Goal: Task Accomplishment & Management: Use online tool/utility

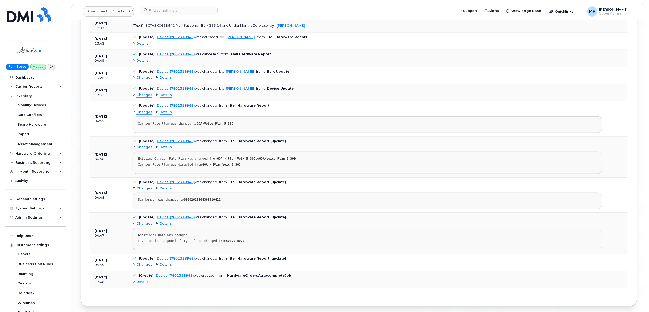
scroll to position [129, 0]
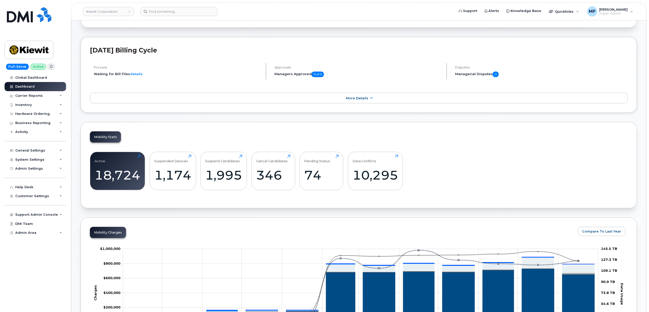
scroll to position [68, 0]
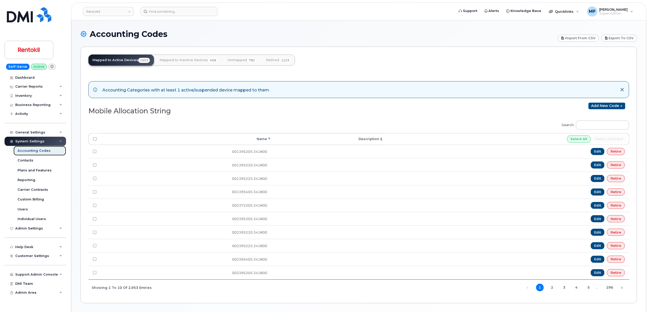
click at [26, 150] on div "Accounting Codes" at bounding box center [34, 150] width 33 height 5
click at [29, 84] on div "Carrier Reports" at bounding box center [36, 86] width 62 height 9
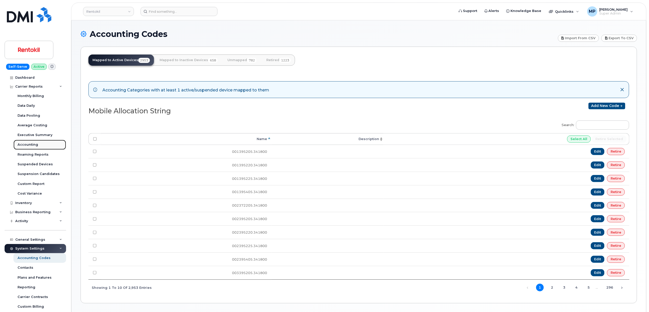
click at [32, 146] on div "Accounting" at bounding box center [28, 144] width 21 height 5
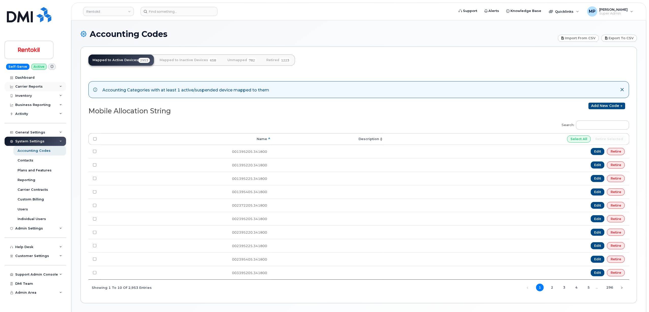
click at [36, 87] on div "Carrier Reports" at bounding box center [28, 86] width 27 height 4
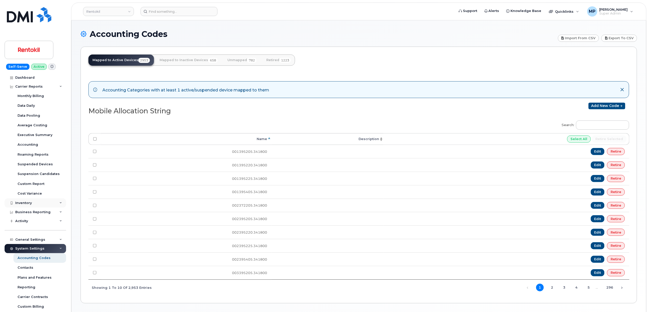
click at [32, 201] on div "Inventory" at bounding box center [36, 202] width 62 height 9
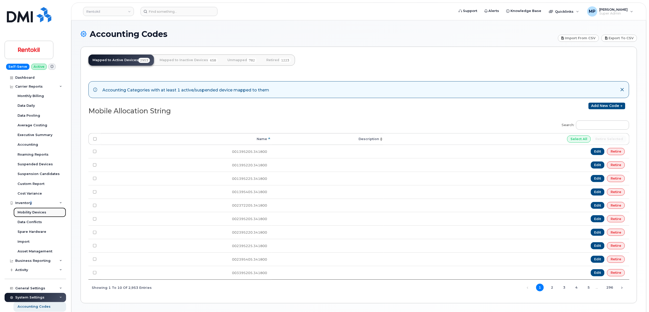
click at [32, 213] on div "Mobility Devices" at bounding box center [32, 212] width 29 height 5
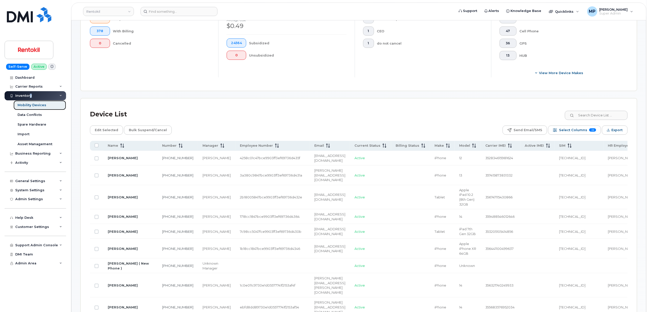
scroll to position [102, 0]
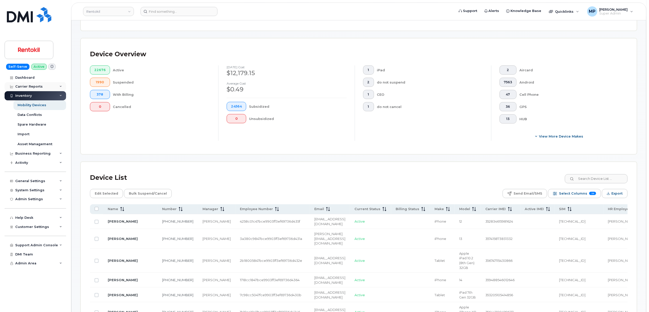
click at [30, 85] on div "Carrier Reports" at bounding box center [28, 86] width 27 height 4
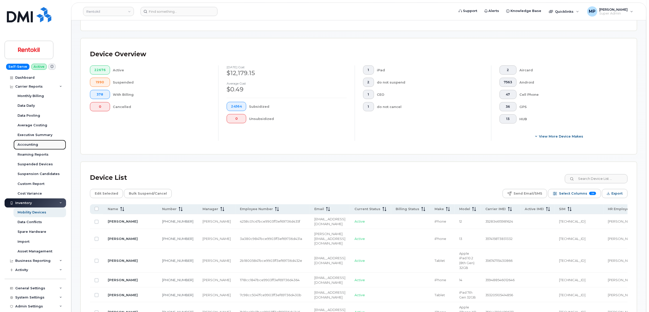
click at [28, 146] on div "Accounting" at bounding box center [28, 144] width 21 height 5
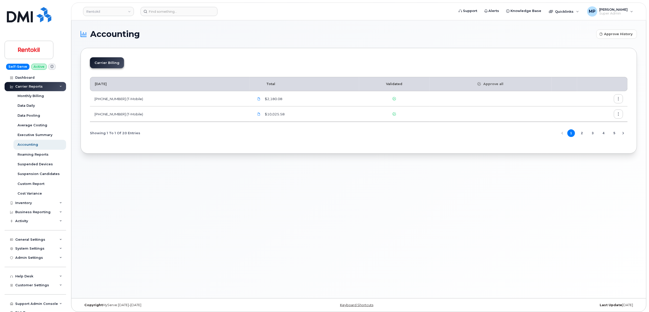
click at [580, 135] on button "2" at bounding box center [583, 133] width 8 height 8
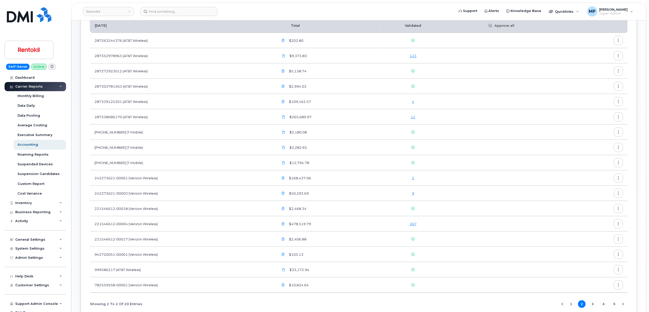
scroll to position [57, 0]
click at [616, 39] on button "button" at bounding box center [618, 41] width 9 height 9
click at [427, 8] on form at bounding box center [296, 11] width 311 height 9
click at [27, 86] on div "Carrier Reports" at bounding box center [28, 86] width 27 height 4
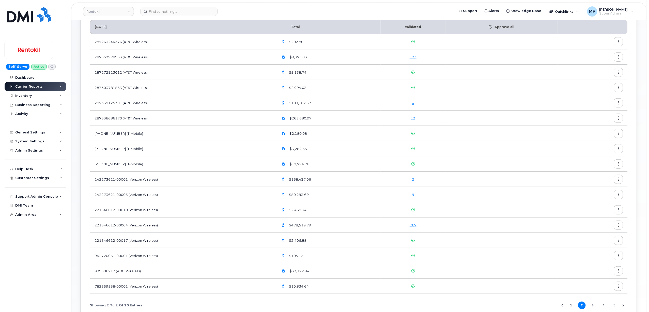
click at [27, 86] on div "Carrier Reports" at bounding box center [28, 86] width 27 height 4
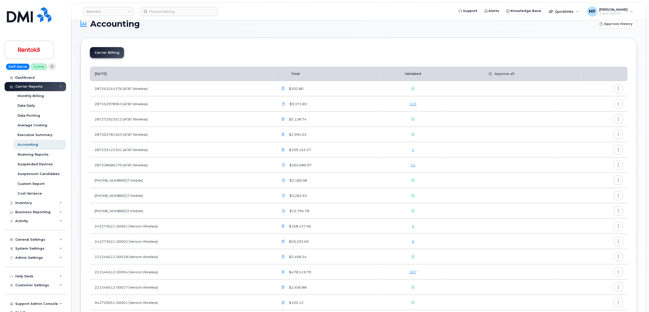
scroll to position [0, 0]
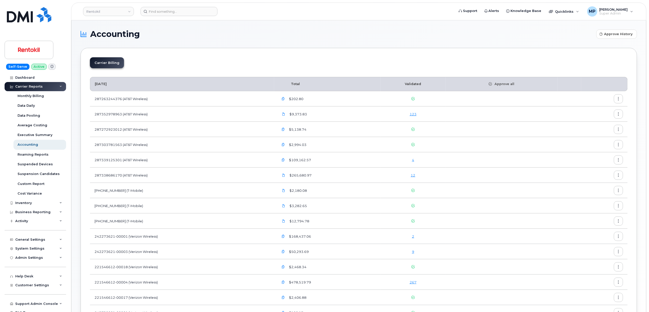
click at [620, 98] on icon "button" at bounding box center [618, 98] width 3 height 3
click at [312, 49] on div "Carrier Billing August 2025 Total Validated Approve all 287263244376 (AT&T Wire…" at bounding box center [359, 215] width 557 height 334
click at [23, 87] on div "Carrier Reports" at bounding box center [28, 86] width 27 height 4
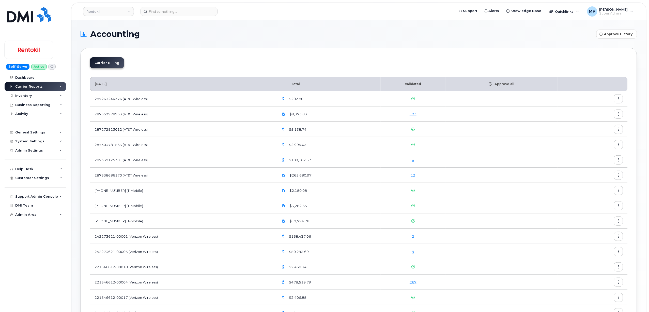
click at [29, 85] on div "Carrier Reports" at bounding box center [28, 86] width 27 height 4
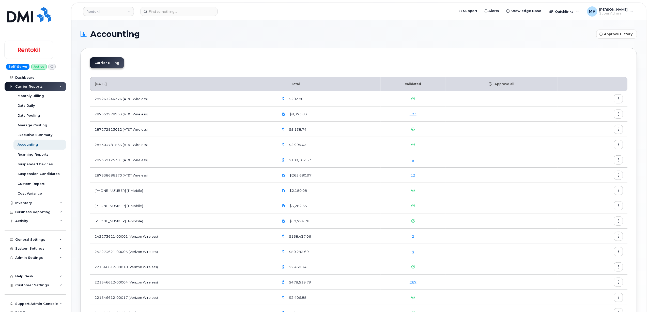
click at [621, 98] on button "button" at bounding box center [618, 98] width 9 height 9
click at [165, 54] on div "Carrier Billing August 2025 Total Validated Approve all 287263244376 (AT&T Wire…" at bounding box center [359, 215] width 557 height 334
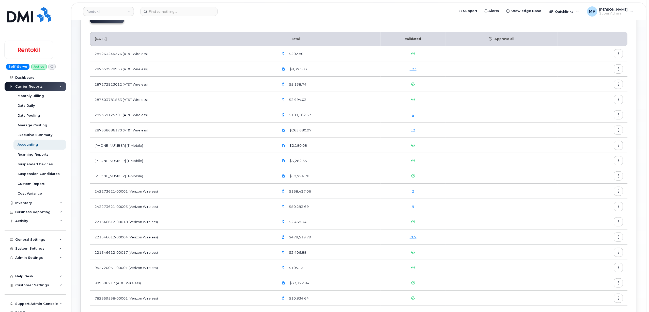
scroll to position [97, 0]
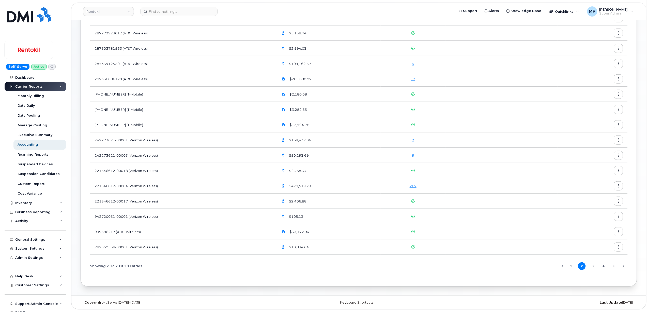
click at [592, 266] on button "3" at bounding box center [593, 266] width 8 height 8
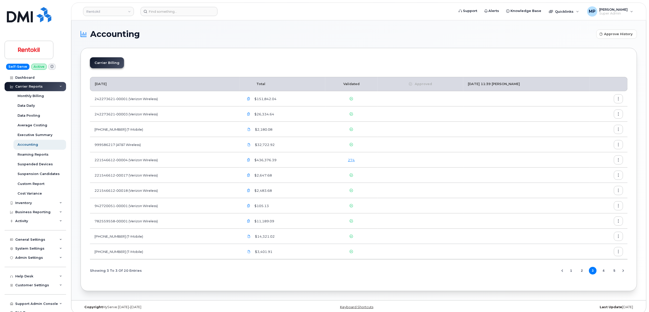
click at [614, 271] on button "5" at bounding box center [615, 270] width 8 height 8
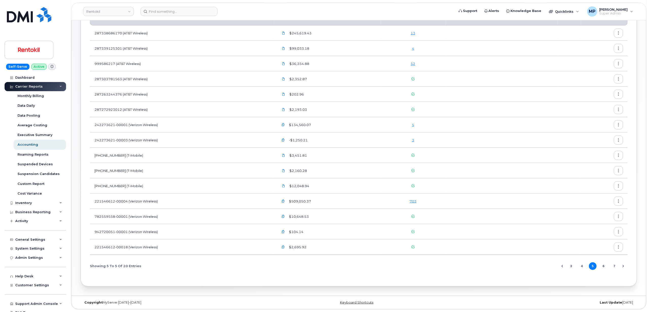
scroll to position [33, 0]
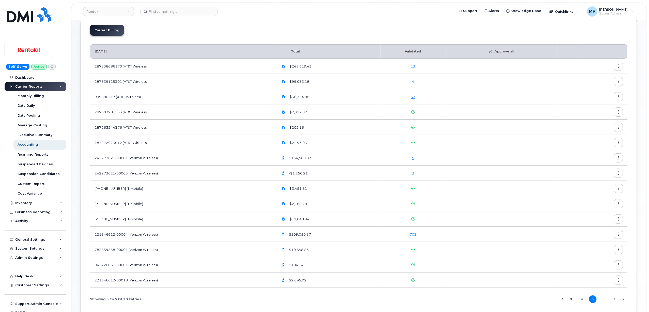
click at [603, 300] on button "6" at bounding box center [604, 299] width 8 height 8
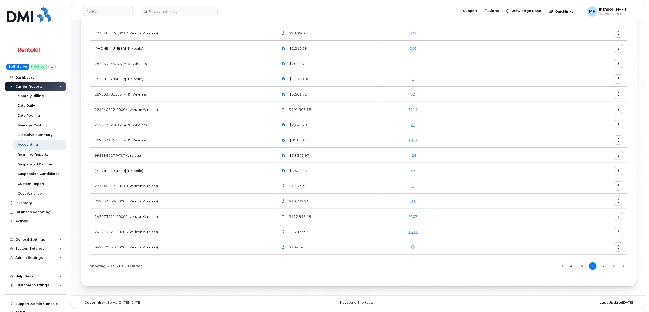
scroll to position [14, 0]
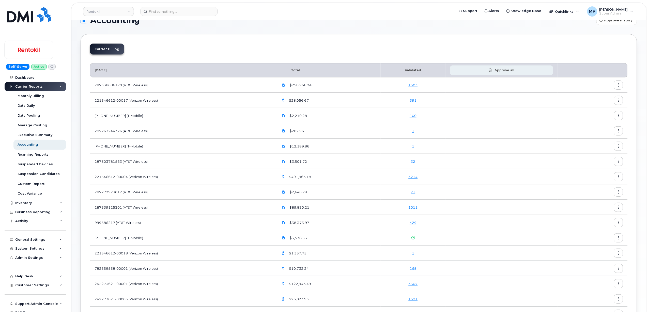
click at [505, 69] on span "Approve all" at bounding box center [503, 70] width 23 height 5
click at [643, 7] on icon at bounding box center [642, 7] width 3 height 3
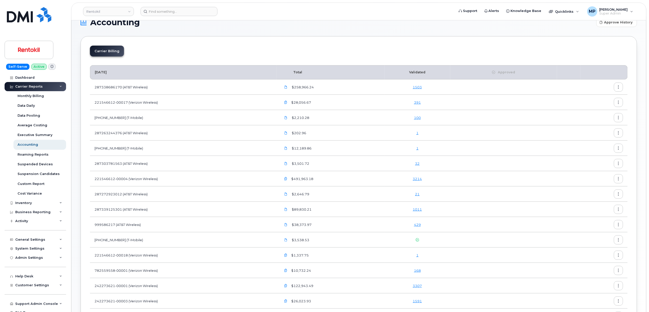
scroll to position [0, 0]
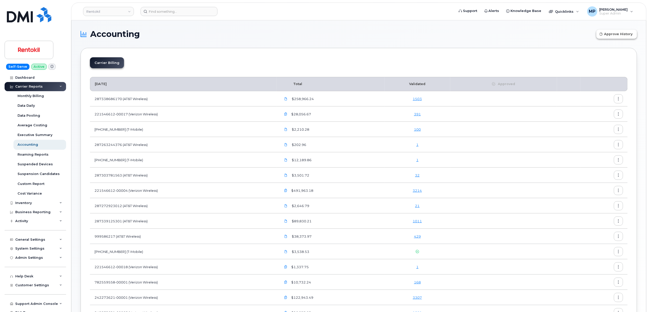
click at [619, 34] on span "Approve History" at bounding box center [619, 34] width 28 height 5
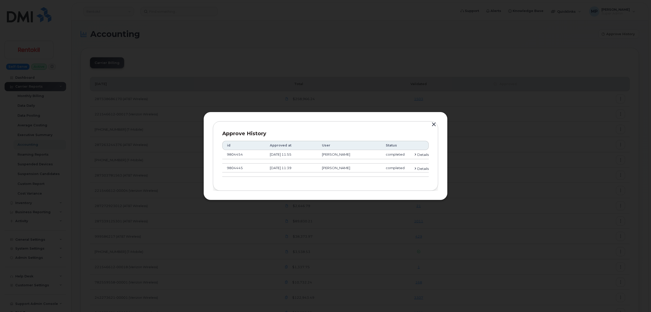
click at [439, 124] on div "Approve History id Approved at User Status 9804454 August 29, 2025 11:55 Michae…" at bounding box center [325, 156] width 244 height 88
click at [433, 123] on button "button" at bounding box center [434, 124] width 8 height 7
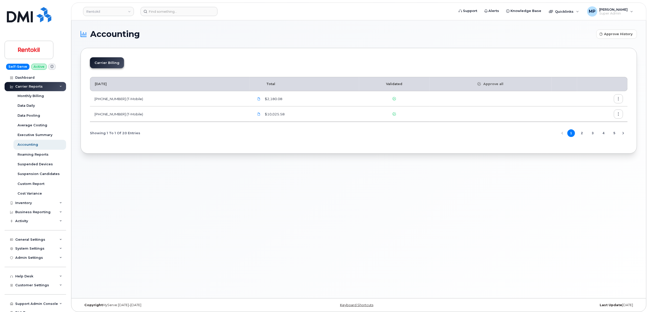
click at [604, 134] on button "4" at bounding box center [604, 133] width 8 height 8
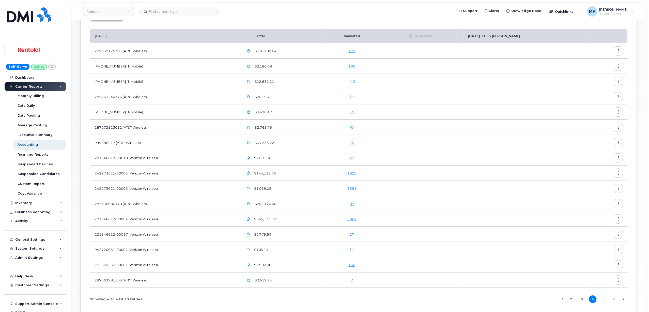
scroll to position [82, 0]
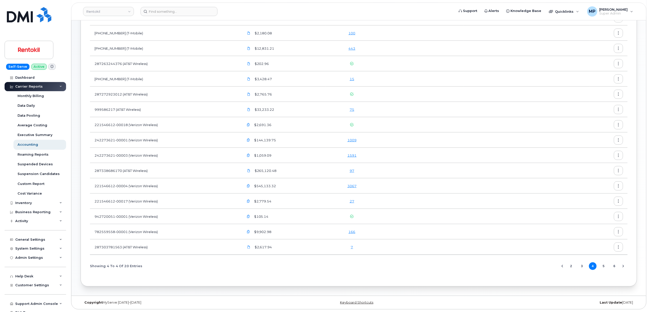
click at [604, 264] on button "5" at bounding box center [604, 266] width 8 height 8
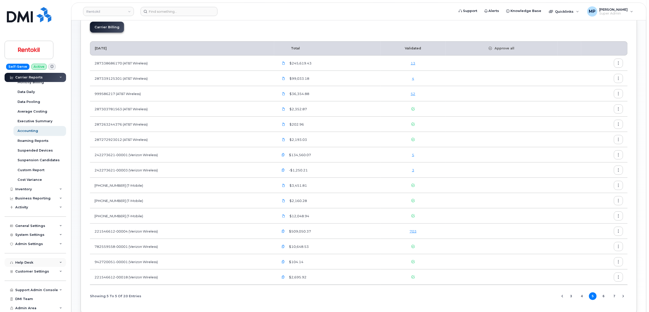
scroll to position [66, 0]
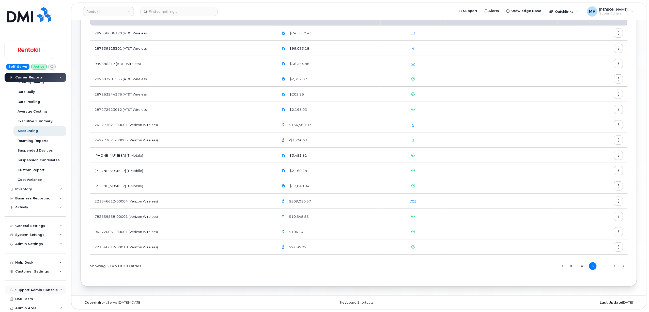
click at [31, 289] on div "Support Admin Console" at bounding box center [36, 290] width 43 height 4
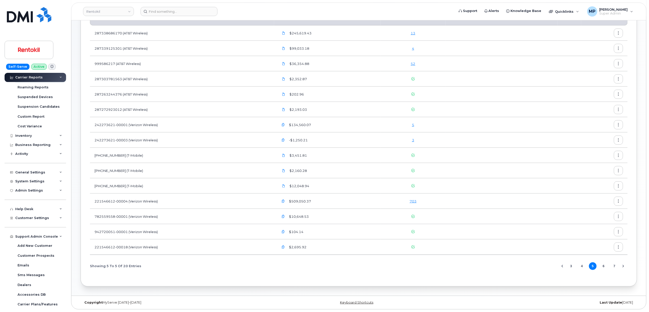
scroll to position [131, 0]
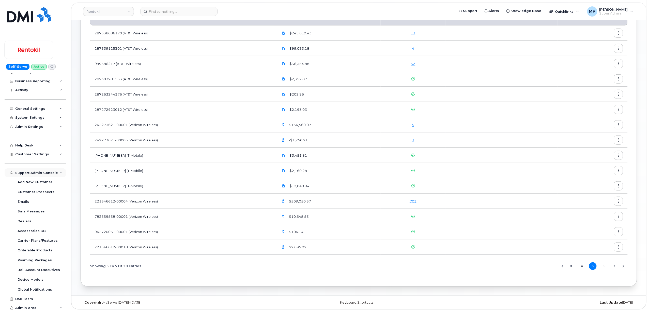
click at [31, 174] on div "Support Admin Console" at bounding box center [36, 173] width 43 height 4
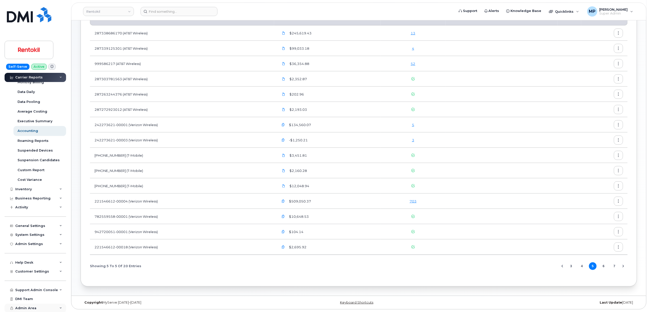
click at [26, 306] on span "Admin Area" at bounding box center [25, 308] width 21 height 4
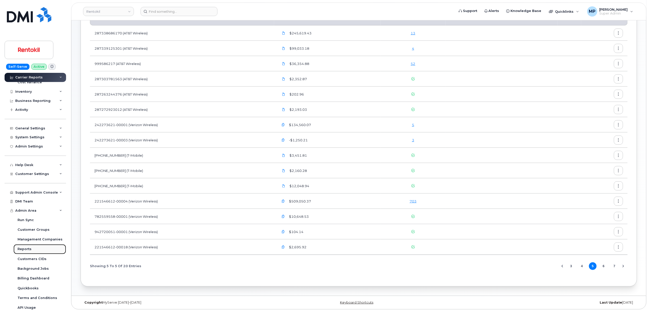
click at [27, 251] on div "Reports" at bounding box center [25, 248] width 14 height 5
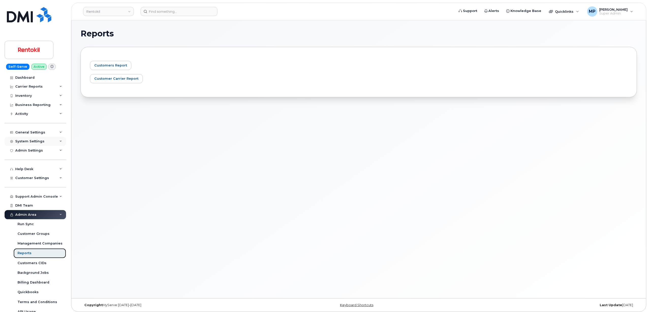
scroll to position [4, 0]
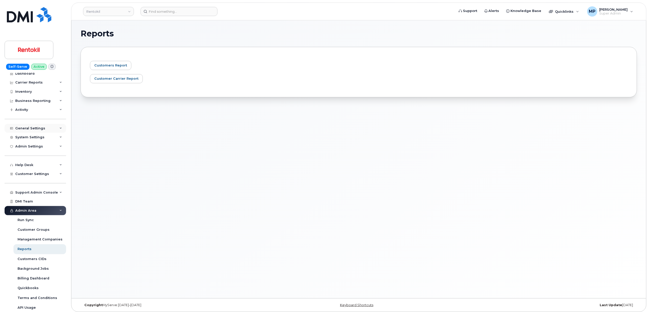
click at [29, 127] on div "General Settings" at bounding box center [30, 128] width 30 height 4
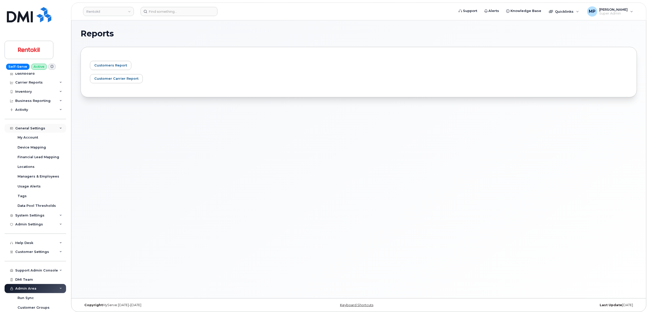
click at [29, 127] on div "General Settings" at bounding box center [30, 128] width 30 height 4
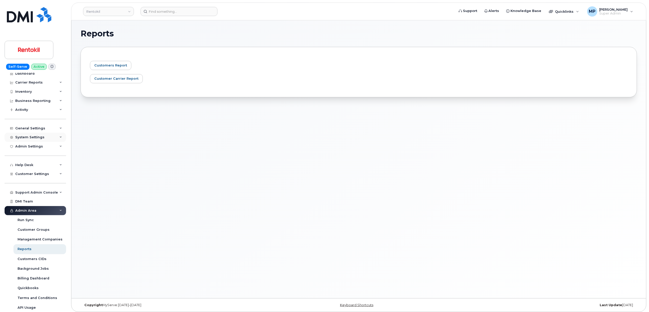
click at [26, 138] on div "System Settings" at bounding box center [29, 137] width 29 height 4
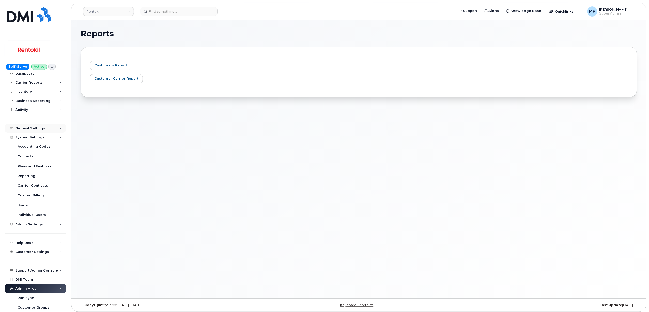
scroll to position [0, 0]
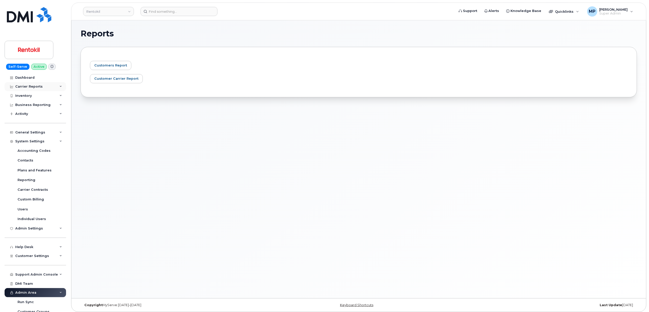
click at [27, 86] on div "Carrier Reports" at bounding box center [28, 86] width 27 height 4
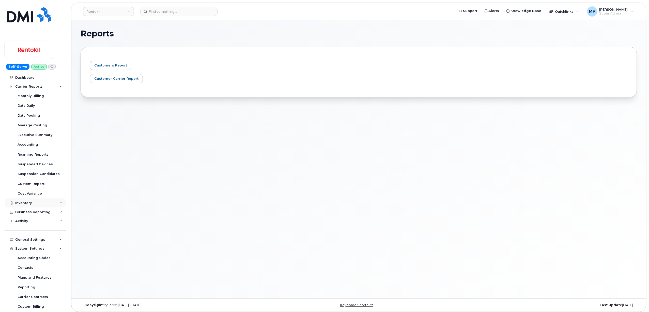
click at [26, 202] on div "Inventory" at bounding box center [23, 203] width 17 height 4
click at [29, 212] on div "Mobility Devices" at bounding box center [32, 212] width 29 height 5
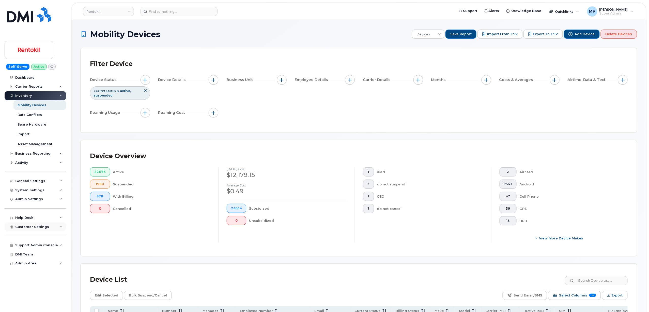
click at [26, 224] on div "Customer Settings" at bounding box center [36, 226] width 62 height 9
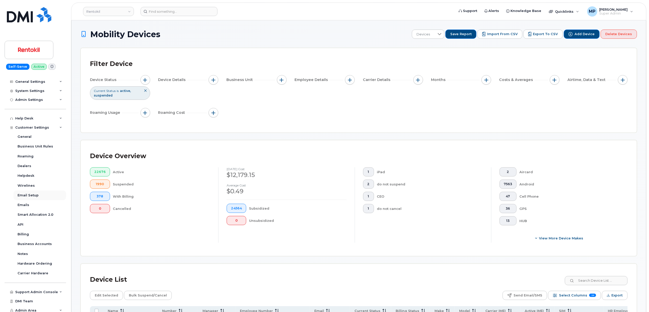
scroll to position [101, 0]
click at [28, 87] on div "System Settings" at bounding box center [29, 89] width 29 height 4
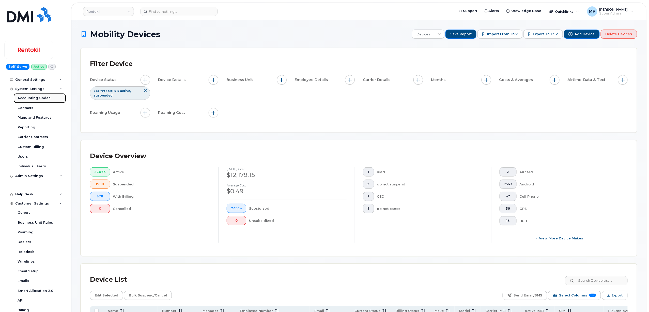
click at [31, 95] on link "Accounting Codes" at bounding box center [39, 98] width 53 height 10
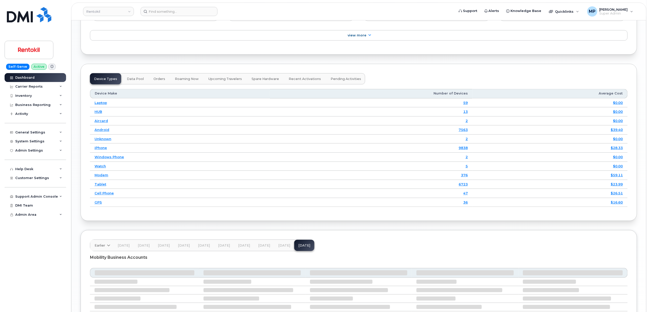
scroll to position [673, 0]
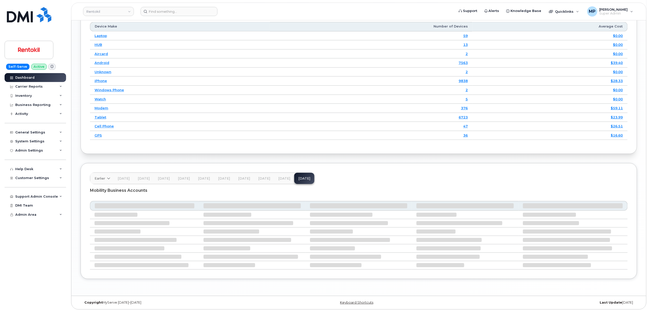
click at [281, 178] on span "[DATE]" at bounding box center [284, 178] width 12 height 4
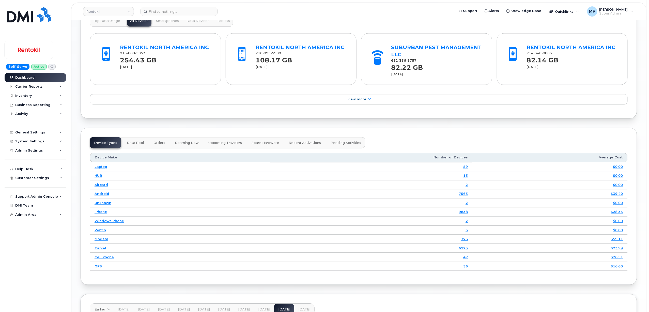
scroll to position [651, 0]
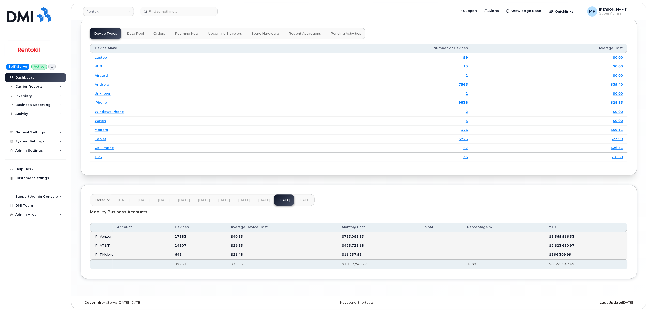
click at [97, 243] on span at bounding box center [97, 245] width 4 height 4
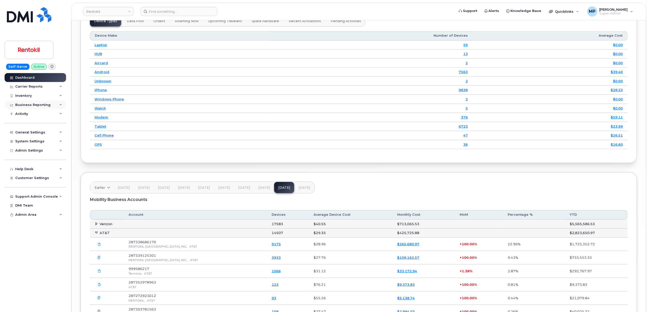
scroll to position [617, 0]
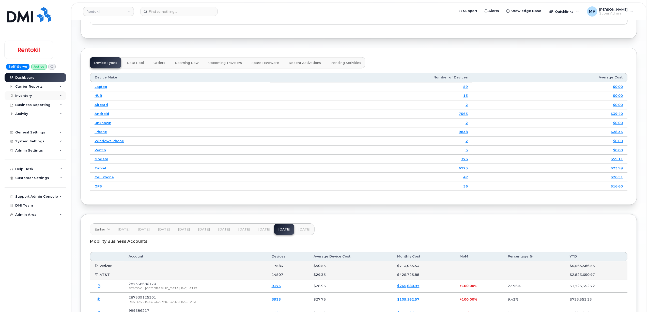
click at [23, 96] on div "Inventory" at bounding box center [23, 96] width 17 height 4
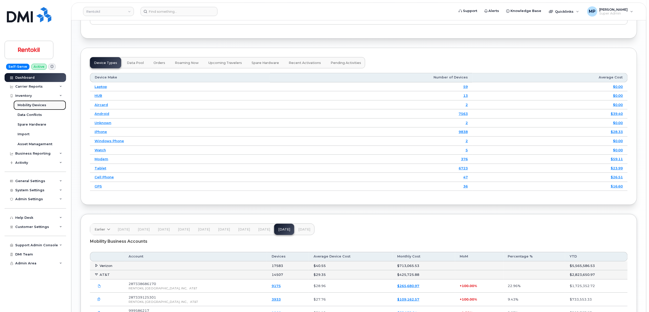
click at [24, 106] on div "Mobility Devices" at bounding box center [32, 105] width 29 height 5
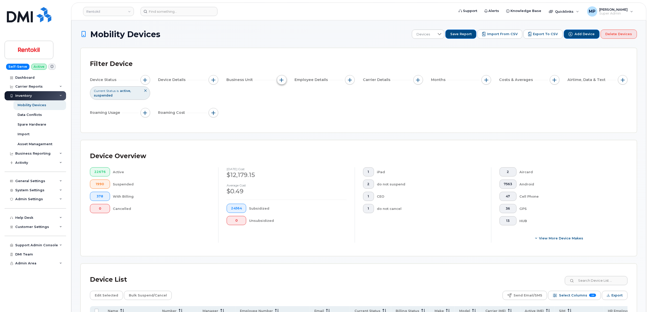
click at [283, 79] on span "button" at bounding box center [282, 80] width 4 height 4
click at [284, 103] on input "Mobile Allocation String" at bounding box center [283, 103] width 4 height 4
checkbox input "true"
click at [300, 125] on input "text" at bounding box center [315, 125] width 45 height 5
paste input "887395405 .341800"
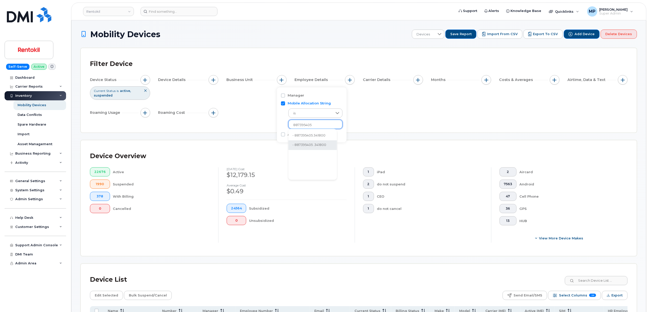
type input "887395405"
click at [312, 144] on li "- 887395405 .341800" at bounding box center [313, 144] width 49 height 9
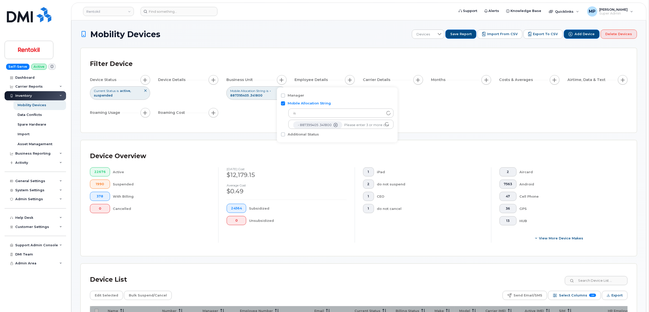
click at [467, 125] on div "Filter Device Device Status Current Status is active suspended Device Details B…" at bounding box center [359, 90] width 556 height 84
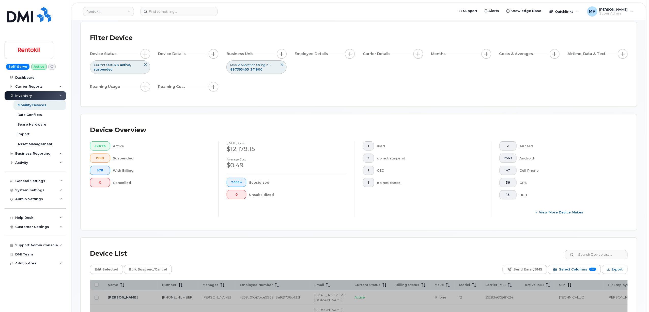
scroll to position [34, 0]
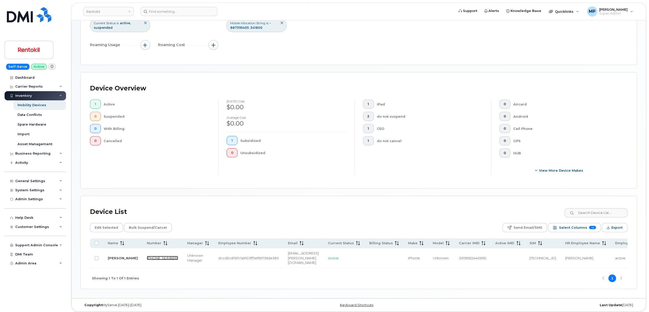
click at [147, 256] on link "407-576-0988" at bounding box center [162, 258] width 31 height 4
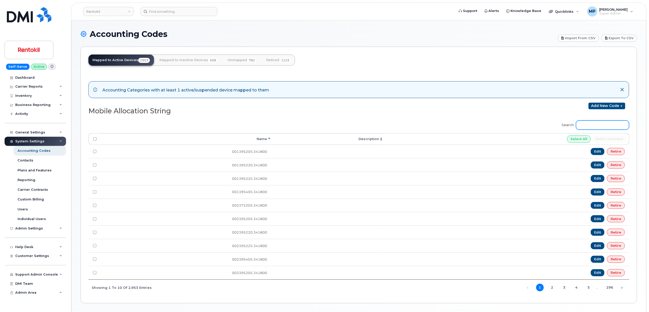
click at [598, 127] on input "Search:" at bounding box center [602, 124] width 53 height 9
paste input "887395405"
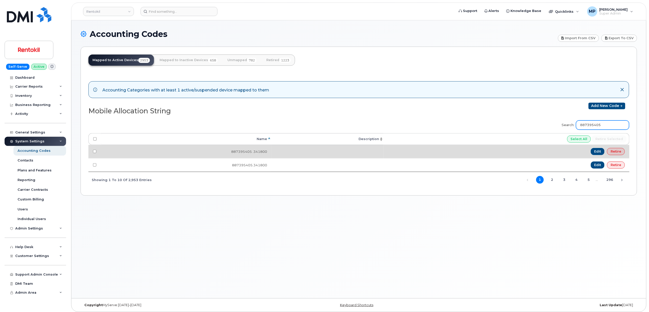
type input "887395405"
click at [253, 151] on td "887395405 .341800" at bounding box center [186, 151] width 171 height 13
click at [598, 152] on link "Edit" at bounding box center [598, 151] width 14 height 7
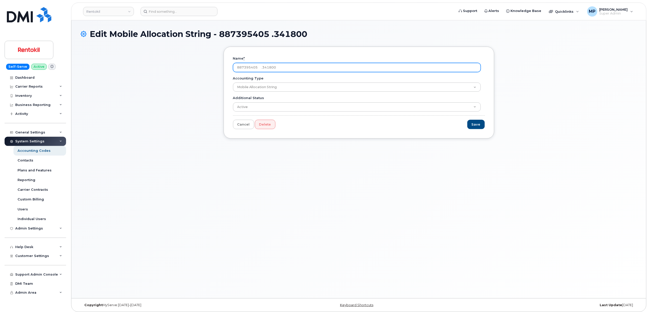
click at [258, 67] on input "887395405 .341800" at bounding box center [357, 67] width 248 height 9
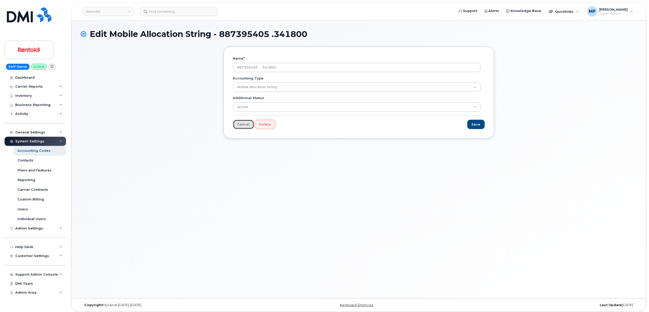
drag, startPoint x: 242, startPoint y: 124, endPoint x: 240, endPoint y: 129, distance: 5.0
click at [242, 124] on link "Cancel" at bounding box center [243, 124] width 21 height 9
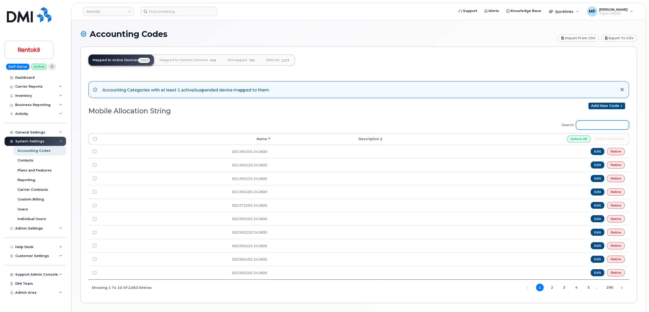
click at [605, 123] on input "Search:" at bounding box center [602, 124] width 53 height 9
paste input "887395405"
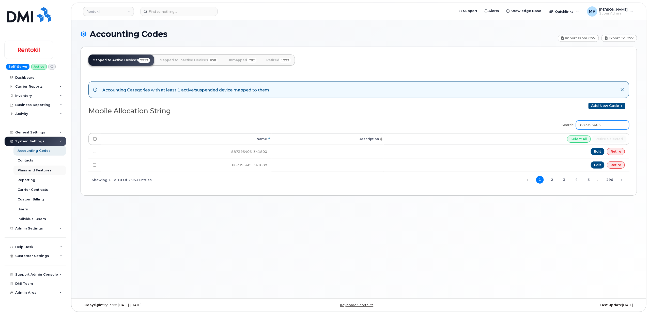
type input "887395405"
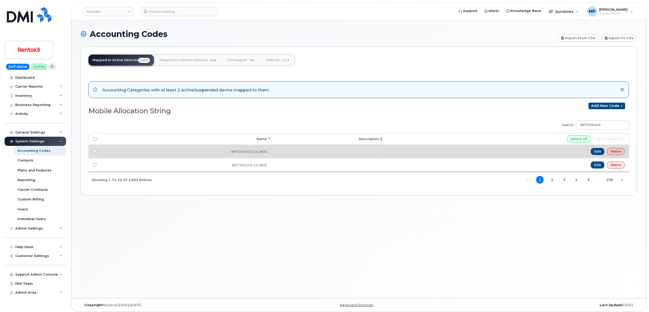
click at [254, 151] on td "887395405 .341800" at bounding box center [186, 151] width 171 height 13
click at [241, 151] on td "887395405 .341800" at bounding box center [186, 151] width 171 height 13
drag, startPoint x: 267, startPoint y: 151, endPoint x: 235, endPoint y: 153, distance: 31.6
click at [230, 152] on td "887395405 .341800" at bounding box center [186, 151] width 171 height 13
copy td "887395405 .341800"
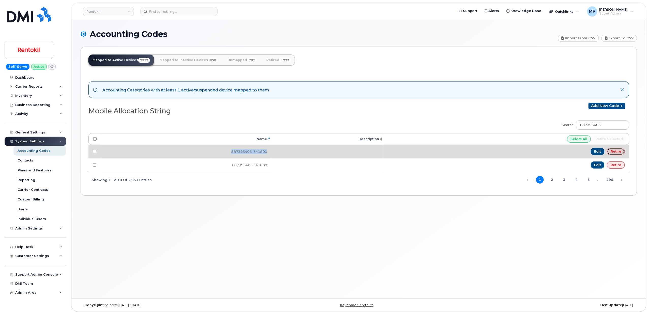
click at [618, 152] on link "Retire" at bounding box center [616, 151] width 18 height 7
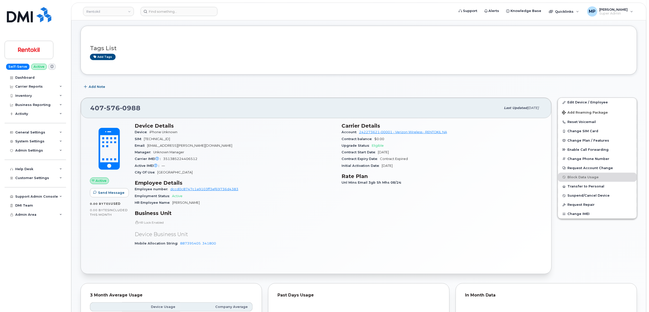
scroll to position [34, 0]
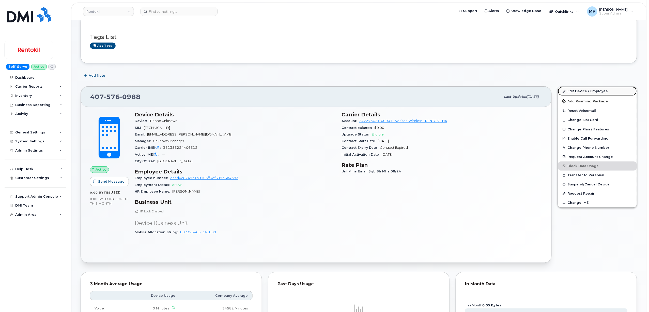
click at [581, 90] on link "Edit Device / Employee" at bounding box center [597, 90] width 79 height 9
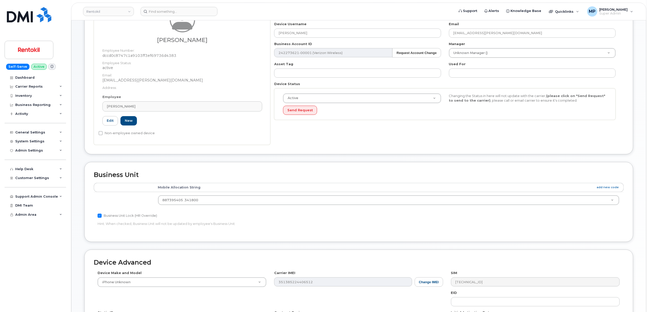
scroll to position [68, 0]
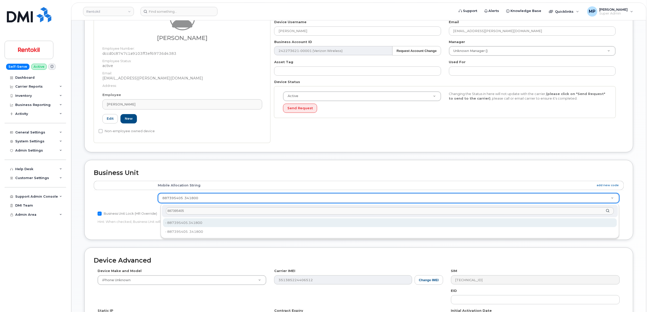
type input "887395405"
type input "35238881"
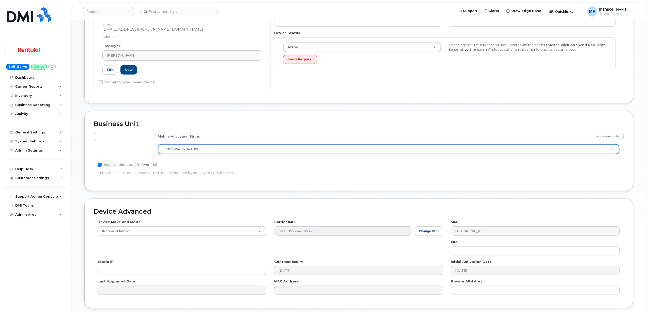
scroll to position [157, 0]
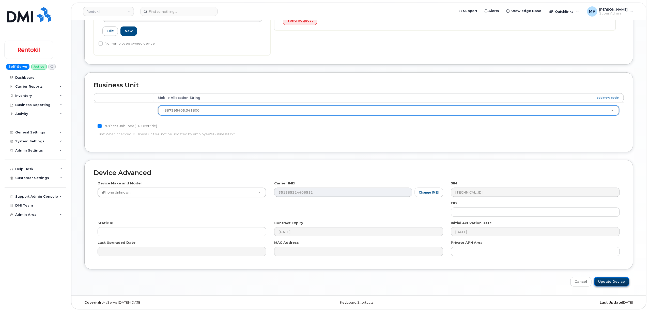
click at [604, 281] on input "Update Device" at bounding box center [612, 281] width 35 height 9
type input "Saving..."
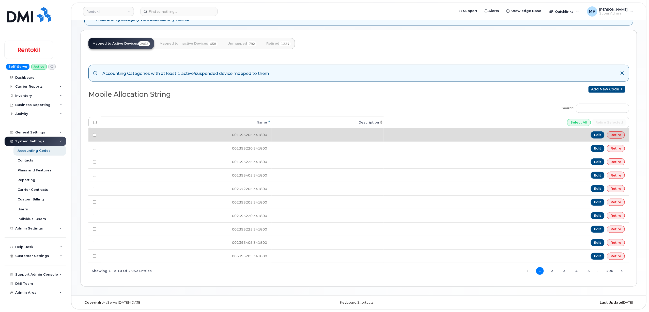
scroll to position [42, 0]
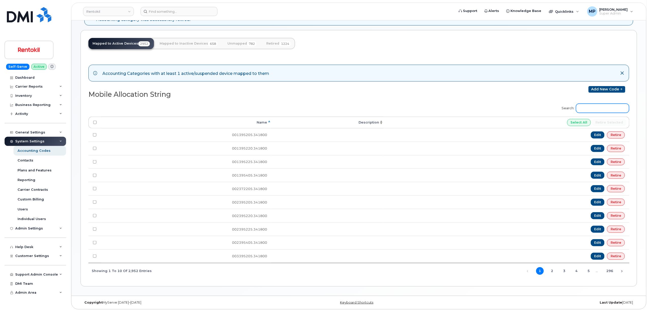
click at [587, 104] on input "Search:" at bounding box center [602, 107] width 53 height 9
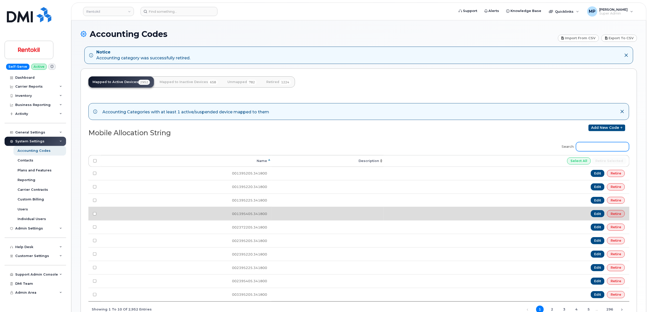
scroll to position [34, 0]
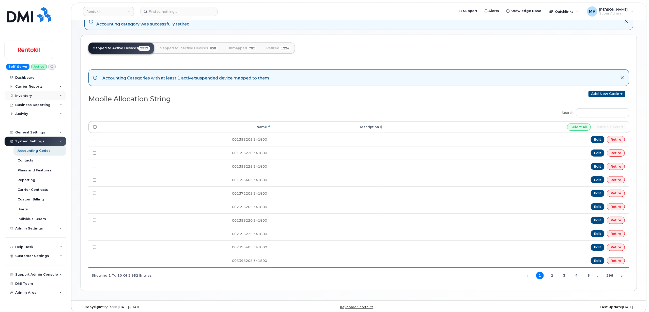
click at [28, 92] on div "Inventory" at bounding box center [36, 95] width 62 height 9
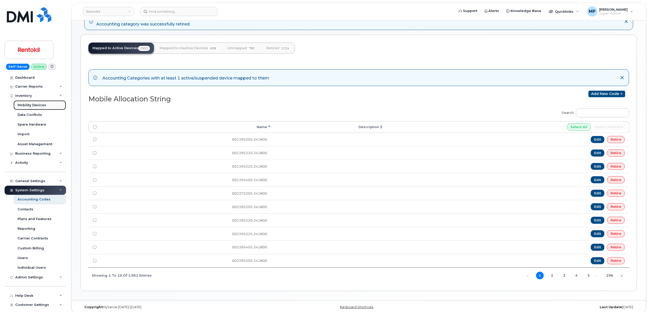
click at [34, 106] on div "Mobility Devices" at bounding box center [32, 105] width 29 height 5
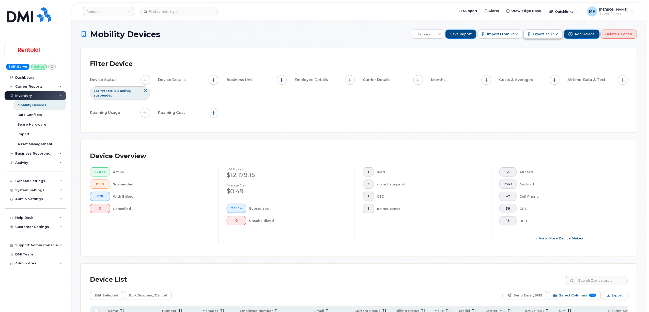
click at [546, 35] on span "Export to CSV" at bounding box center [545, 34] width 25 height 5
click at [281, 81] on span "button" at bounding box center [282, 80] width 4 height 4
click at [292, 104] on label "Mobile Allocation String" at bounding box center [309, 103] width 43 height 5
click at [285, 104] on input "Mobile Allocation String" at bounding box center [283, 103] width 4 height 4
checkbox input "true"
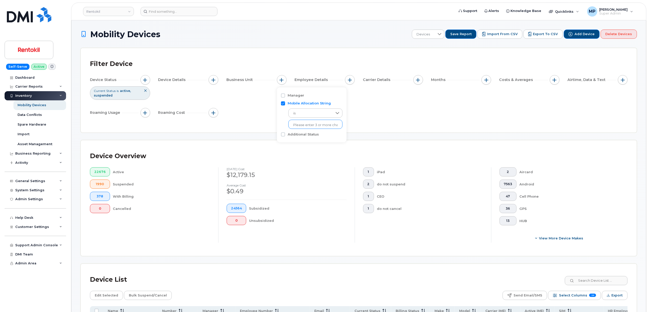
click at [299, 124] on input "text" at bounding box center [315, 125] width 45 height 5
drag, startPoint x: 314, startPoint y: 124, endPoint x: 274, endPoint y: 128, distance: 40.6
drag, startPoint x: 298, startPoint y: 124, endPoint x: 288, endPoint y: 124, distance: 9.2
click at [289, 124] on ul "001395205" at bounding box center [316, 124] width 54 height 9
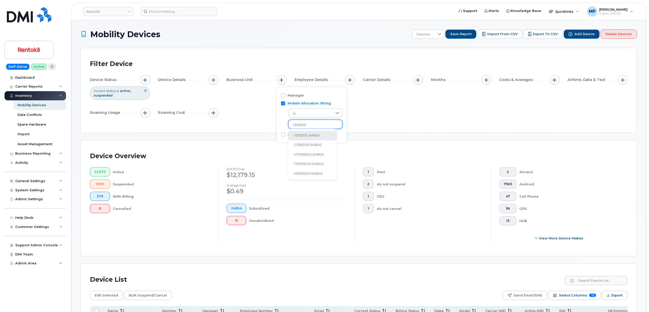
type input "1395205"
click at [293, 133] on li "- 1395205.341800" at bounding box center [313, 135] width 49 height 9
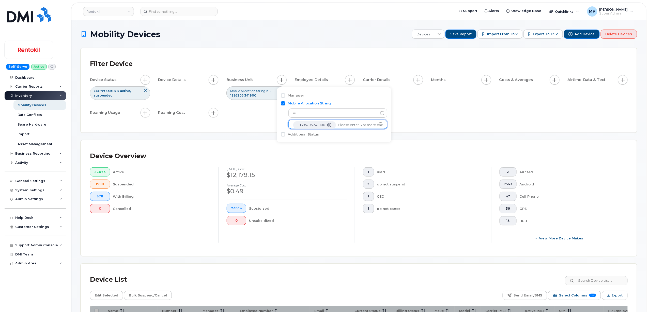
click at [463, 127] on div "Filter Device Device Status Current Status is active suspended Device Details B…" at bounding box center [359, 90] width 556 height 84
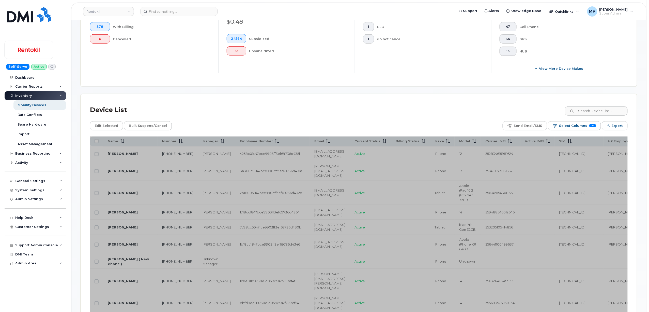
scroll to position [71, 0]
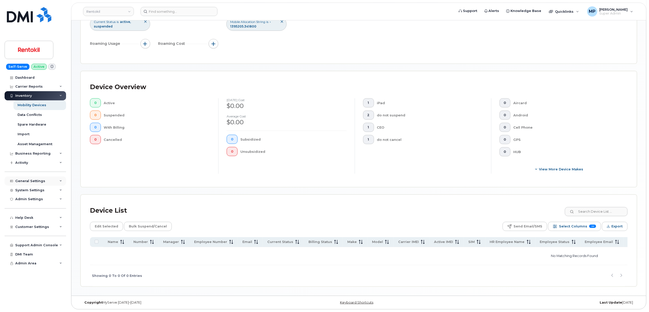
click at [30, 180] on div "General Settings" at bounding box center [30, 181] width 30 height 4
click at [29, 189] on div "System Settings" at bounding box center [29, 190] width 29 height 4
click at [33, 200] on div "Accounting Codes" at bounding box center [34, 199] width 33 height 5
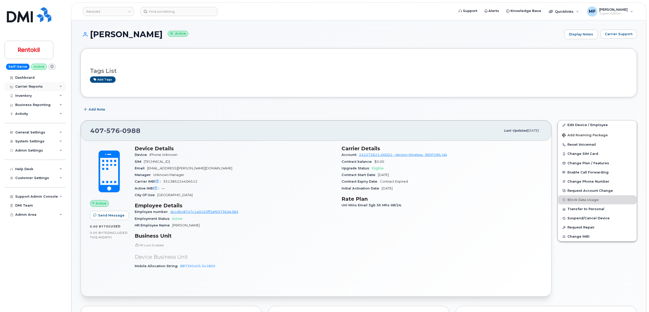
click at [26, 86] on div "Carrier Reports" at bounding box center [28, 86] width 27 height 4
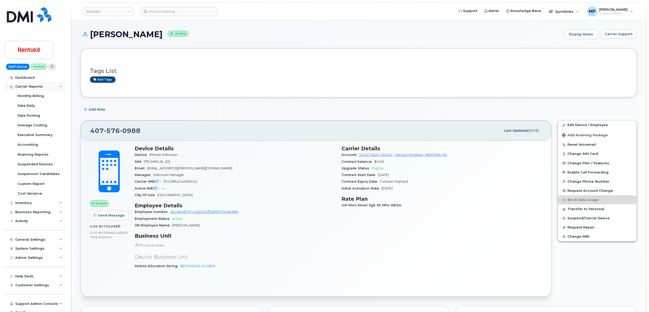
click at [26, 85] on div "Carrier Reports" at bounding box center [28, 86] width 27 height 4
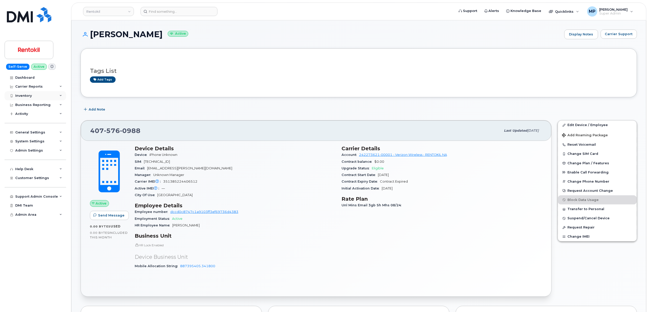
click at [27, 96] on div "Inventory" at bounding box center [23, 96] width 17 height 4
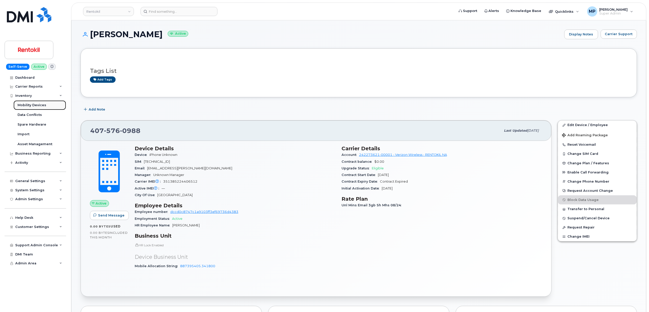
click at [25, 103] on div "Mobility Devices" at bounding box center [32, 105] width 29 height 5
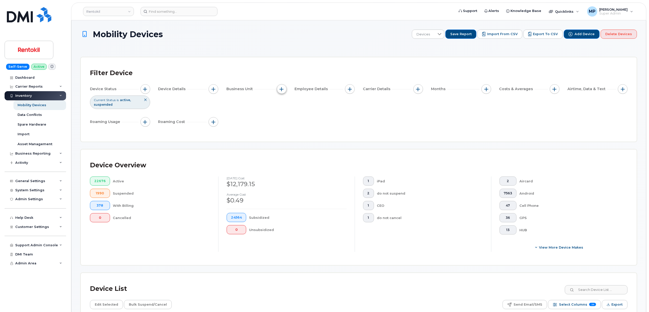
click at [278, 88] on button "button" at bounding box center [282, 89] width 10 height 10
click at [284, 112] on input "Mobile Allocation String" at bounding box center [283, 112] width 4 height 4
checkbox input "true"
click at [306, 133] on input "text" at bounding box center [315, 134] width 45 height 5
paste input "7395225.3418"
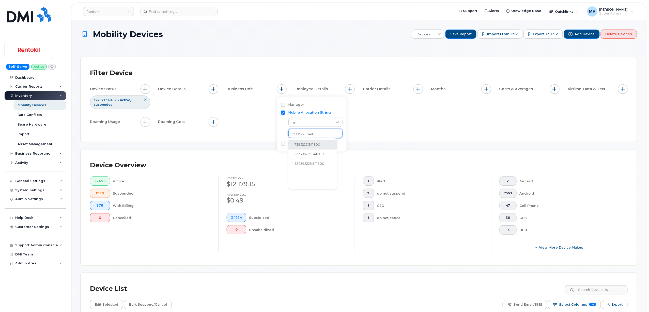
type input "7395225.3418"
click at [316, 142] on li "- 7395225.341800" at bounding box center [313, 144] width 49 height 9
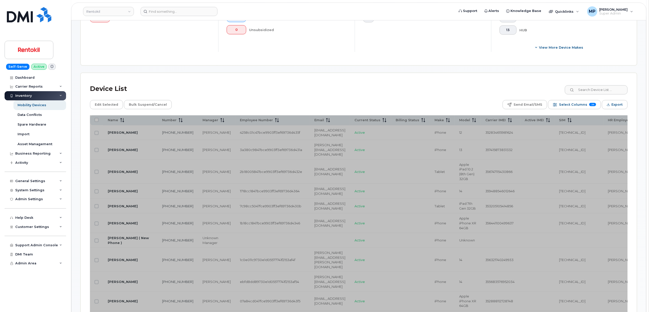
scroll to position [203, 0]
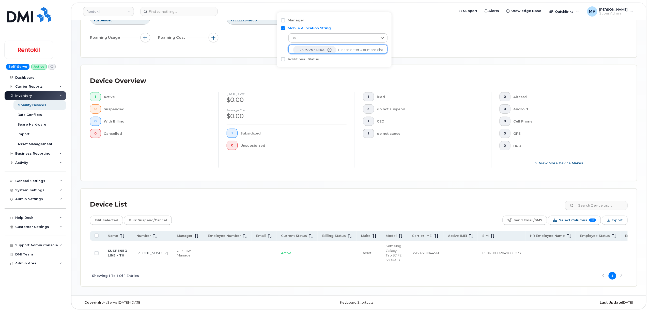
scroll to position [86, 0]
click at [141, 250] on link "610-816-8099" at bounding box center [152, 252] width 31 height 4
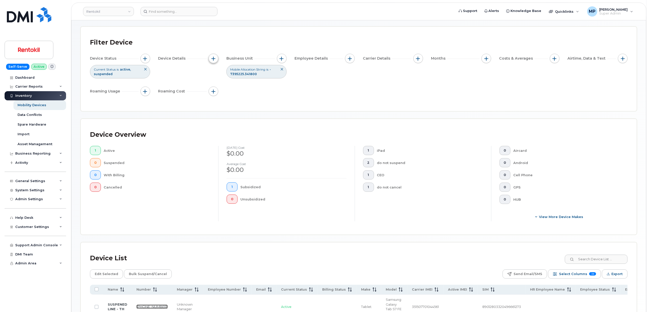
scroll to position [0, 0]
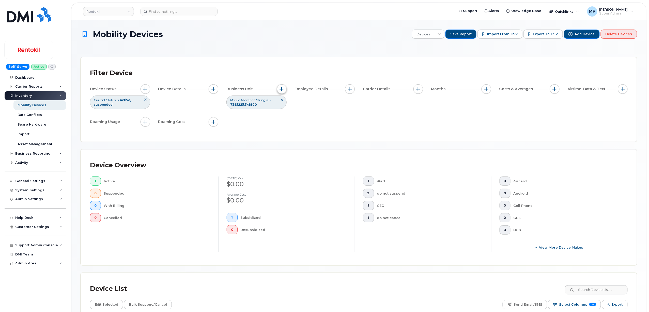
click at [282, 89] on span "button" at bounding box center [282, 89] width 4 height 4
click at [331, 133] on icon "- 7395225.341800" at bounding box center [330, 134] width 4 height 4
click at [310, 134] on input "text" at bounding box center [315, 134] width 45 height 5
paste input "21395205.3418"
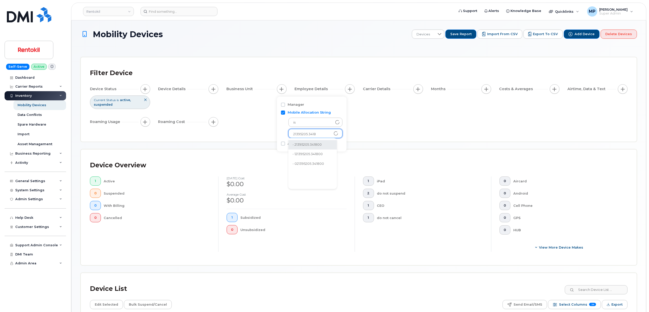
type input "21395205.3418"
click at [310, 144] on li "- 21395205.341800" at bounding box center [313, 144] width 49 height 9
click at [442, 141] on div "Filter Device Device Status Current Status is active suspended Device Details B…" at bounding box center [359, 99] width 556 height 84
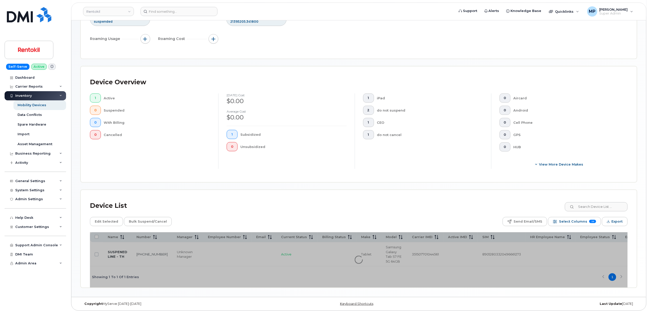
scroll to position [86, 0]
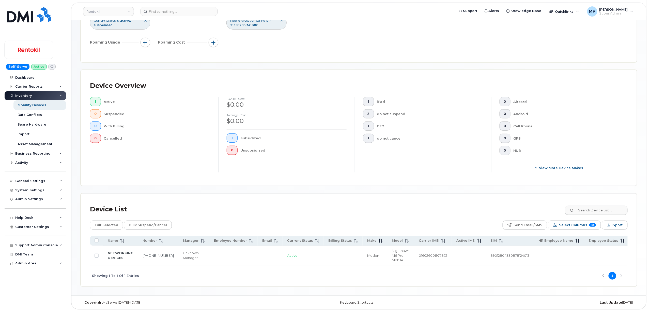
scroll to position [82, 0]
click at [146, 253] on link "610-914-9635" at bounding box center [158, 255] width 31 height 4
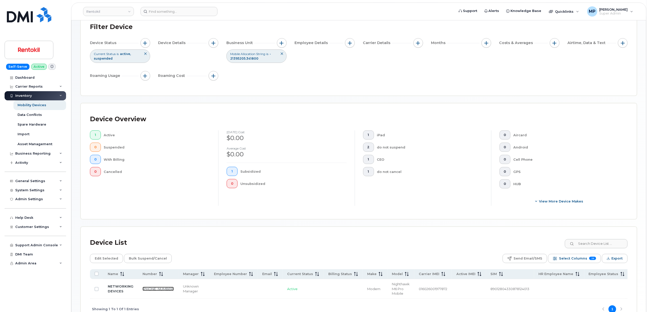
scroll to position [0, 0]
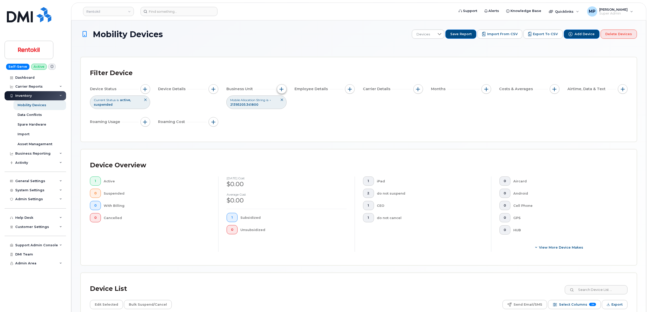
click at [282, 88] on span "button" at bounding box center [282, 89] width 4 height 4
click at [331, 134] on icon "- 21395205.341800" at bounding box center [331, 134] width 4 height 4
click at [324, 134] on input "text" at bounding box center [315, 134] width 45 height 5
paste input "23395205.341800"
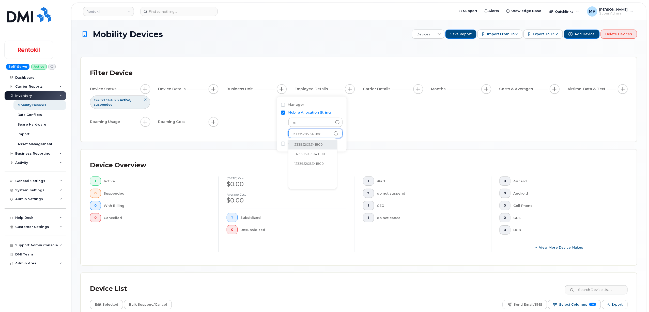
type input "23395205.341800"
click at [309, 144] on li "- 23395205.341800" at bounding box center [313, 144] width 49 height 9
click at [431, 135] on div "Filter Device Device Status Current Status is active suspended Device Details B…" at bounding box center [359, 99] width 556 height 84
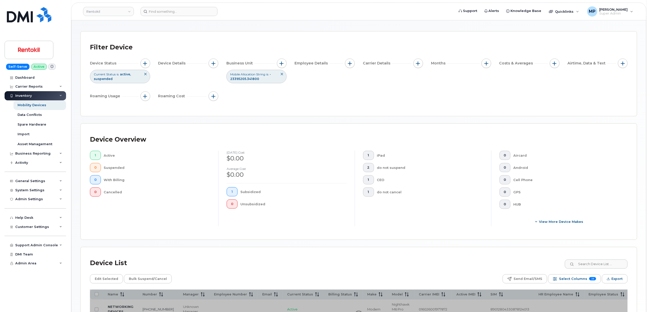
scroll to position [68, 0]
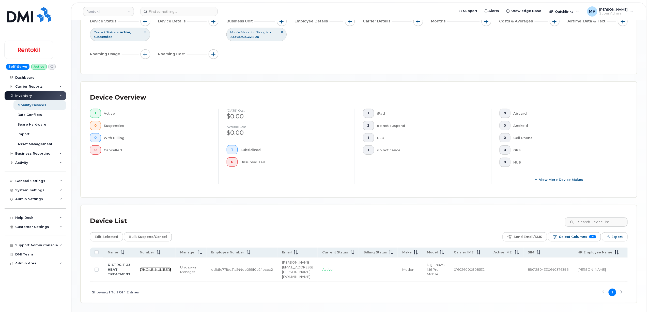
click at [142, 267] on link "856-473-7665" at bounding box center [155, 269] width 31 height 4
click at [280, 21] on span "button" at bounding box center [282, 21] width 4 height 4
click at [333, 65] on icon "- 23395205.341800" at bounding box center [332, 66] width 4 height 4
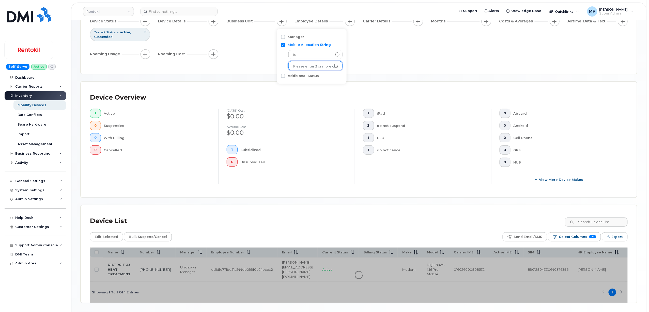
click at [313, 66] on input "text" at bounding box center [315, 66] width 45 height 5
paste input "24395205.341800"
type input "24395205.341800"
click at [307, 75] on li "- 24395205.341800" at bounding box center [313, 76] width 49 height 9
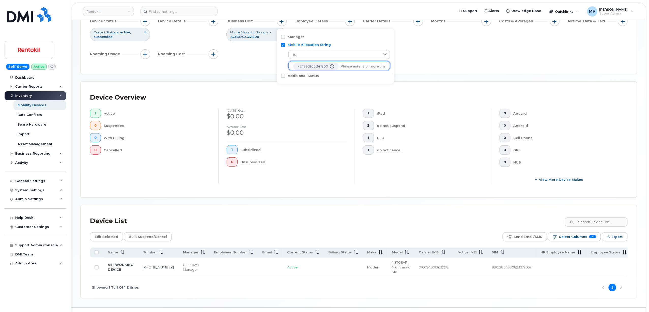
click at [332, 66] on icon "- 24395205.341800" at bounding box center [332, 66] width 4 height 4
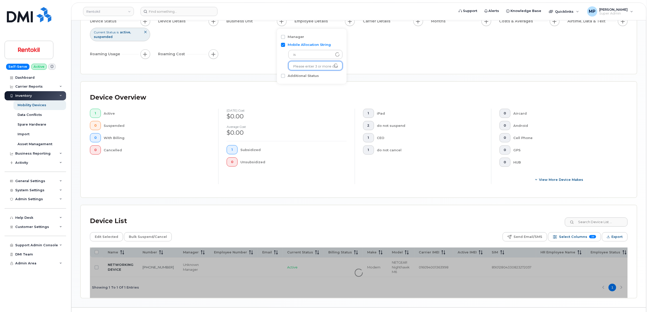
click at [314, 65] on input "text" at bounding box center [315, 66] width 45 height 5
paste input "27395205.341800"
type input "27395205.341800"
click at [302, 75] on li "- 27395205.341800" at bounding box center [313, 76] width 49 height 9
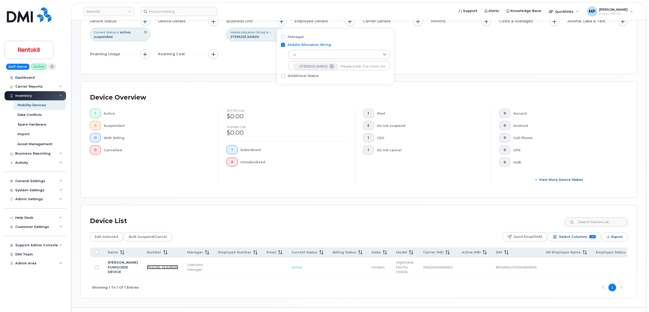
click at [147, 268] on link "484-630-4194" at bounding box center [162, 267] width 31 height 4
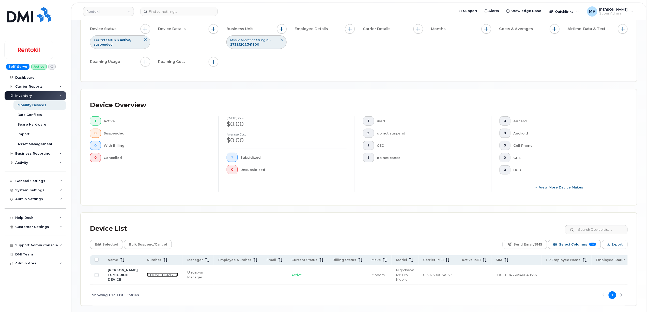
scroll to position [34, 0]
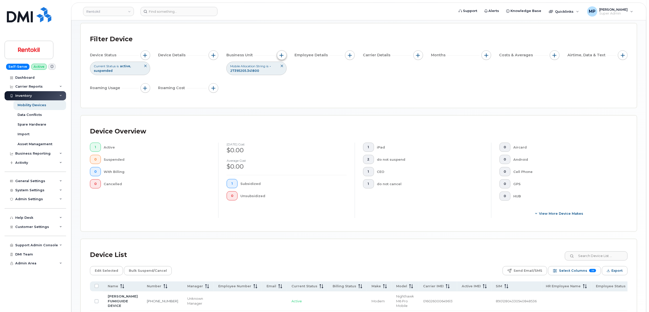
click at [282, 56] on span "button" at bounding box center [282, 55] width 4 height 4
click at [331, 100] on icon "- 27395205.341800" at bounding box center [332, 100] width 4 height 4
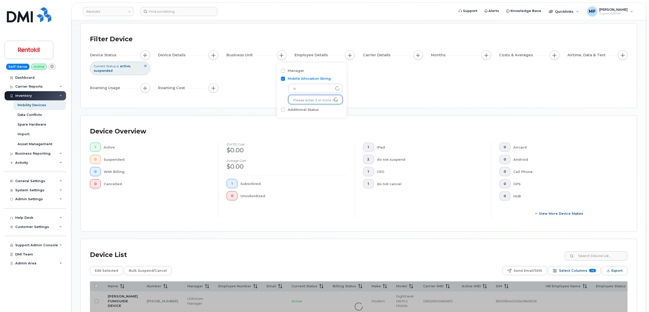
click at [319, 99] on input "text" at bounding box center [315, 100] width 45 height 5
paste input "31395405.341800"
type input "31395405.341800"
click at [303, 107] on li "- 31395405.341800" at bounding box center [313, 110] width 49 height 9
click at [443, 107] on div "Filter Device Device Status Current Status is active suspended Device Details B…" at bounding box center [359, 65] width 556 height 84
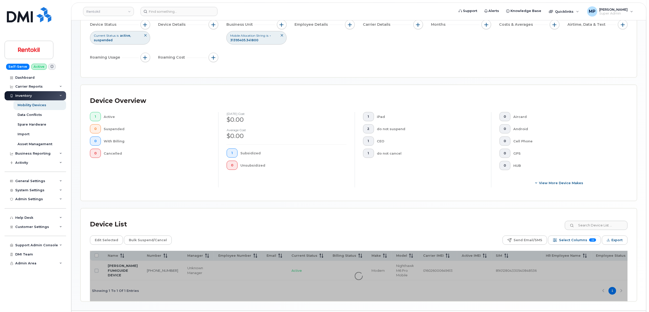
scroll to position [52, 0]
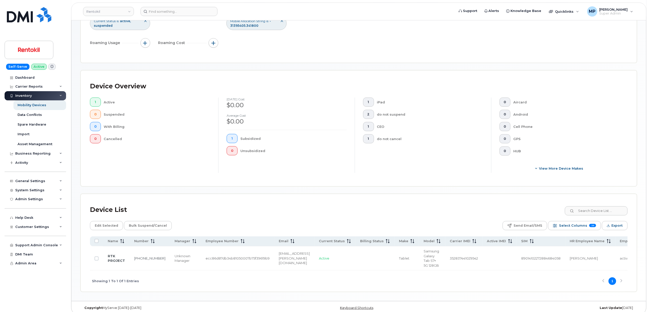
scroll to position [86, 0]
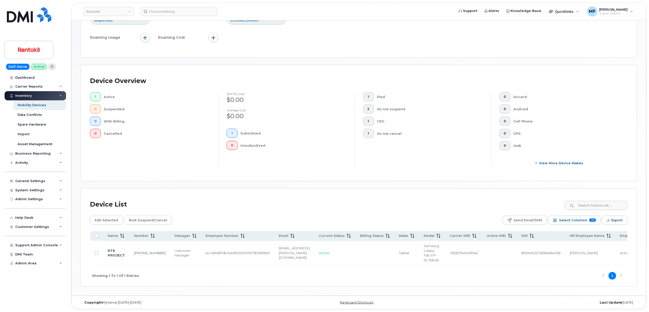
click at [137, 251] on td "302-585-6441" at bounding box center [150, 253] width 40 height 24
click at [135, 250] on link "302-585-6441" at bounding box center [149, 252] width 31 height 4
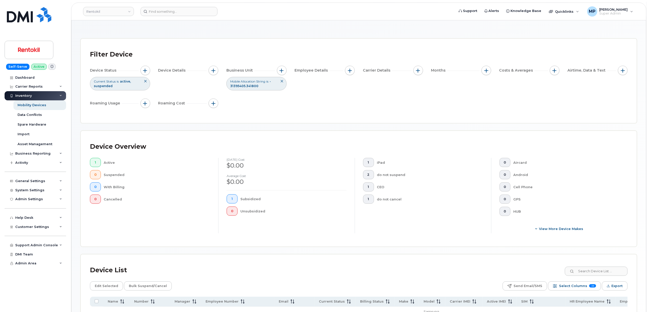
click at [268, 81] on span "is" at bounding box center [267, 81] width 2 height 4
click at [282, 72] on span "button" at bounding box center [282, 70] width 4 height 4
click at [333, 115] on icon "- 31395405.341800" at bounding box center [332, 115] width 4 height 4
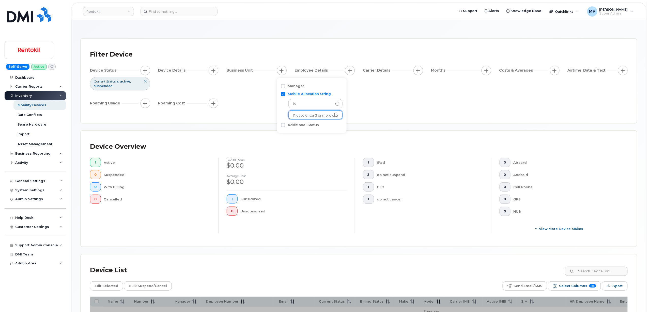
click at [327, 114] on input "text" at bounding box center [315, 115] width 45 height 5
paste input "33395205.341800"
type input "33395205.341800"
click at [306, 124] on li "- 33395205.341800" at bounding box center [313, 125] width 49 height 9
click at [479, 137] on div "Device Overview 1 Active 0 Suspended 0 With Billing 0 Cancelled September 2025 …" at bounding box center [359, 188] width 556 height 115
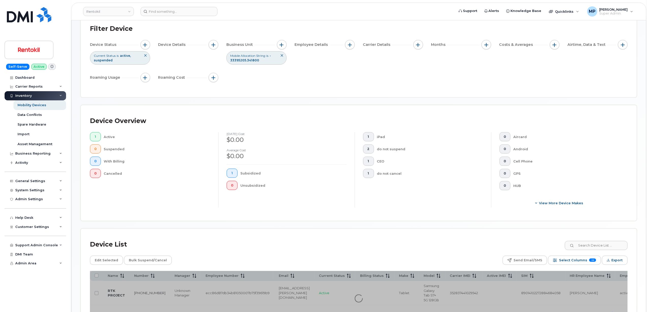
scroll to position [86, 0]
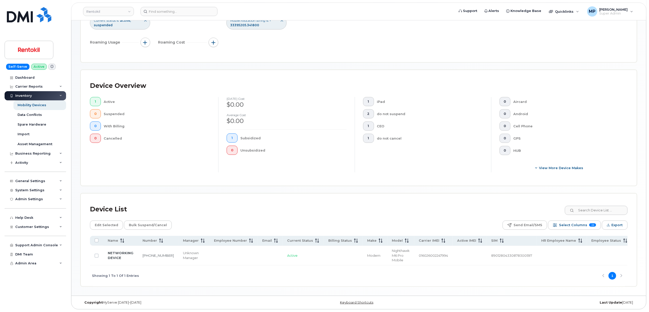
scroll to position [82, 0]
click at [144, 253] on link "610-914-9639" at bounding box center [158, 255] width 31 height 4
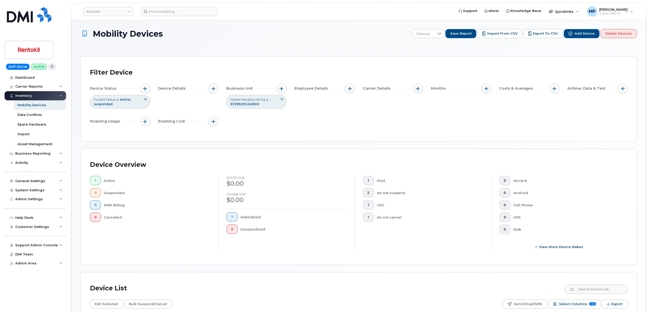
scroll to position [0, 0]
click at [281, 89] on span "button" at bounding box center [282, 89] width 4 height 4
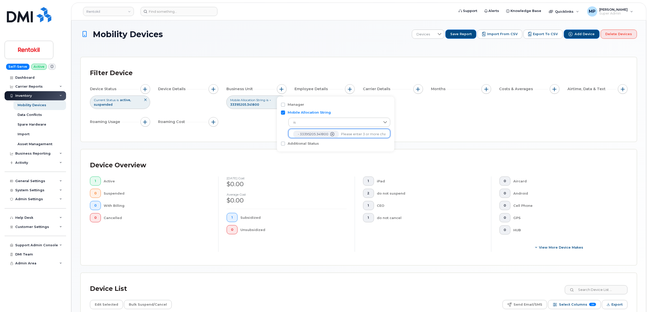
drag, startPoint x: 332, startPoint y: 136, endPoint x: 322, endPoint y: 132, distance: 9.9
click at [332, 135] on icon "- 33395205.341800" at bounding box center [333, 134] width 4 height 4
click at [320, 132] on input "text" at bounding box center [315, 134] width 45 height 5
paste input "38395205.341800"
type input "38395205.341800"
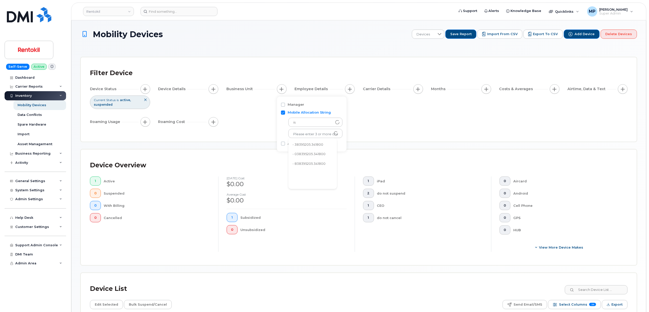
click at [298, 143] on li "- 38395205.341800" at bounding box center [313, 144] width 49 height 9
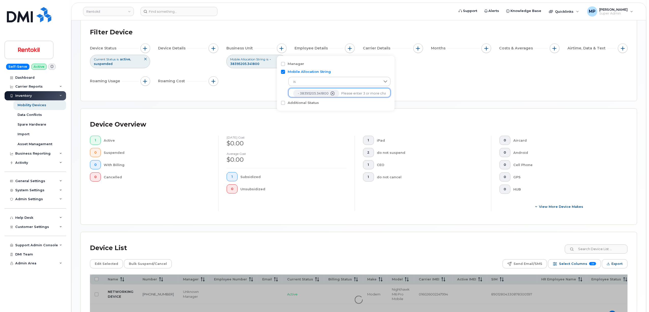
scroll to position [82, 0]
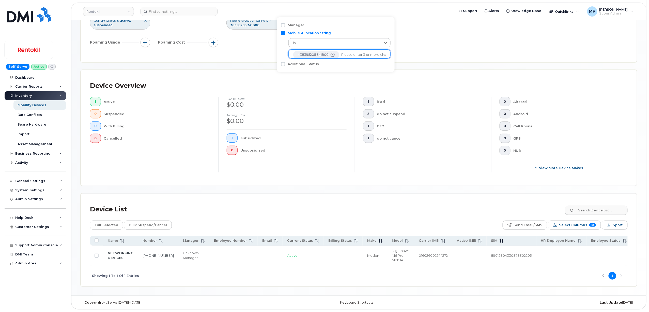
click at [332, 53] on icon "- 38395205.341800" at bounding box center [333, 55] width 4 height 4
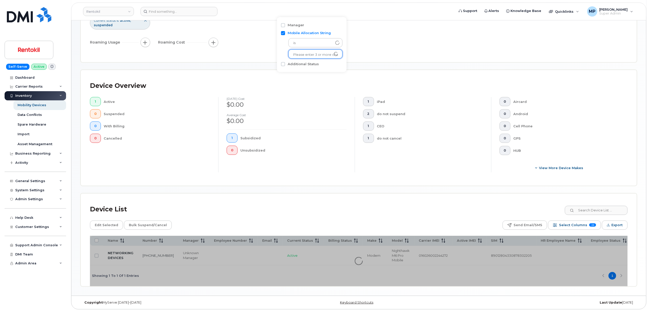
click at [316, 52] on input "text" at bounding box center [315, 54] width 45 height 5
paste input "52395205.341800"
type input "52395205.341800"
click at [311, 61] on li "- 52395205.341800" at bounding box center [313, 65] width 49 height 9
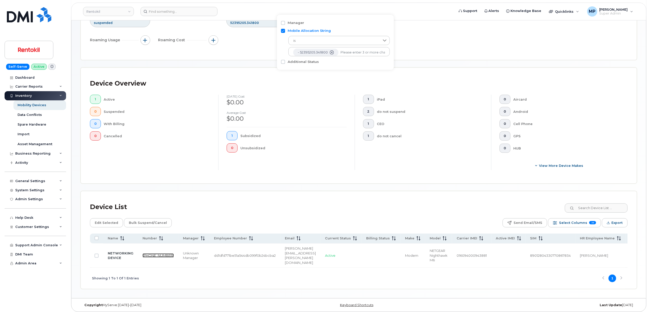
click at [146, 253] on link "610-451-3996" at bounding box center [158, 255] width 31 height 4
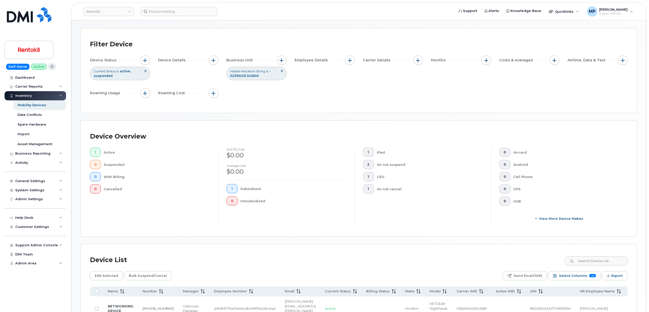
scroll to position [14, 0]
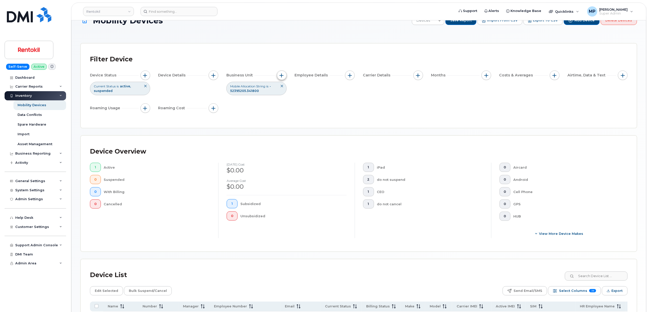
click at [280, 75] on span "button" at bounding box center [282, 75] width 4 height 4
drag, startPoint x: 331, startPoint y: 120, endPoint x: 322, endPoint y: 120, distance: 8.1
click at [331, 120] on icon "- 52395205.341800" at bounding box center [332, 120] width 4 height 4
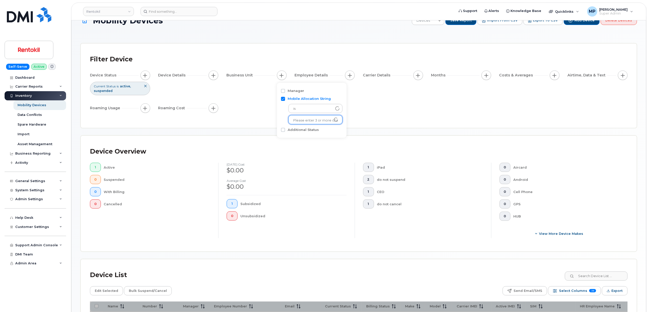
click at [314, 119] on input "text" at bounding box center [315, 120] width 45 height 5
paste input "56395205.341800"
type input "56395205.341800"
click at [313, 128] on li "- 56395205.341800" at bounding box center [313, 130] width 49 height 9
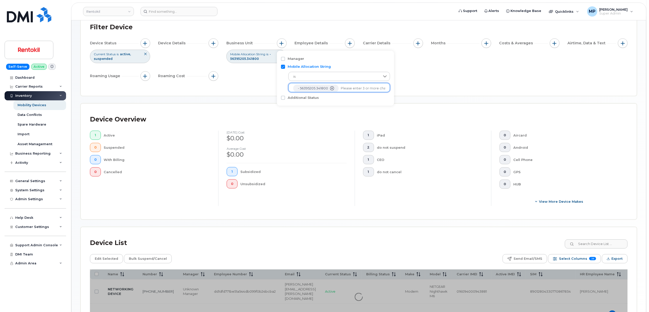
scroll to position [82, 0]
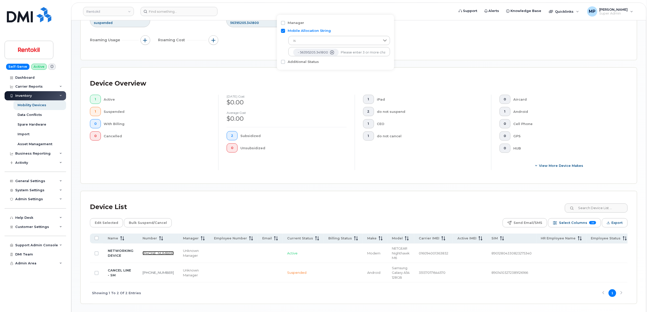
click at [145, 251] on link "484-890-4094" at bounding box center [158, 253] width 31 height 4
click at [144, 271] on link "518-698-5033" at bounding box center [158, 272] width 31 height 4
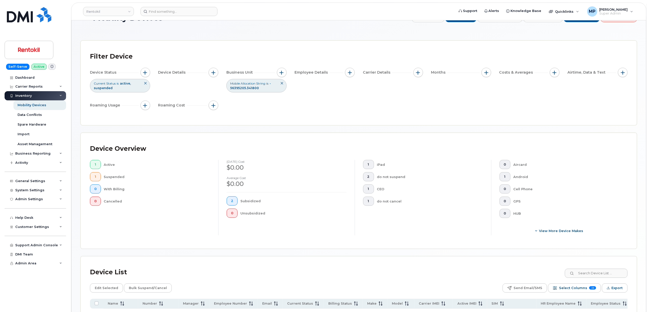
scroll to position [14, 0]
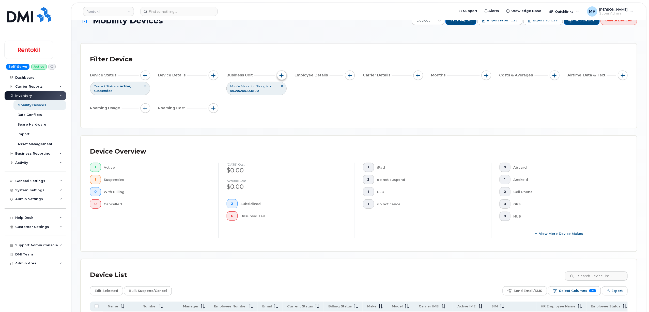
click at [281, 76] on span "button" at bounding box center [282, 75] width 4 height 4
click at [332, 119] on icon "- 56395205.341800" at bounding box center [332, 120] width 4 height 4
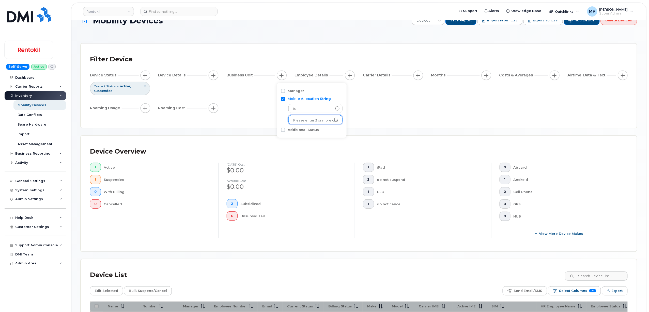
click at [320, 119] on input "text" at bounding box center [315, 120] width 45 height 5
paste input "56395405.341800"
type input "56395405.341800"
click at [322, 128] on li "- 56395405.341800" at bounding box center [313, 130] width 49 height 9
click at [452, 119] on div "Filter Device Device Status Current Status is active suspended Device Details B…" at bounding box center [359, 85] width 556 height 84
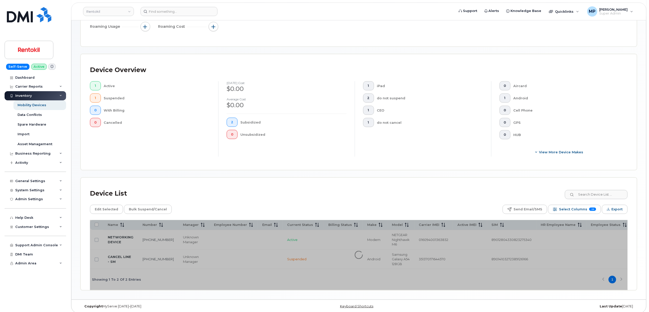
scroll to position [101, 0]
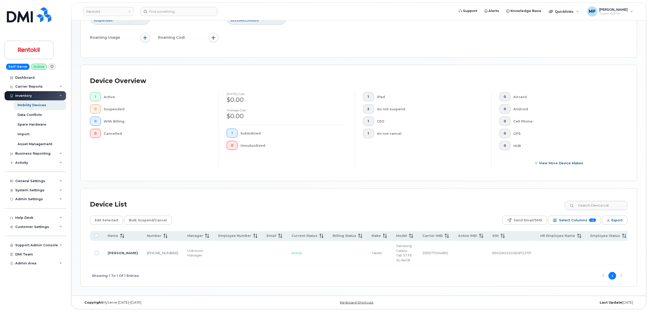
scroll to position [86, 0]
click at [147, 250] on link "610-914-4560" at bounding box center [162, 252] width 31 height 4
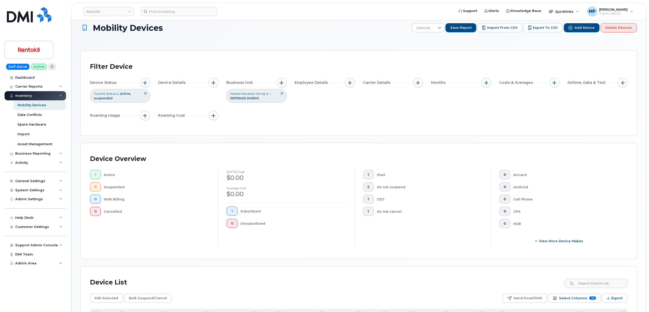
scroll to position [0, 0]
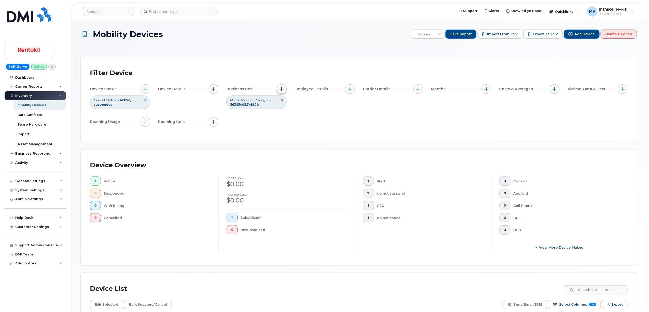
click at [278, 87] on button "button" at bounding box center [282, 89] width 10 height 10
click at [334, 133] on icon "- 56395405.341800" at bounding box center [333, 134] width 4 height 4
click at [309, 134] on input "text" at bounding box center [315, 134] width 45 height 5
paste input "63395205.341800"
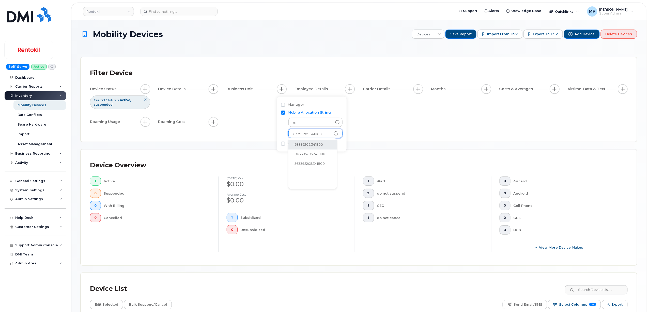
type input "63395205.341800"
click at [311, 144] on li "- 63395205.341800" at bounding box center [313, 144] width 49 height 9
drag, startPoint x: 508, startPoint y: 142, endPoint x: 505, endPoint y: 144, distance: 3.6
click at [506, 142] on div "Mobility Devices Devices Save Report Import from CSV Export to CSV Add Device D…" at bounding box center [359, 199] width 557 height 341
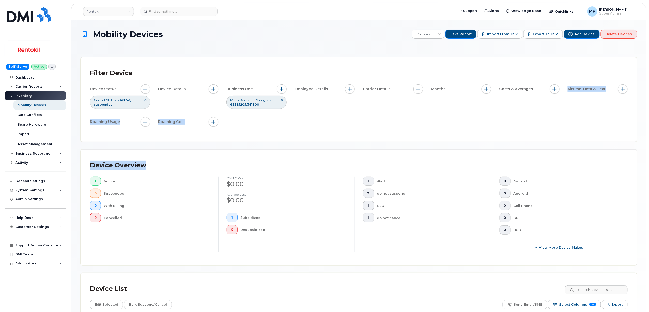
scroll to position [86, 0]
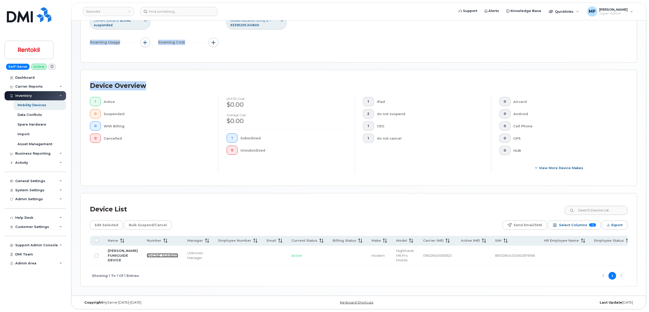
click at [147, 253] on link "484-757-7775" at bounding box center [162, 255] width 31 height 4
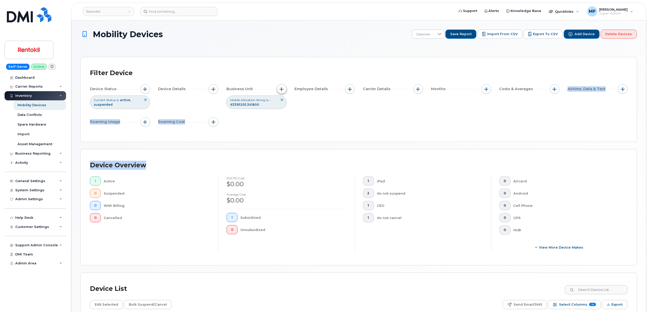
click at [282, 88] on span "button" at bounding box center [282, 89] width 4 height 4
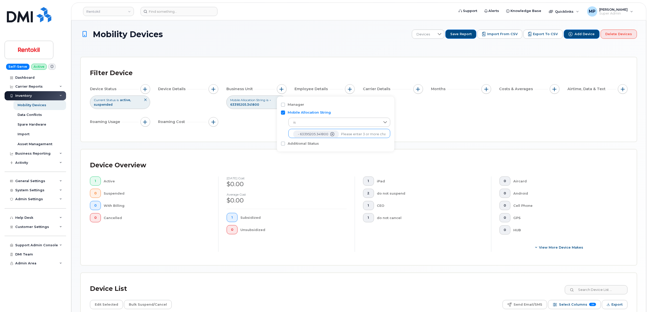
click at [333, 134] on icon "- 63395205.341800" at bounding box center [333, 134] width 4 height 4
click at [317, 133] on input "text" at bounding box center [315, 134] width 45 height 5
paste input "77395205.341800"
type input "77395205.341800"
click at [318, 143] on li "- 77395205.341800" at bounding box center [313, 144] width 49 height 9
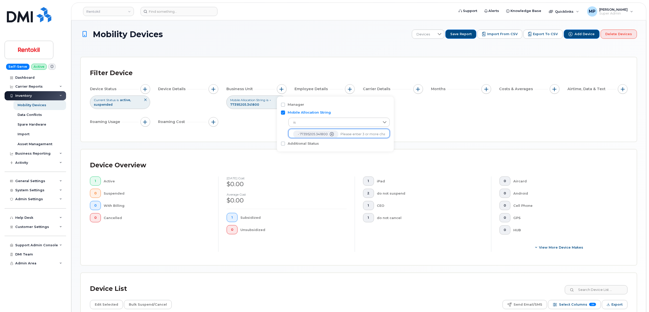
click at [473, 134] on div "Filter Device Device Status Current Status is active suspended Device Details B…" at bounding box center [359, 99] width 556 height 84
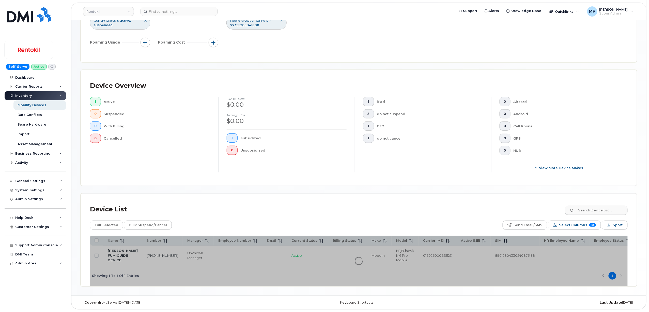
scroll to position [86, 0]
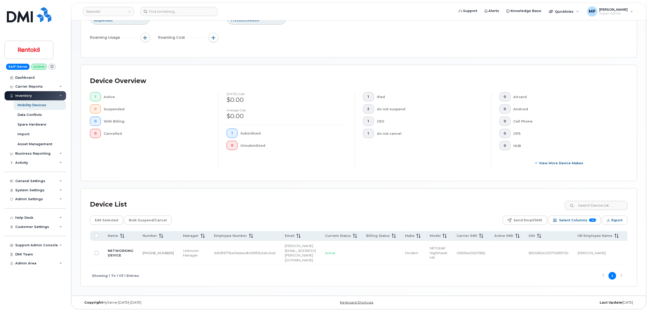
scroll to position [82, 0]
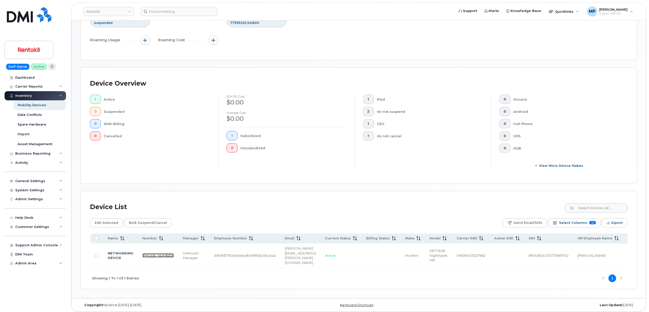
click at [147, 253] on link "610-741-4835" at bounding box center [158, 255] width 31 height 4
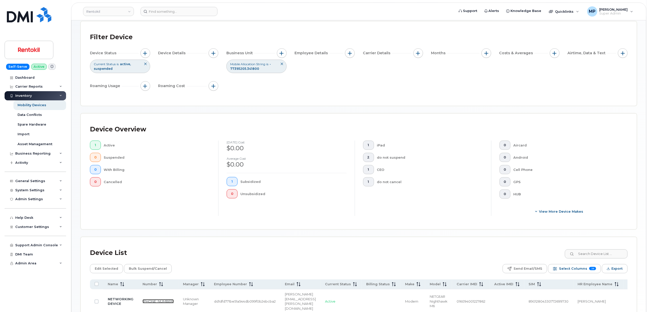
scroll to position [0, 0]
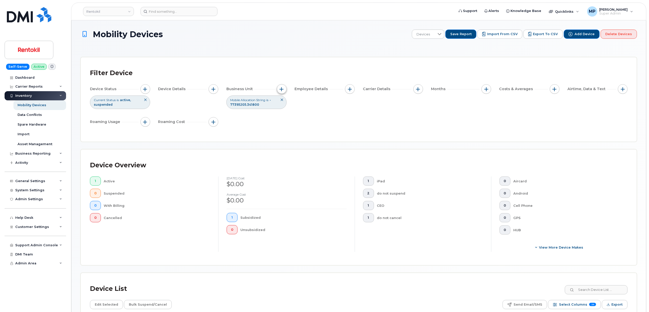
click at [283, 89] on span "button" at bounding box center [282, 89] width 4 height 4
click at [331, 134] on icon "- 77395205.341800" at bounding box center [332, 134] width 4 height 4
click at [305, 132] on input "text" at bounding box center [315, 134] width 45 height 5
paste input "89395205.341800"
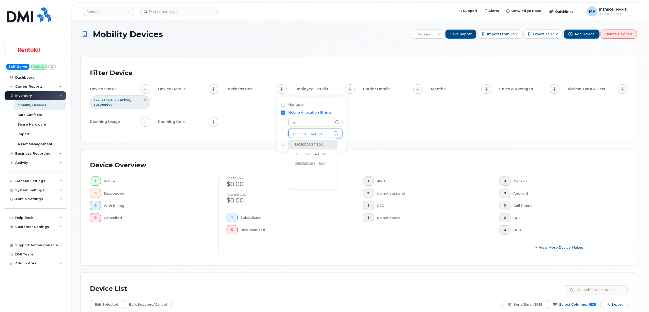
type input "89395205.341800"
click at [318, 143] on li "- 89395205.341800" at bounding box center [313, 144] width 49 height 9
click at [445, 131] on div "Filter Device Device Status Current Status is active suspended Device Details B…" at bounding box center [359, 99] width 538 height 66
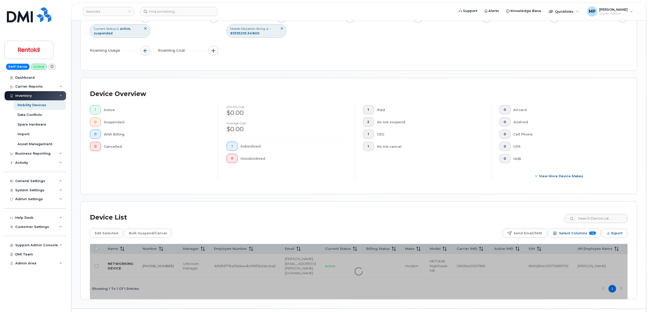
scroll to position [82, 0]
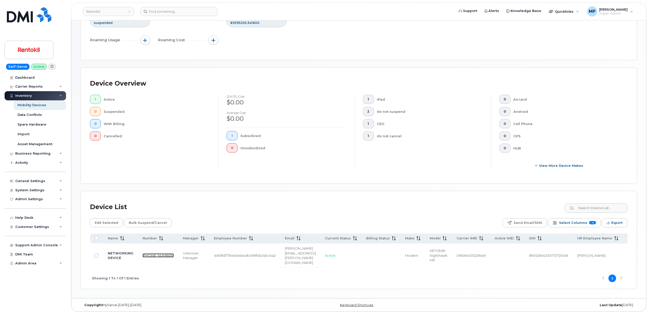
click at [145, 253] on link "610-763-3569" at bounding box center [158, 255] width 31 height 4
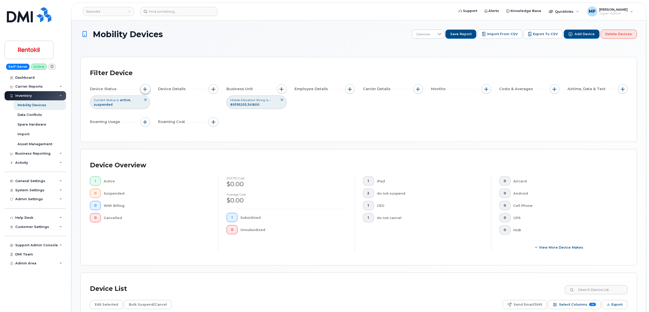
click at [147, 90] on span "button" at bounding box center [145, 89] width 4 height 4
click at [281, 86] on button "button" at bounding box center [282, 89] width 10 height 10
click at [332, 134] on icon "- 89395205.341800" at bounding box center [333, 134] width 4 height 4
click at [314, 132] on input "text" at bounding box center [315, 134] width 45 height 5
paste input "1395205.341800"
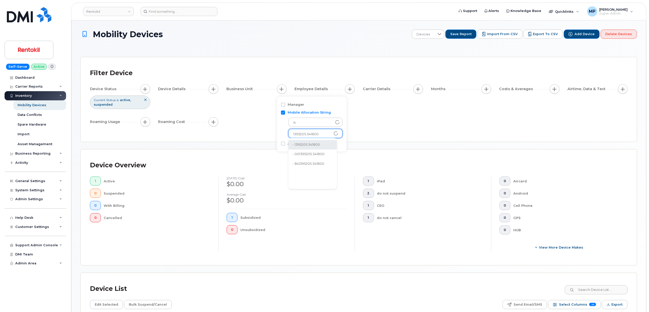
type input "1395205.341800"
click at [312, 142] on li "- 1395205.341800" at bounding box center [313, 144] width 49 height 9
drag, startPoint x: 167, startPoint y: 72, endPoint x: 164, endPoint y: 74, distance: 2.8
click at [167, 73] on div "Filter Device" at bounding box center [359, 72] width 538 height 13
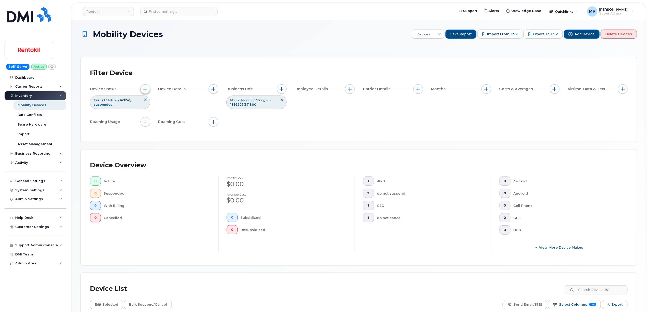
click at [146, 89] on span "button" at bounding box center [145, 89] width 4 height 4
click at [214, 115] on icon at bounding box center [216, 114] width 4 height 4
click at [159, 143] on input "Cancelled" at bounding box center [158, 143] width 4 height 4
checkbox input "true"
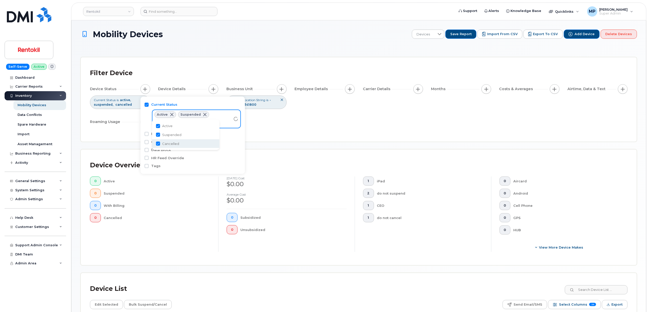
click at [390, 137] on div "Filter Device Device Status Current Status is active suspended cancelled Device…" at bounding box center [359, 99] width 556 height 84
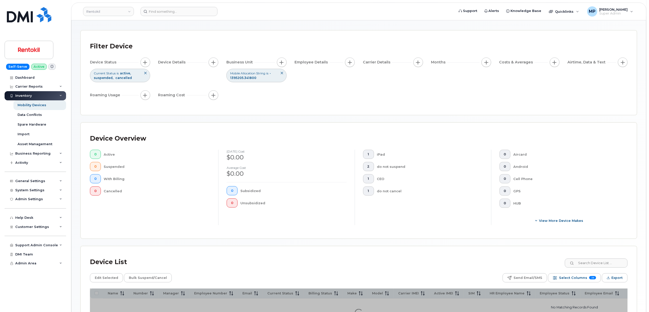
scroll to position [68, 0]
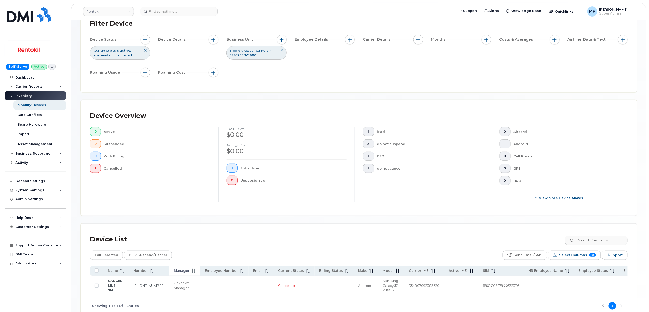
scroll to position [82, 0]
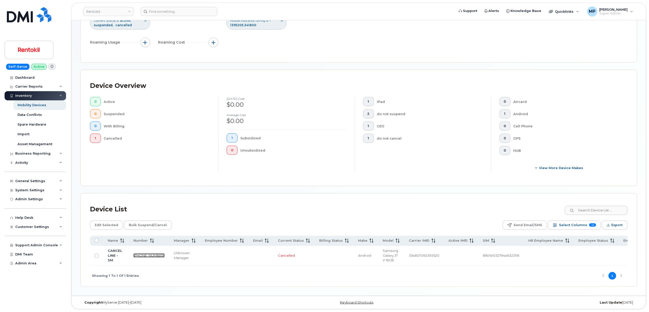
click at [142, 253] on link "610-507-4180" at bounding box center [149, 255] width 31 height 4
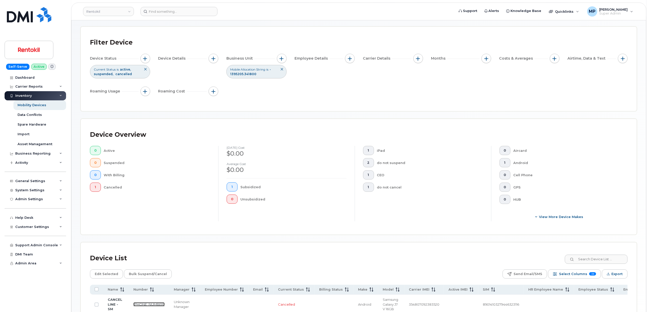
scroll to position [68, 0]
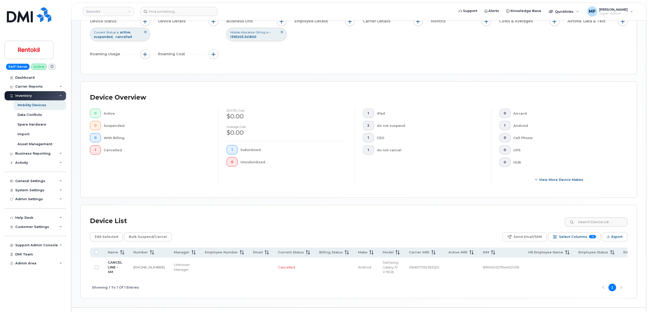
drag, startPoint x: 283, startPoint y: 22, endPoint x: 285, endPoint y: 27, distance: 4.7
click at [283, 22] on span "button" at bounding box center [282, 21] width 4 height 4
drag, startPoint x: 329, startPoint y: 66, endPoint x: 323, endPoint y: 66, distance: 5.4
click at [328, 66] on icon "- 1395205.341800" at bounding box center [330, 66] width 4 height 4
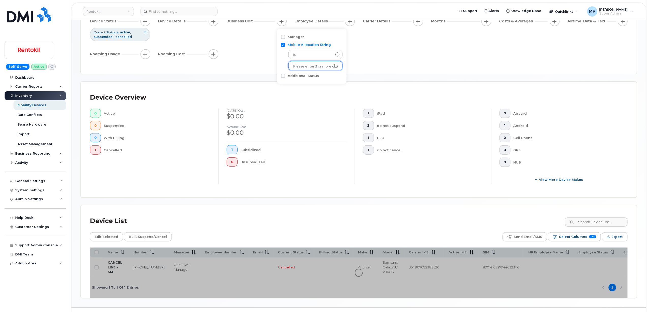
click at [320, 65] on input "text" at bounding box center [315, 66] width 45 height 5
paste input "16395205.341800"
type input "16395205.341800"
click at [320, 75] on li "- 16395205.341800" at bounding box center [313, 76] width 49 height 9
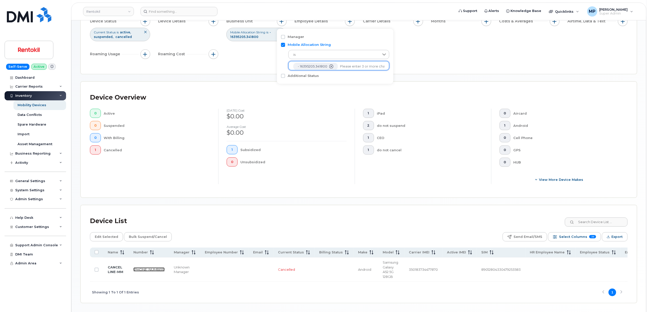
click at [140, 268] on link "717-329-5523" at bounding box center [149, 269] width 31 height 4
drag, startPoint x: 282, startPoint y: 22, endPoint x: 283, endPoint y: 27, distance: 5.7
click at [281, 22] on span "button" at bounding box center [282, 21] width 4 height 4
click at [331, 65] on icon "- 16395205.341800" at bounding box center [332, 66] width 4 height 4
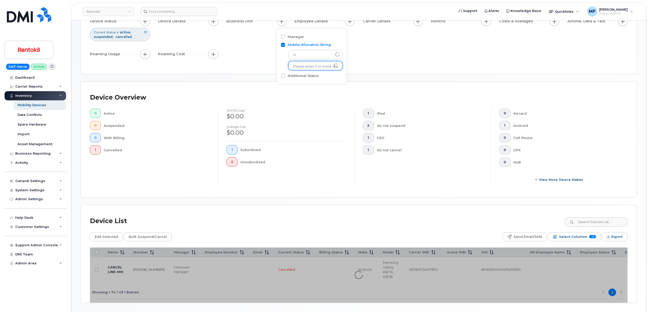
click at [315, 65] on input "text" at bounding box center [315, 66] width 45 height 5
paste input "17395205.341800"
type input "17395205.341800"
click at [297, 75] on li "- 17395205.341800" at bounding box center [313, 76] width 49 height 9
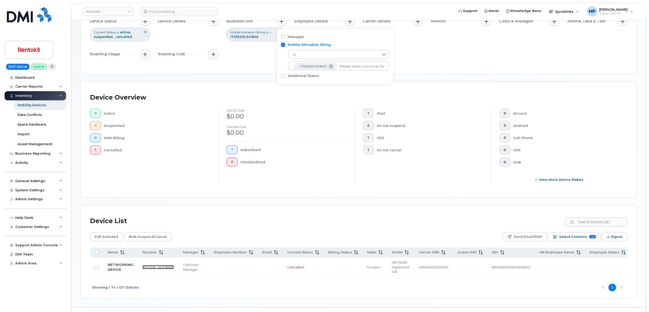
click at [145, 265] on link "610-781-6388" at bounding box center [158, 267] width 31 height 4
click at [283, 22] on span "button" at bounding box center [282, 21] width 4 height 4
click at [331, 66] on icon "- 17395205.341800" at bounding box center [331, 66] width 4 height 4
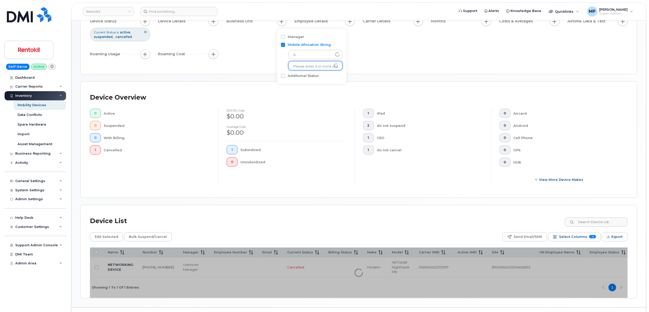
paste input "37395205.341800"
type input "37395205.341800"
click at [308, 76] on li "- 37395205.341800" at bounding box center [313, 76] width 49 height 9
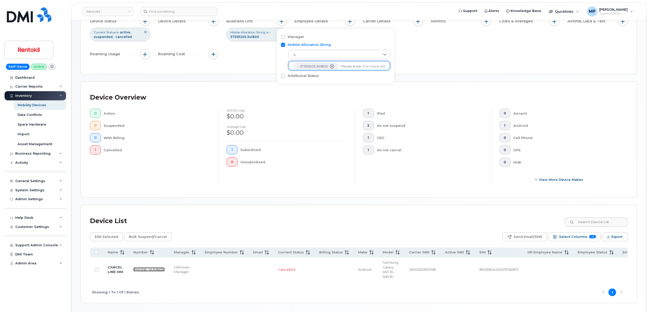
click at [139, 267] on link "240-549-4848" at bounding box center [149, 269] width 31 height 4
click at [279, 21] on button "button" at bounding box center [282, 22] width 10 height 10
click at [330, 65] on icon "- 37395205.341800" at bounding box center [332, 66] width 4 height 4
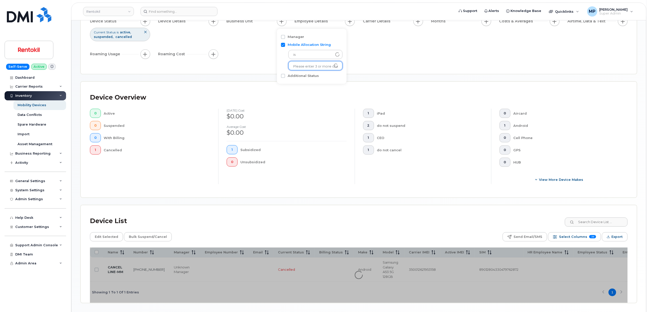
click at [317, 67] on input "text" at bounding box center [315, 66] width 45 height 5
paste input "42395205.341800"
type input "42395205.341800"
click at [313, 77] on li "- 42395205.341800" at bounding box center [313, 76] width 49 height 9
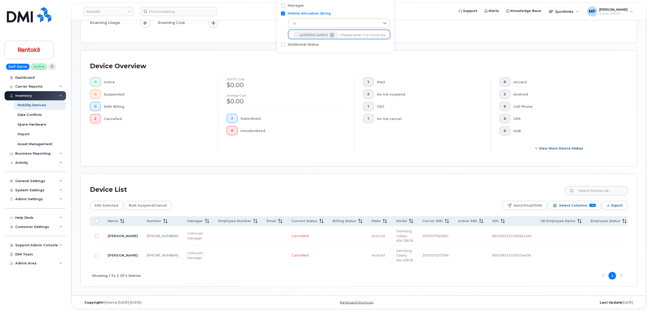
scroll to position [111, 0]
click at [147, 233] on link "302-215-8964" at bounding box center [162, 235] width 31 height 4
click at [147, 253] on link "832-925-2428" at bounding box center [162, 255] width 31 height 4
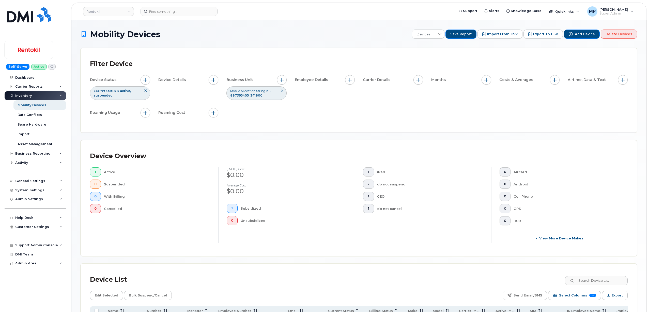
scroll to position [68, 0]
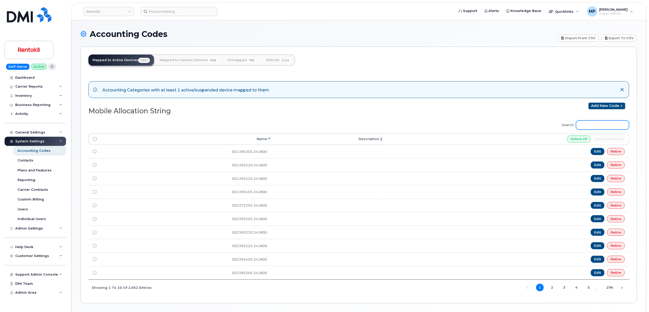
click at [598, 127] on input "Search:" at bounding box center [602, 124] width 53 height 9
click at [600, 124] on input "Search:" at bounding box center [602, 124] width 53 height 9
paste input "1395205.3418"
click at [625, 123] on input "1395205.3418" at bounding box center [602, 124] width 53 height 9
drag, startPoint x: 605, startPoint y: 125, endPoint x: 600, endPoint y: 124, distance: 4.8
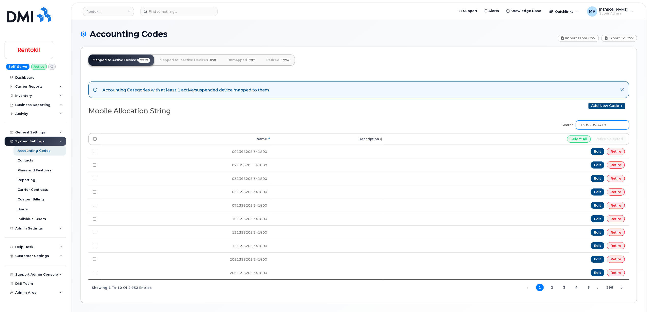
click at [600, 124] on input "1395205.3418" at bounding box center [602, 124] width 53 height 9
type input "1"
drag, startPoint x: 599, startPoint y: 122, endPoint x: 592, endPoint y: 125, distance: 7.1
click at [599, 122] on input "Search:" at bounding box center [602, 124] width 53 height 9
paste input "7395225.3418"
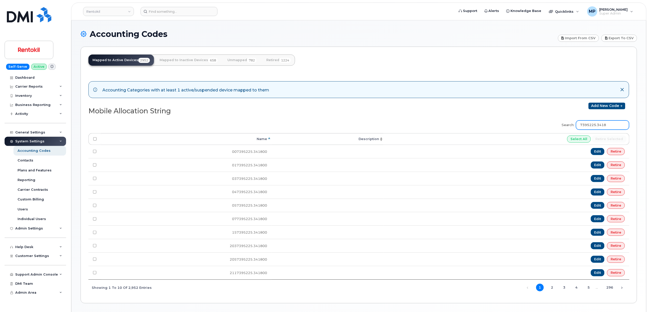
drag, startPoint x: 614, startPoint y: 123, endPoint x: 537, endPoint y: 124, distance: 77.3
click at [539, 125] on div "Search: 7395225.3418 Processing... Name Description Select All Retire selected …" at bounding box center [358, 206] width 541 height 178
paste input "1639520"
drag, startPoint x: 615, startPoint y: 121, endPoint x: 537, endPoint y: 122, distance: 78.1
click at [539, 123] on div "Search: 16395205 Processing... Name Description Select All Retire selected 0163…" at bounding box center [358, 206] width 541 height 178
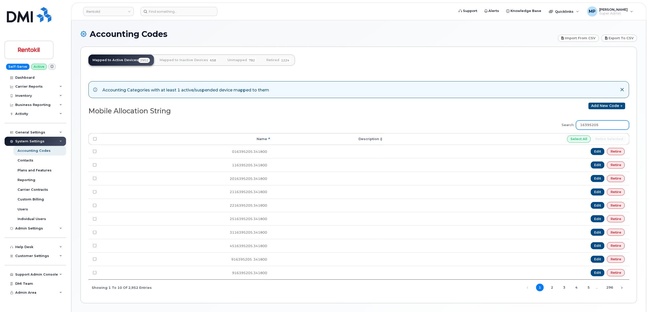
paste input "7395205.3418"
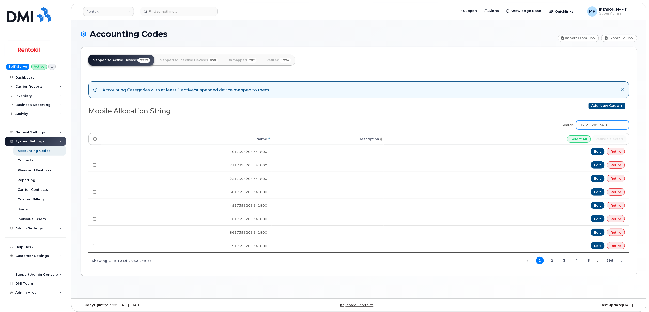
drag, startPoint x: 620, startPoint y: 124, endPoint x: 529, endPoint y: 124, distance: 91.0
click at [530, 124] on div "Search: 17395205.3418 Processing... Name Description Select All Retire selected…" at bounding box center [358, 192] width 541 height 151
paste input "21"
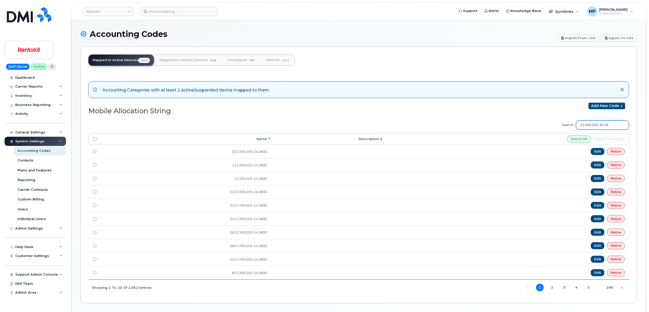
drag, startPoint x: 585, startPoint y: 124, endPoint x: 553, endPoint y: 122, distance: 32.6
click at [553, 122] on div "Search: 21395205.3418 Processing... Name Description Select All Retire selected…" at bounding box center [358, 206] width 541 height 178
click at [436, 109] on div "Add new code" at bounding box center [494, 105] width 271 height 7
drag, startPoint x: 614, startPoint y: 125, endPoint x: 514, endPoint y: 126, distance: 100.7
click at [529, 127] on div "Search: 21395205.3418 Processing... Name Description Select All Retire selected…" at bounding box center [358, 206] width 541 height 178
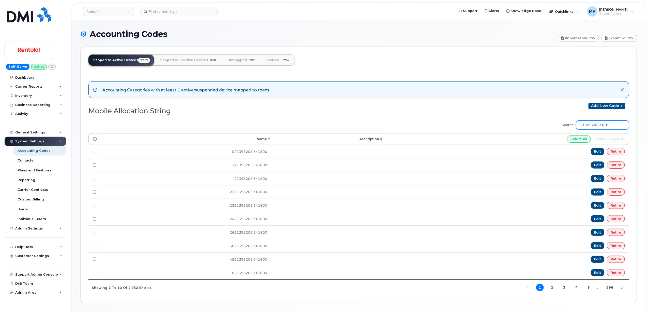
paste input "739522"
click at [263, 139] on th "Name" at bounding box center [186, 139] width 171 height 12
click at [269, 140] on th "Name" at bounding box center [186, 139] width 171 height 12
click at [555, 290] on link "2" at bounding box center [553, 287] width 8 height 8
click at [565, 291] on link "3" at bounding box center [565, 287] width 8 height 8
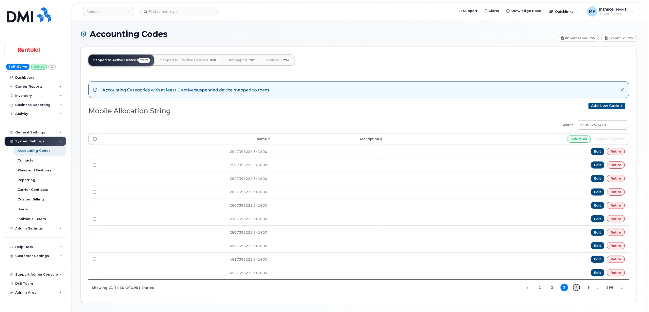
click at [578, 290] on link "4" at bounding box center [577, 287] width 8 height 8
click at [614, 289] on div "Previous 1 2 3 4 5 … 296 Next" at bounding box center [575, 287] width 110 height 9
click at [613, 291] on div "Previous 1 2 3 4 5 … 296 Next" at bounding box center [575, 287] width 110 height 9
click at [612, 290] on link "296" at bounding box center [610, 287] width 8 height 8
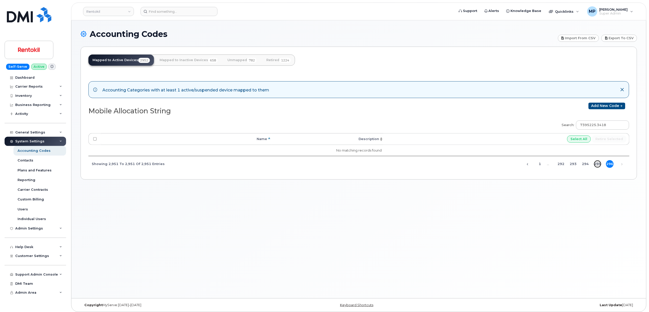
click at [598, 165] on link "295" at bounding box center [598, 164] width 8 height 8
click at [587, 164] on link "294" at bounding box center [586, 164] width 8 height 8
click at [575, 165] on link "293" at bounding box center [574, 164] width 8 height 8
click at [561, 164] on link "292" at bounding box center [562, 164] width 8 height 8
click at [544, 165] on link "1" at bounding box center [544, 164] width 8 height 8
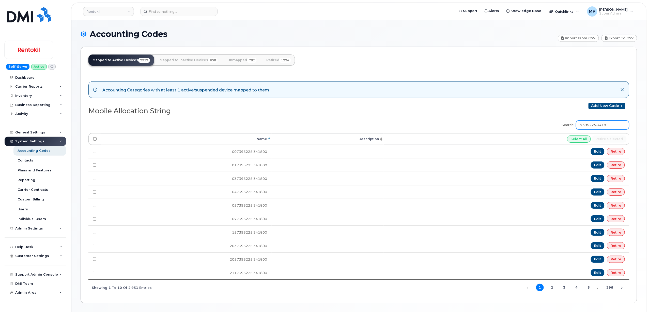
click at [613, 127] on input "7395225.3418" at bounding box center [602, 124] width 53 height 9
type input "7395225.341800"
click at [550, 291] on link "2" at bounding box center [553, 287] width 8 height 8
click at [562, 291] on link "3" at bounding box center [565, 287] width 8 height 8
click at [576, 289] on link "4" at bounding box center [577, 287] width 8 height 8
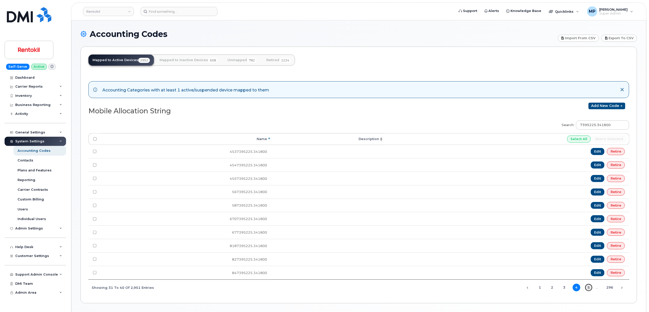
click at [587, 288] on link "5" at bounding box center [589, 287] width 8 height 8
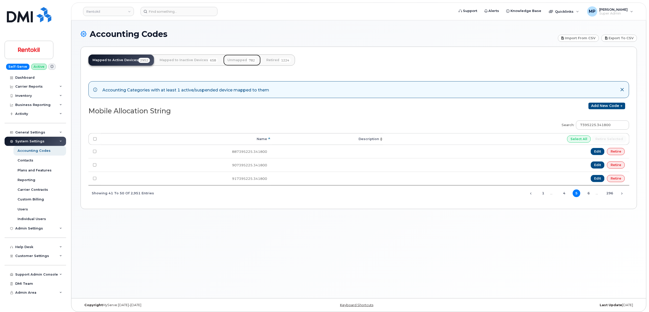
click at [239, 61] on link "Unmapped 782" at bounding box center [242, 59] width 37 height 11
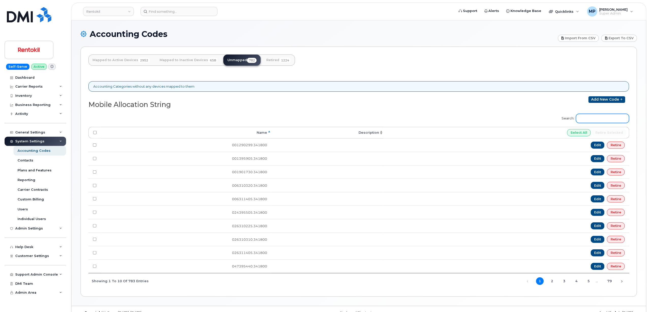
click at [603, 120] on input "Search:" at bounding box center [602, 118] width 53 height 9
paste input "7395225.3418"
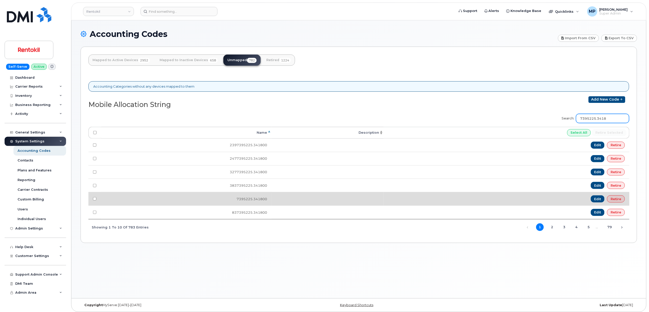
type input "7395225.3418"
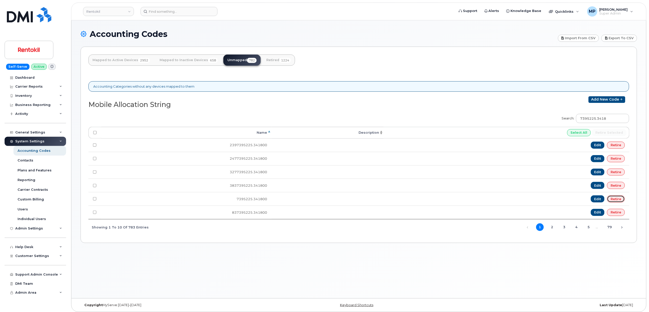
drag, startPoint x: 618, startPoint y: 199, endPoint x: 353, endPoint y: 24, distance: 317.7
click at [618, 199] on link "Retire" at bounding box center [616, 198] width 18 height 7
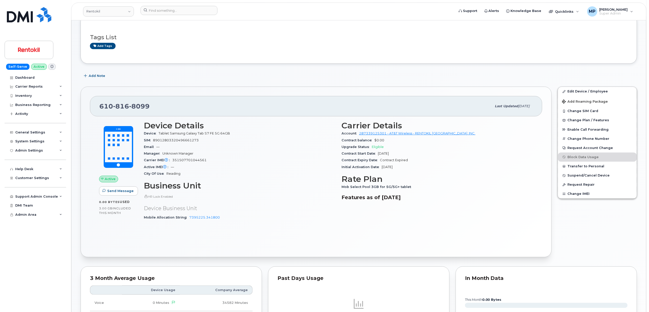
scroll to position [34, 0]
click at [577, 90] on link "Edit Device / Employee" at bounding box center [597, 90] width 79 height 9
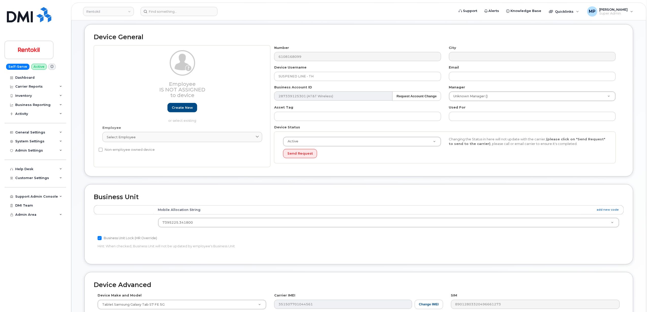
scroll to position [34, 0]
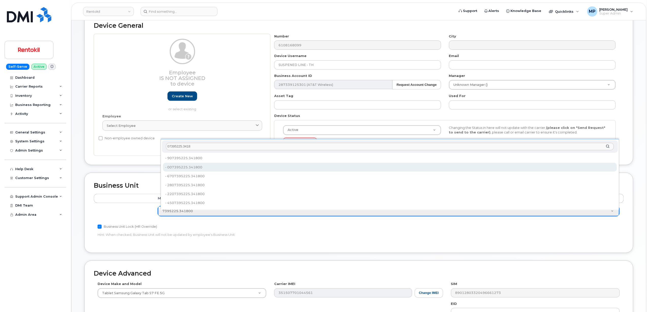
type input "07395225.3418"
type input "35240165"
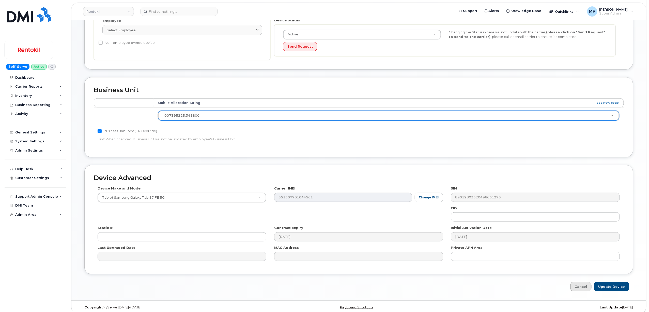
scroll to position [136, 0]
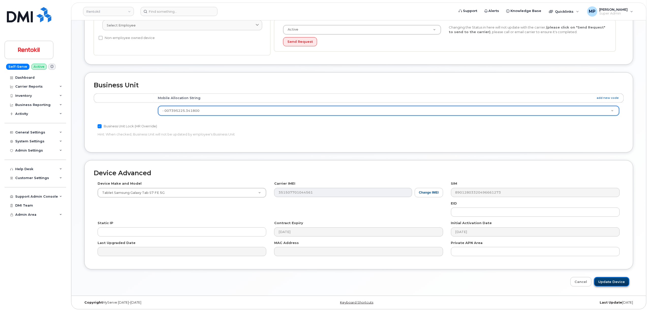
click at [610, 280] on input "Update Device" at bounding box center [612, 281] width 35 height 9
type input "Saving..."
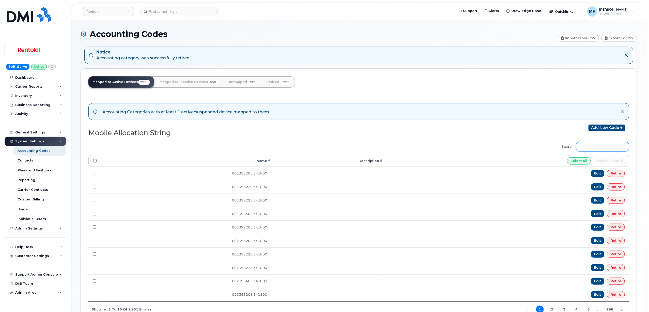
click at [610, 145] on input "Search:" at bounding box center [602, 146] width 53 height 9
paste input "21395205.3418"
type input "21395205.3418"
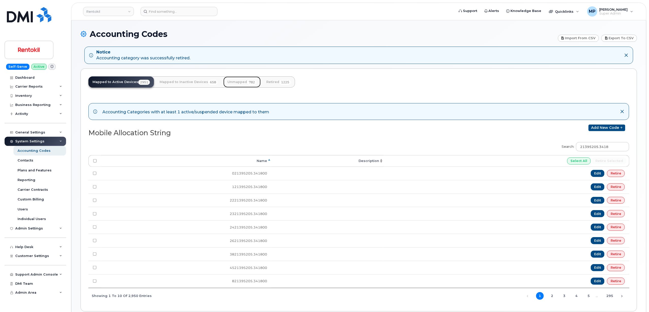
click at [240, 80] on link "Unmapped 782" at bounding box center [242, 81] width 37 height 11
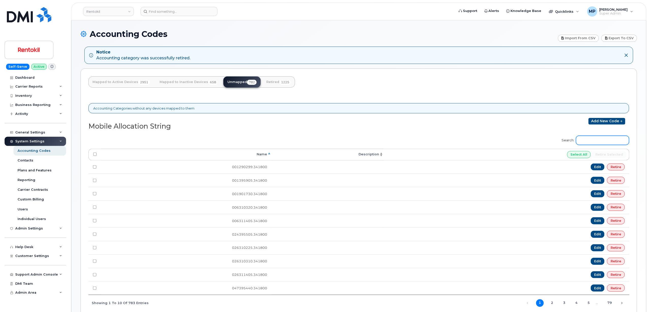
click at [614, 142] on input "Search:" at bounding box center [602, 140] width 53 height 9
paste input "21395205.3418"
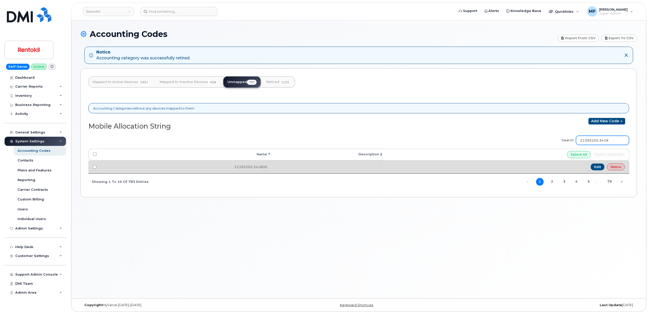
type input "21395205.3418"
click at [616, 167] on link "Retire" at bounding box center [616, 166] width 18 height 7
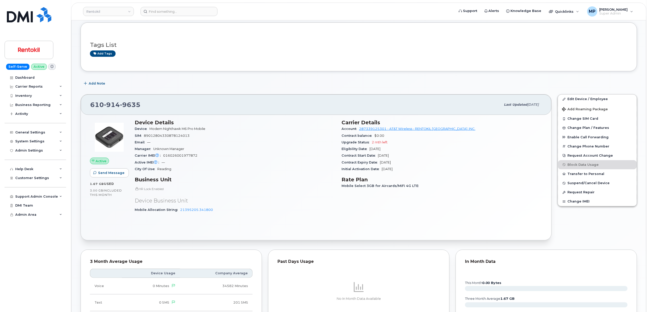
scroll to position [68, 0]
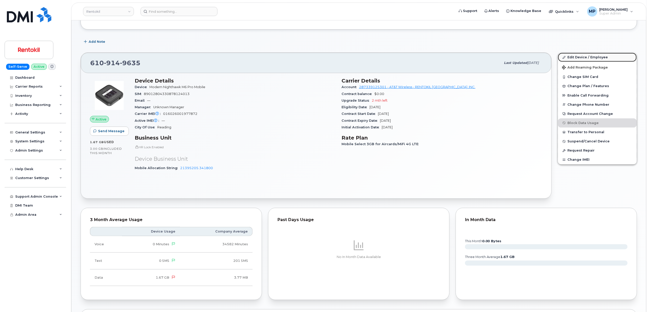
click at [583, 57] on link "Edit Device / Employee" at bounding box center [597, 57] width 79 height 9
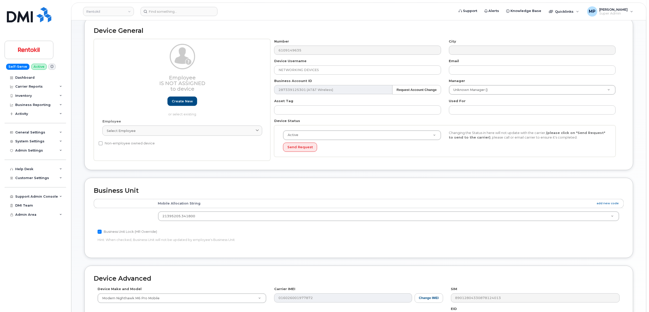
scroll to position [68, 0]
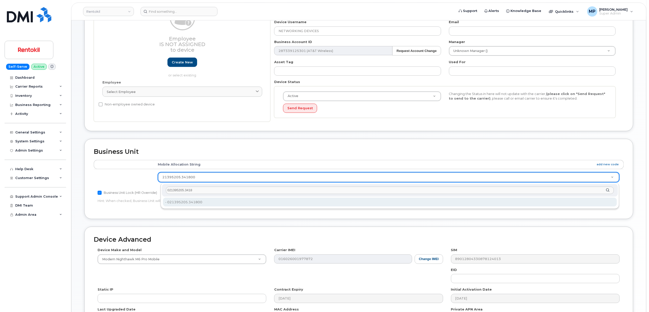
type input "021395205.3418"
type input "35238739"
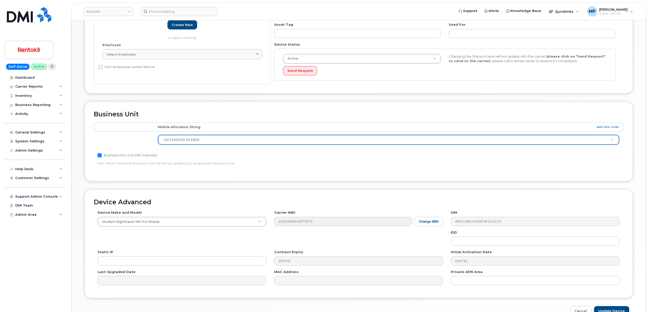
scroll to position [136, 0]
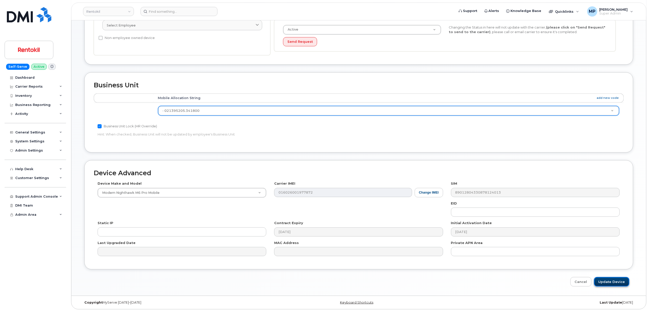
click at [613, 282] on input "Update Device" at bounding box center [612, 281] width 35 height 9
type input "Saving..."
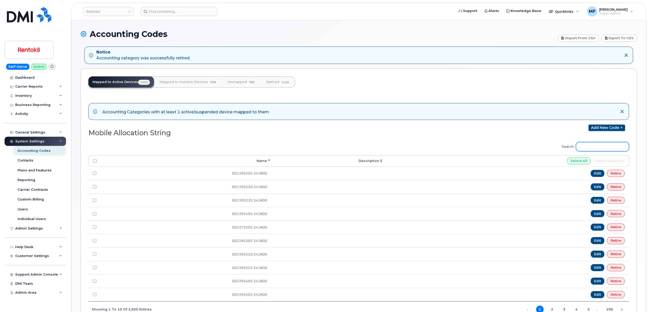
click at [588, 148] on input "Search:" at bounding box center [602, 146] width 53 height 9
click at [242, 80] on link "Unmapped 782" at bounding box center [242, 81] width 37 height 11
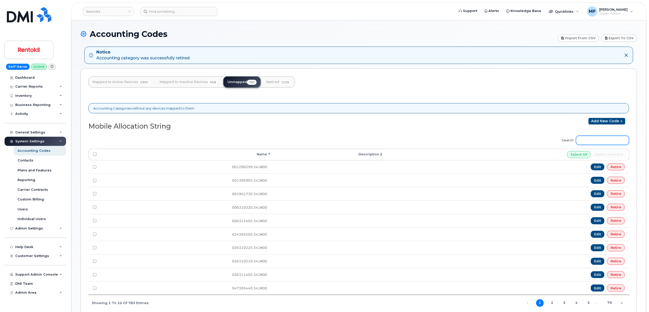
click at [598, 143] on input "Search:" at bounding box center [602, 140] width 53 height 9
paste input "23395205.341800"
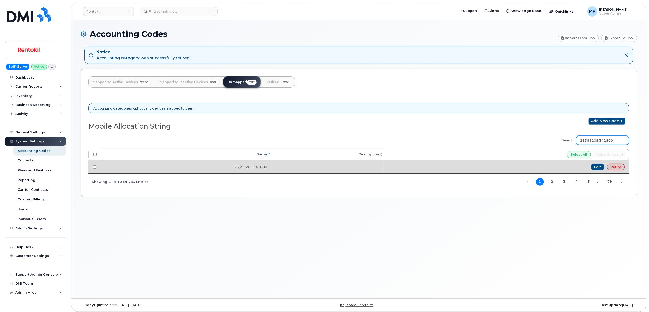
type input "23395205.341800"
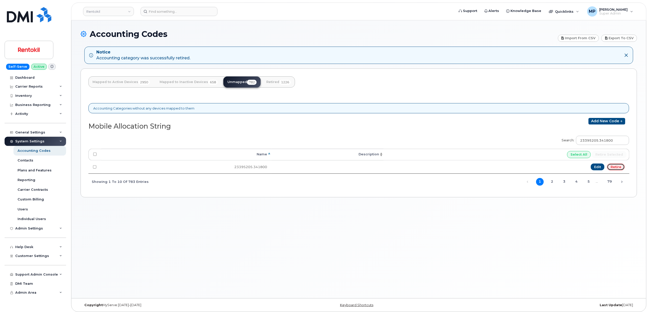
drag, startPoint x: 615, startPoint y: 169, endPoint x: 362, endPoint y: 24, distance: 292.6
click at [616, 169] on link "Retire" at bounding box center [616, 166] width 18 height 7
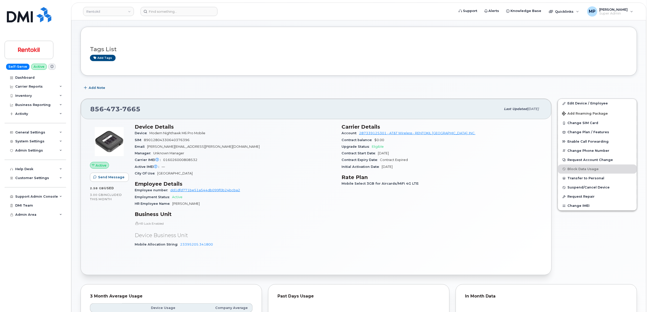
scroll to position [34, 0]
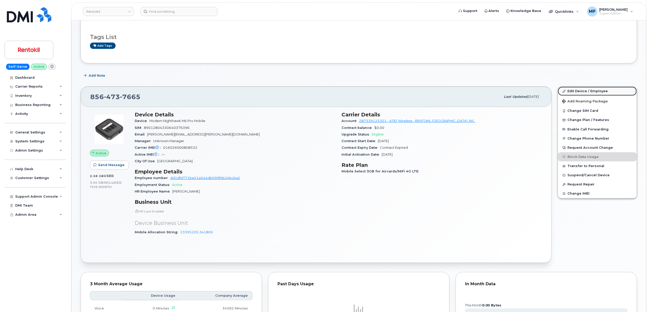
click at [574, 91] on link "Edit Device / Employee" at bounding box center [597, 90] width 79 height 9
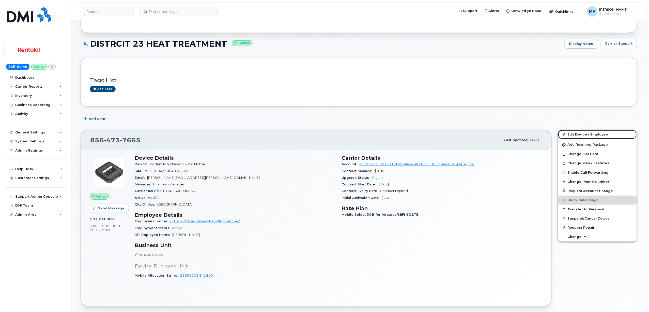
scroll to position [77, 0]
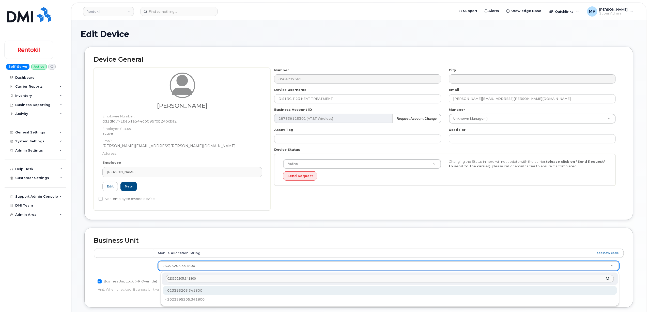
type input "023395205.341800"
type input "35238898"
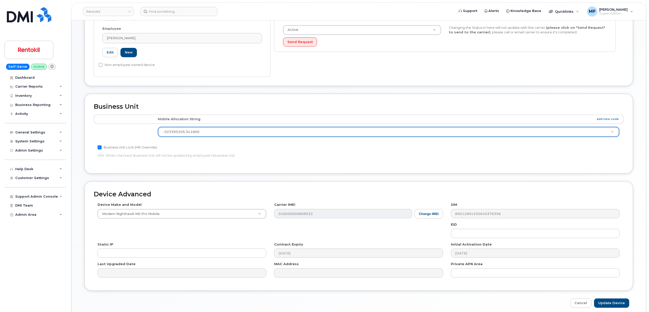
scroll to position [157, 0]
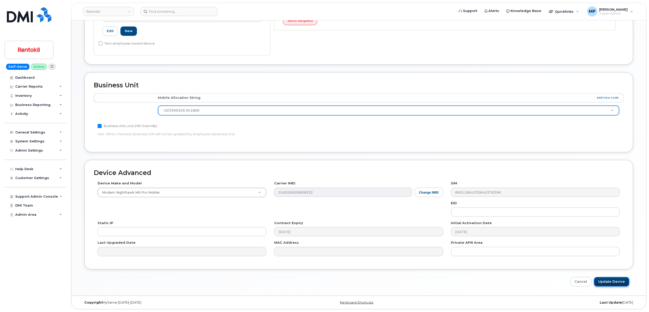
click at [609, 280] on input "Update Device" at bounding box center [612, 281] width 35 height 9
type input "Saving..."
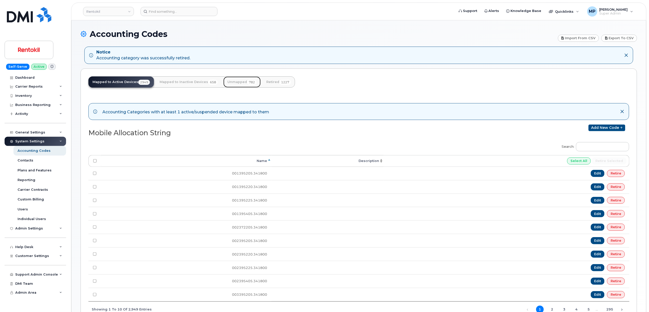
click at [237, 82] on link "Unmapped 782" at bounding box center [242, 81] width 37 height 11
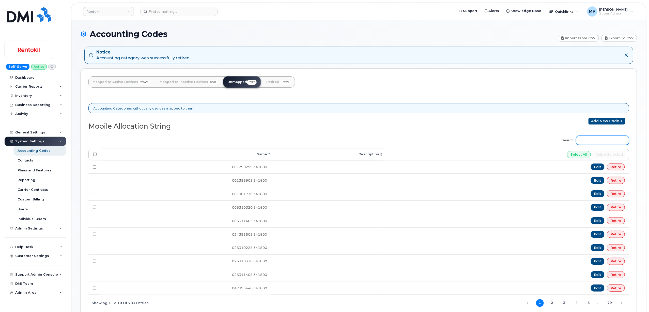
click at [592, 141] on input "Search:" at bounding box center [602, 140] width 53 height 9
paste input "24395205.341800"
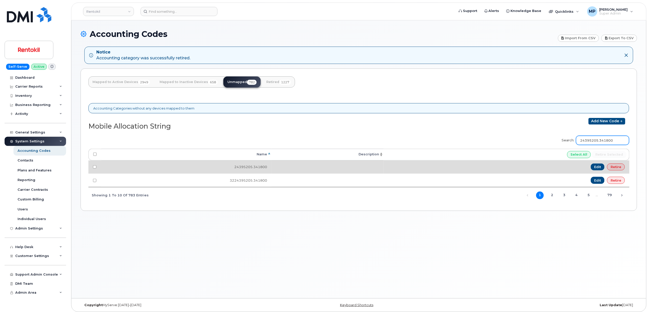
type input "24395205.341800"
click at [618, 167] on link "Retire" at bounding box center [616, 166] width 18 height 7
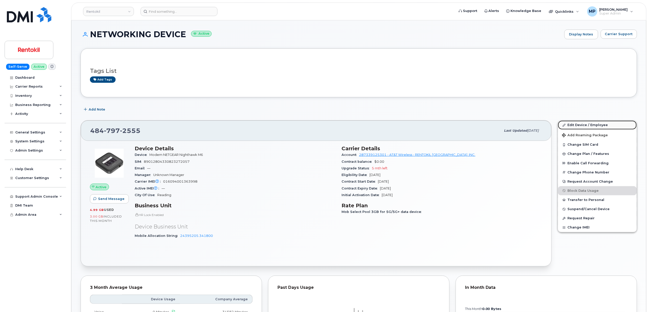
click at [583, 124] on link "Edit Device / Employee" at bounding box center [597, 124] width 79 height 9
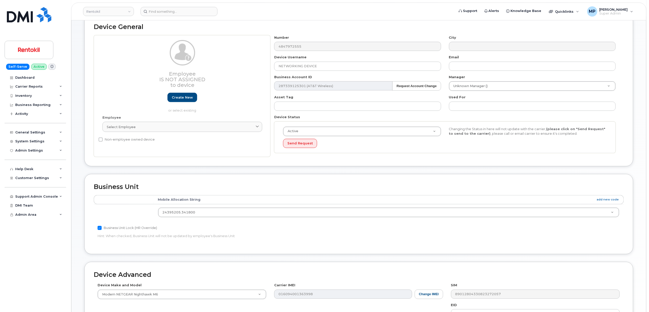
scroll to position [34, 0]
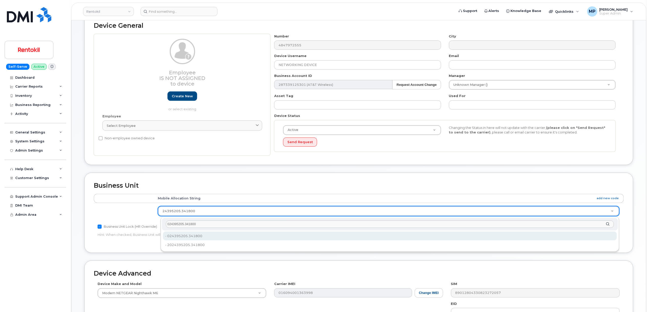
type input "024395205.341800"
type input "35238537"
type input "024395205.341800"
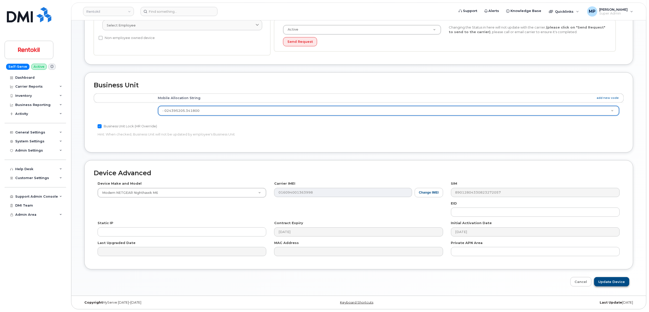
scroll to position [136, 0]
click at [607, 281] on input "Update Device" at bounding box center [612, 281] width 35 height 9
type input "Saving..."
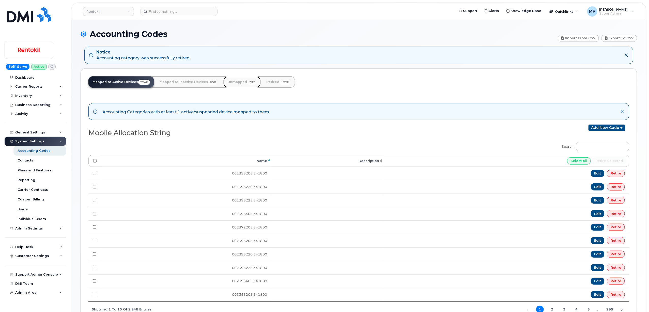
click at [243, 80] on link "Unmapped 782" at bounding box center [242, 81] width 37 height 11
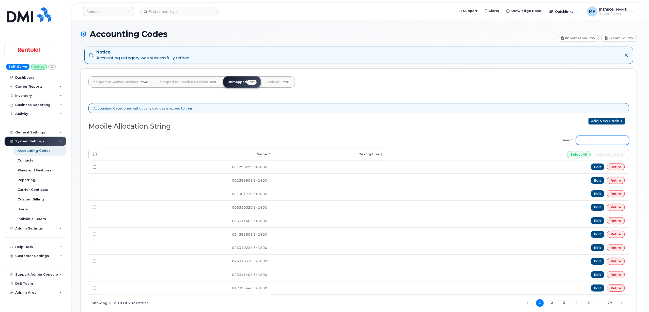
click at [595, 141] on input "Search:" at bounding box center [602, 140] width 53 height 9
paste input "27395205.341800"
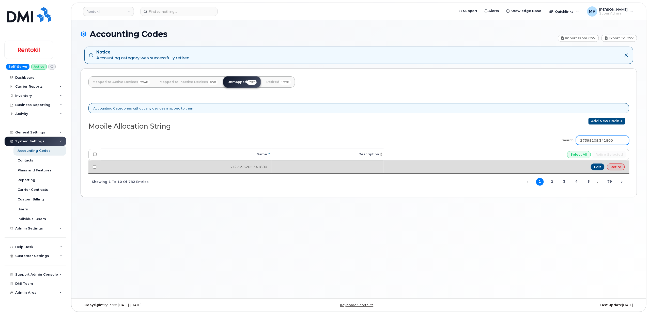
type input "27395205.341800"
click at [618, 167] on link "Retire" at bounding box center [616, 166] width 18 height 7
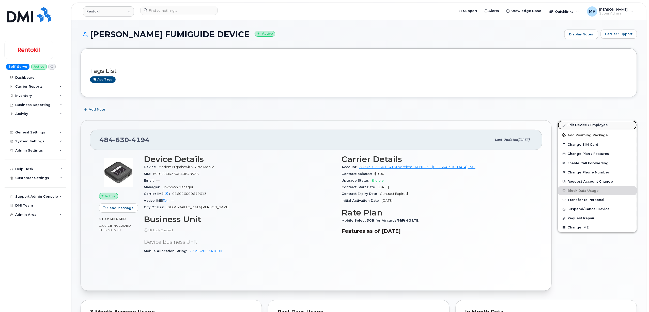
click at [576, 124] on link "Edit Device / Employee" at bounding box center [597, 124] width 79 height 9
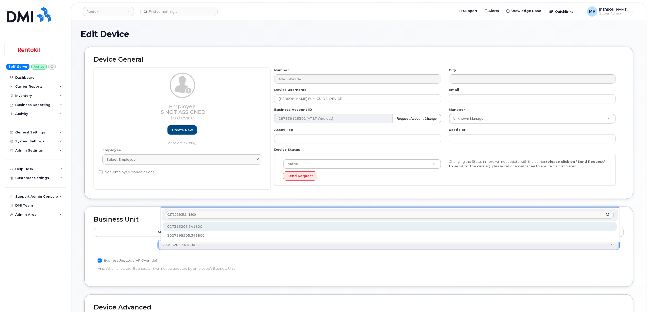
type input "027395205.341800"
type input "35239286"
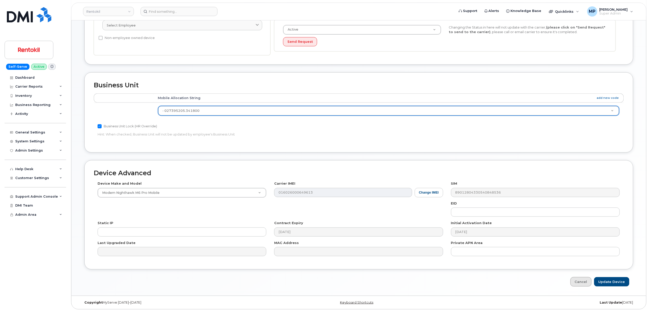
scroll to position [136, 0]
click at [609, 280] on input "Update Device" at bounding box center [612, 281] width 35 height 9
type input "Saving..."
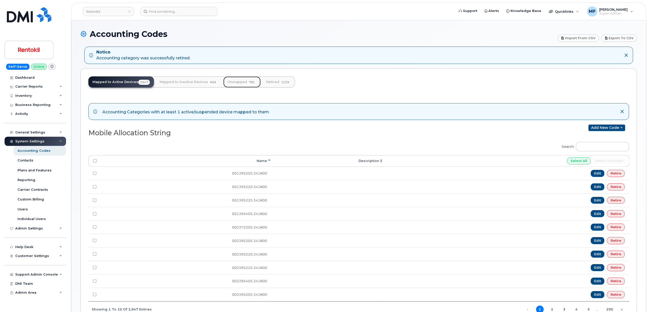
click at [238, 83] on link "Unmapped 781" at bounding box center [242, 81] width 37 height 11
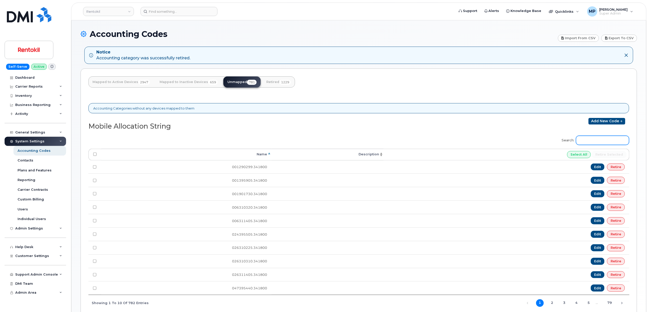
click at [595, 142] on input "Search:" at bounding box center [602, 140] width 53 height 9
paste input "31395405.341800"
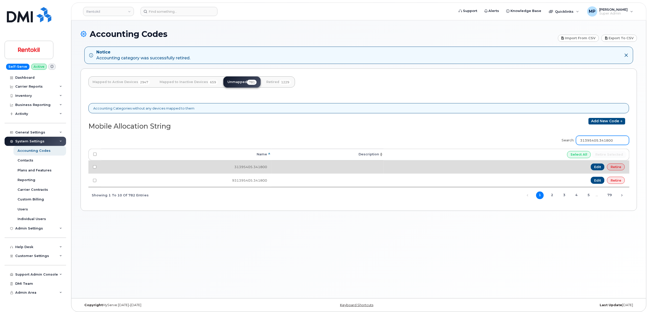
type input "31395405.341800"
click at [620, 167] on link "Retire" at bounding box center [616, 166] width 18 height 7
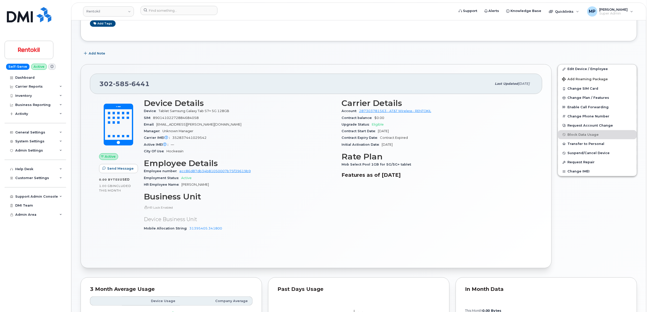
scroll to position [68, 0]
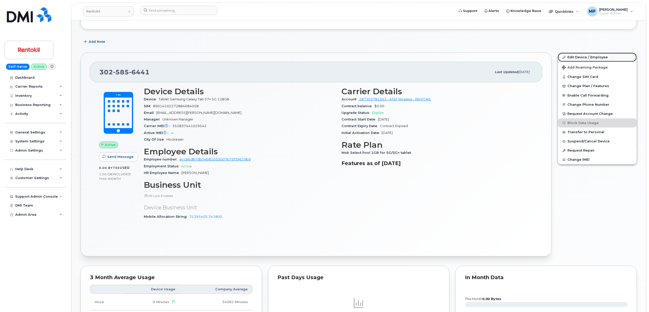
click at [581, 55] on link "Edit Device / Employee" at bounding box center [597, 57] width 79 height 9
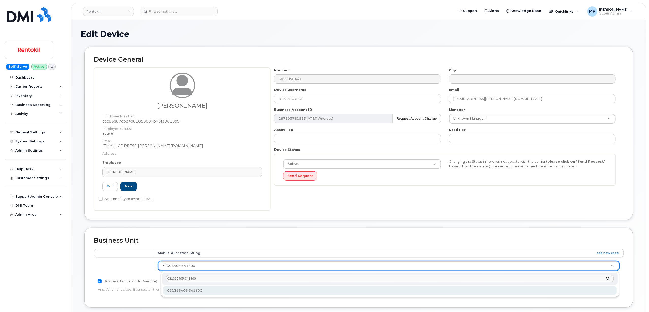
type input "031395405.341800"
type input "35240830"
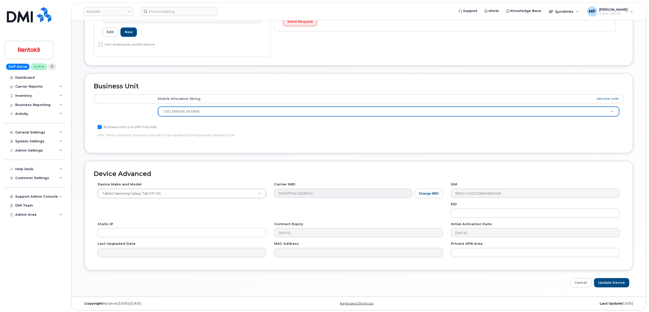
scroll to position [157, 0]
click at [610, 281] on input "Update Device" at bounding box center [612, 281] width 35 height 9
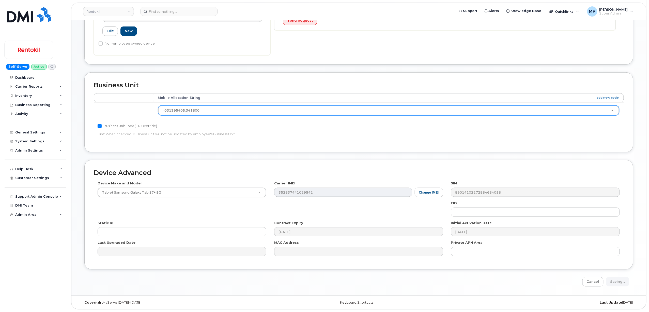
type input "Saving..."
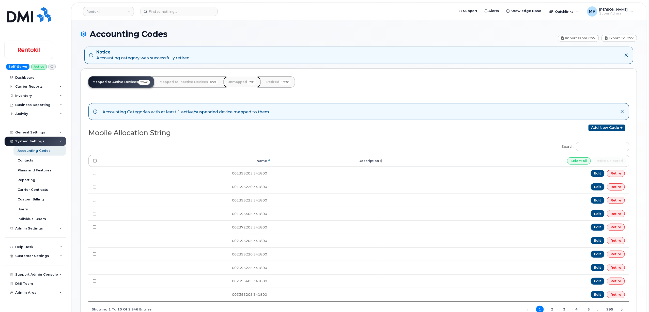
drag, startPoint x: 236, startPoint y: 79, endPoint x: 238, endPoint y: 84, distance: 4.4
click at [236, 80] on link "Unmapped 781" at bounding box center [242, 81] width 37 height 11
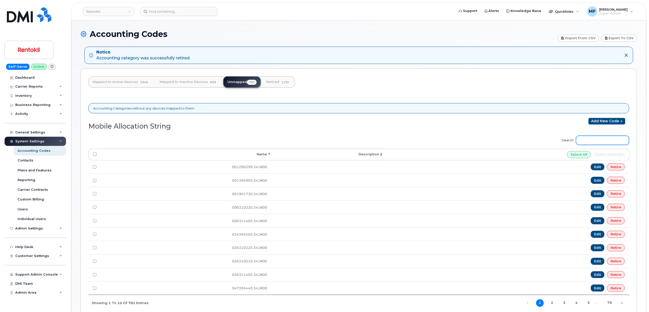
click at [602, 140] on input "Search:" at bounding box center [602, 140] width 53 height 9
paste input "33395205.341800"
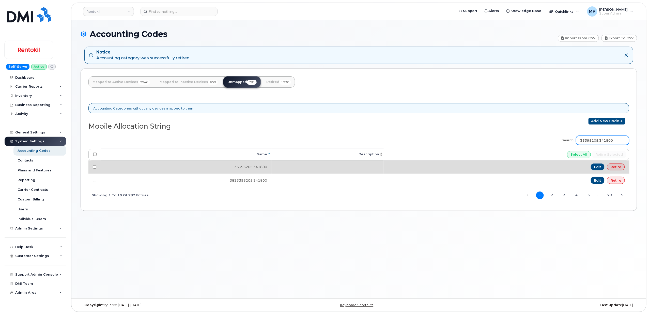
type input "33395205.341800"
click at [616, 167] on link "Retire" at bounding box center [616, 166] width 18 height 7
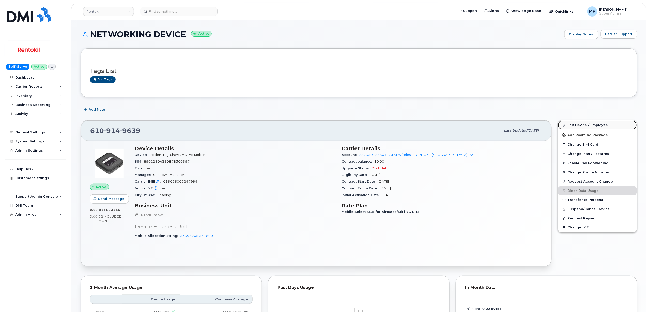
click at [575, 122] on link "Edit Device / Employee" at bounding box center [597, 124] width 79 height 9
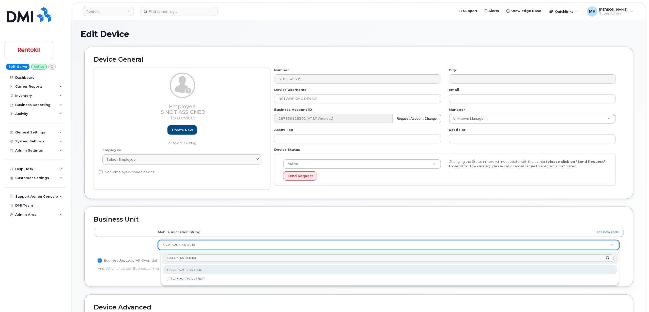
type input "033395205.341800"
type input "35239458"
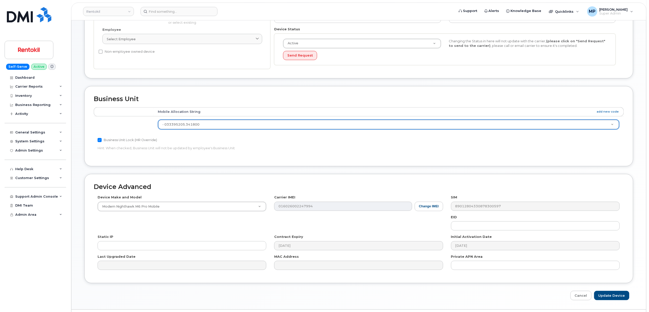
scroll to position [136, 0]
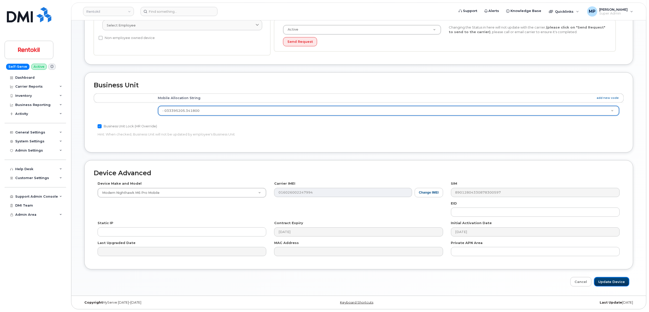
drag, startPoint x: 610, startPoint y: 282, endPoint x: 602, endPoint y: 269, distance: 15.1
click at [610, 282] on input "Update Device" at bounding box center [612, 281] width 35 height 9
type input "Saving..."
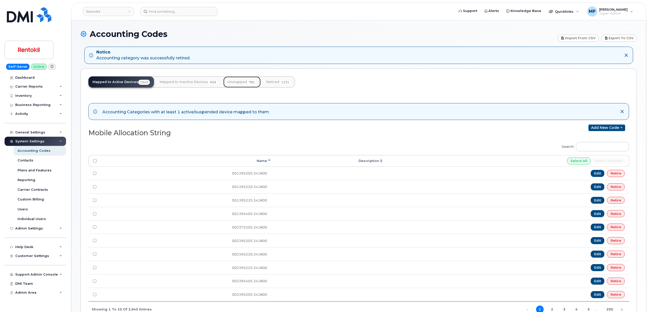
click at [236, 80] on link "Unmapped 781" at bounding box center [242, 81] width 37 height 11
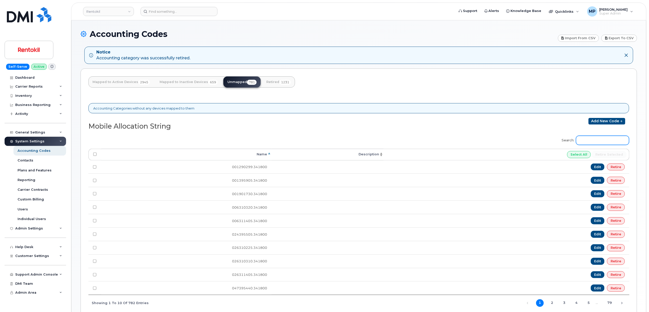
click at [596, 144] on input "Search:" at bounding box center [602, 140] width 53 height 9
paste input "38395205.341800"
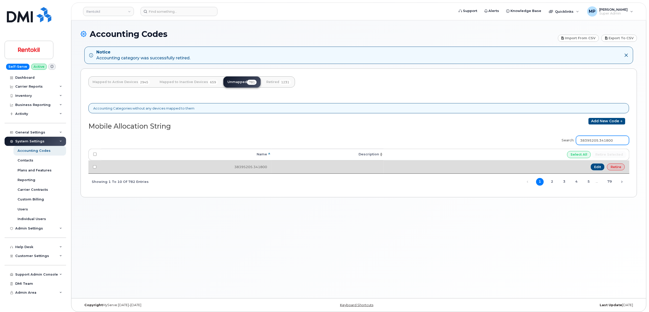
type input "38395205.341800"
click at [613, 167] on link "Retire" at bounding box center [616, 166] width 18 height 7
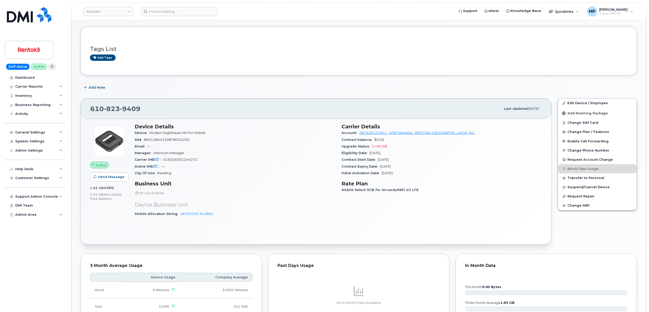
scroll to position [34, 0]
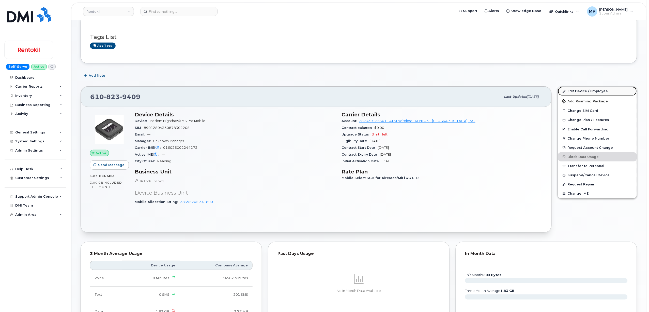
click at [578, 91] on link "Edit Device / Employee" at bounding box center [597, 90] width 79 height 9
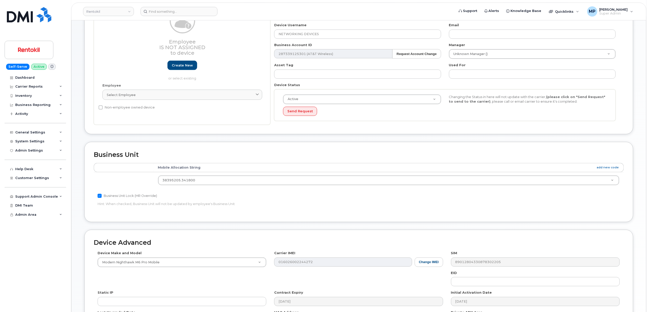
scroll to position [68, 0]
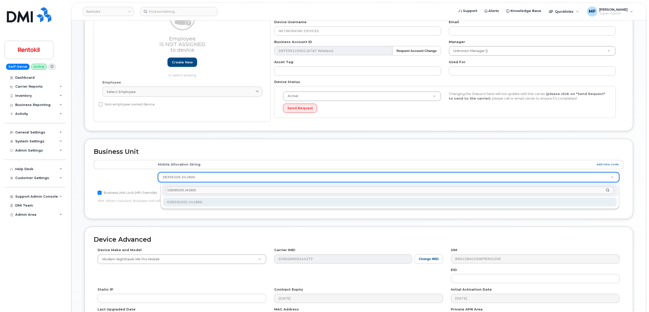
type input "038395205.341800"
drag, startPoint x: 188, startPoint y: 202, endPoint x: 191, endPoint y: 202, distance: 3.6
type input "35239948"
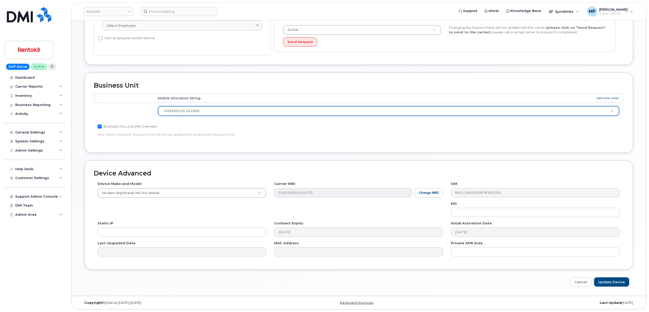
scroll to position [136, 0]
click at [613, 281] on input "Update Device" at bounding box center [612, 281] width 35 height 9
type input "Saving..."
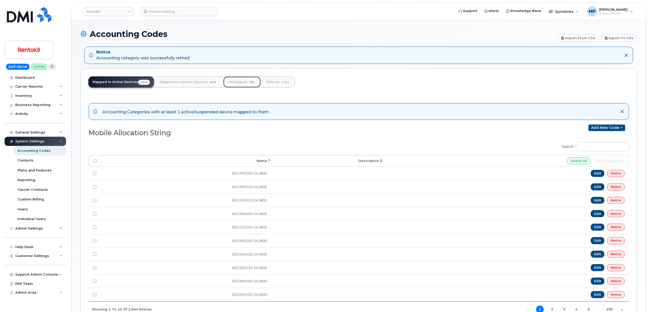
click at [234, 81] on link "Unmapped 781" at bounding box center [242, 81] width 37 height 11
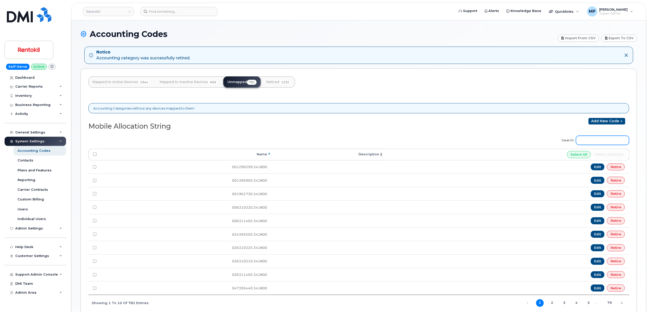
click at [586, 141] on input "Search:" at bounding box center [602, 140] width 53 height 9
paste input "52395205.341800"
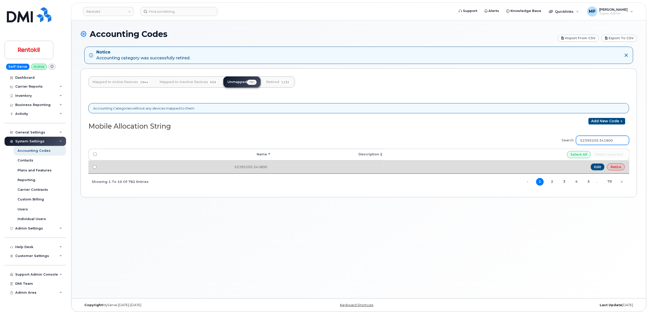
type input "52395205.341800"
click at [615, 168] on link "Retire" at bounding box center [616, 166] width 18 height 7
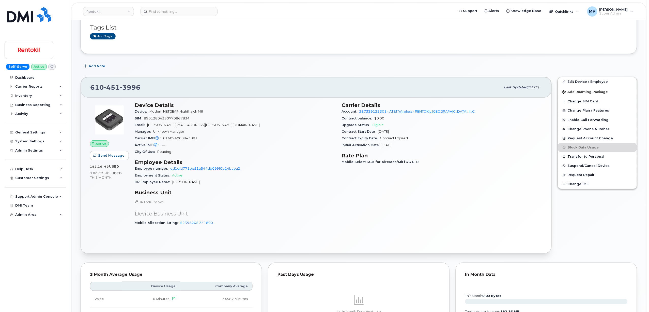
scroll to position [102, 0]
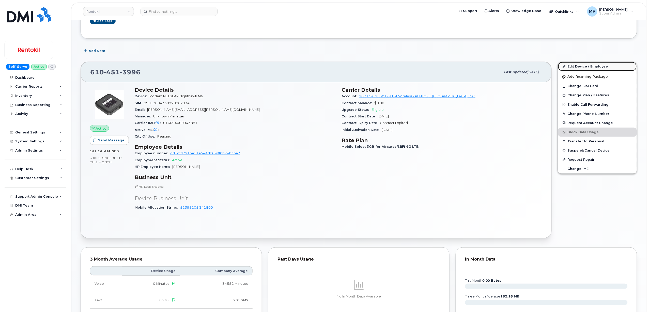
click at [580, 66] on link "Edit Device / Employee" at bounding box center [597, 66] width 79 height 9
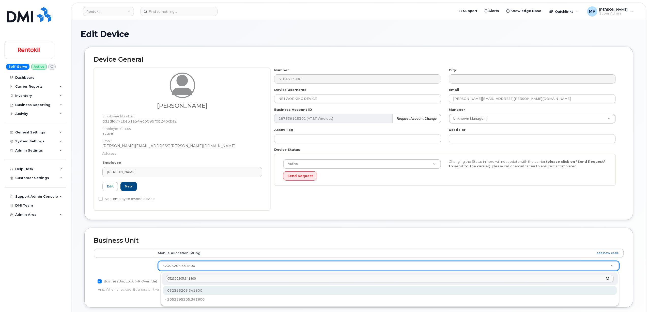
type input "052395205.341800"
type input "35239176"
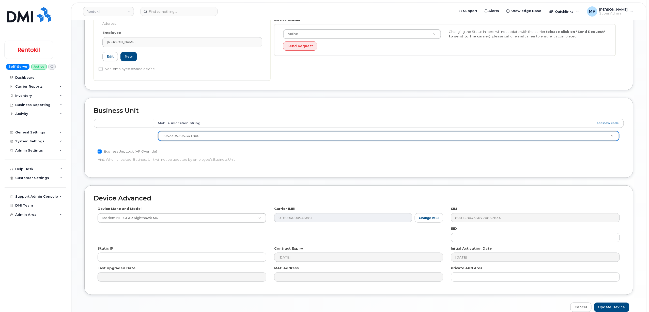
scroll to position [157, 0]
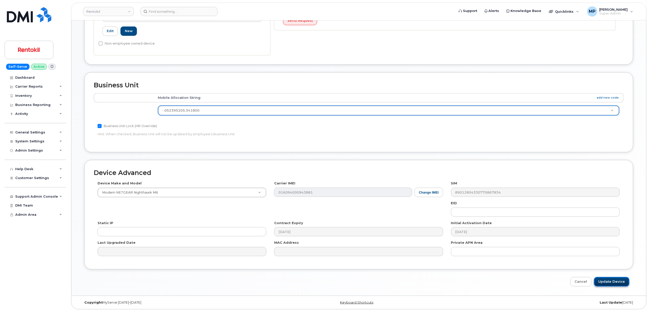
click at [610, 280] on input "Update Device" at bounding box center [612, 281] width 35 height 9
type input "Saving..."
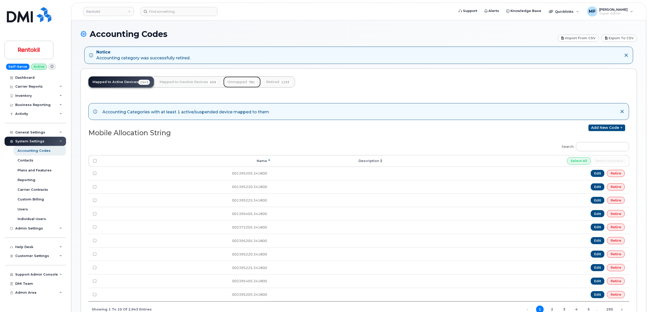
click at [238, 82] on link "Unmapped 781" at bounding box center [242, 81] width 37 height 11
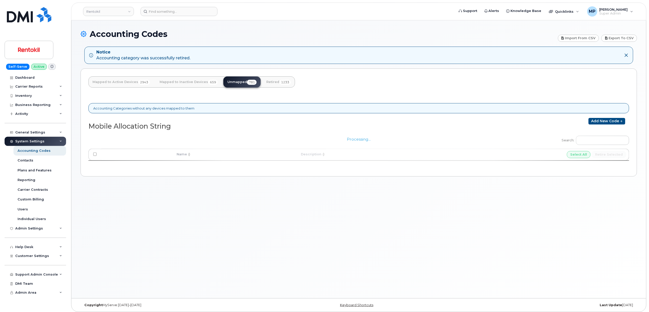
click at [595, 140] on div "Processing..." at bounding box center [358, 149] width 541 height 36
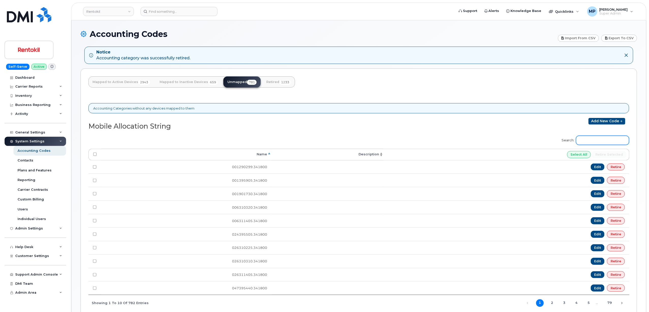
click at [592, 141] on input "Search:" at bounding box center [602, 140] width 53 height 9
paste input "56395205.341800"
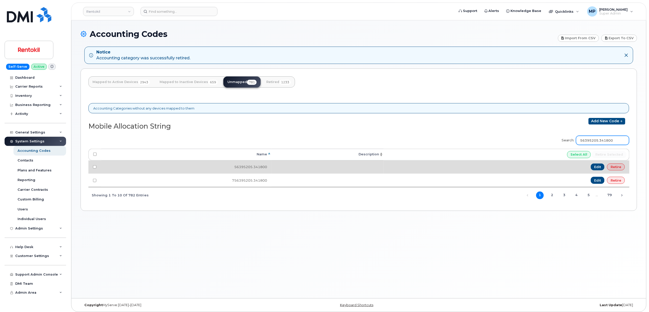
type input "56395205.341800"
click at [625, 166] on link "Retire" at bounding box center [616, 166] width 18 height 7
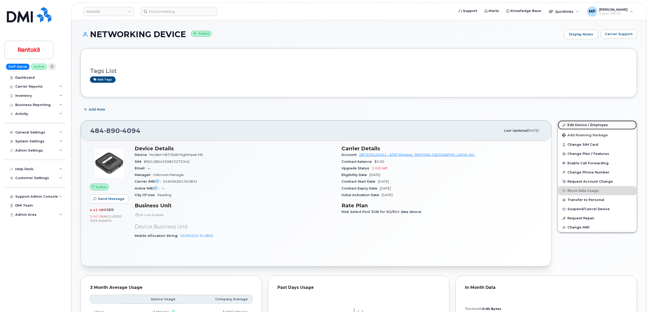
click at [584, 123] on link "Edit Device / Employee" at bounding box center [597, 124] width 79 height 9
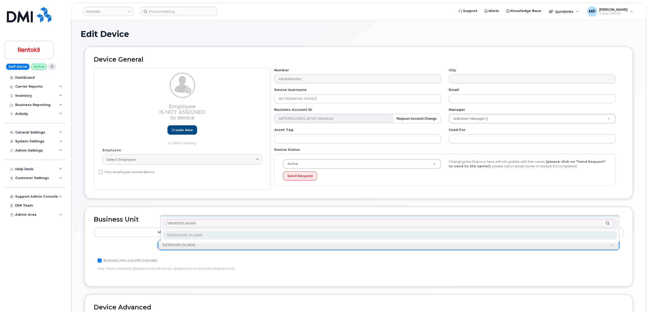
type input "056395205.341800"
type input "35238904"
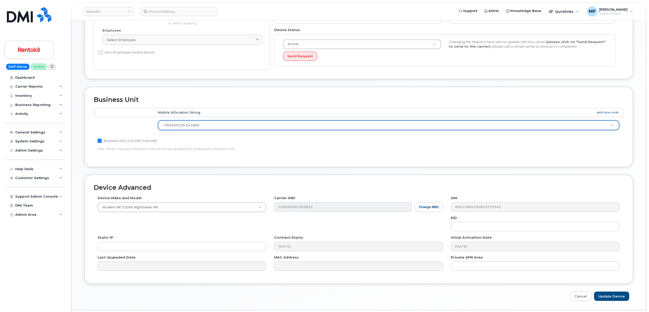
scroll to position [136, 0]
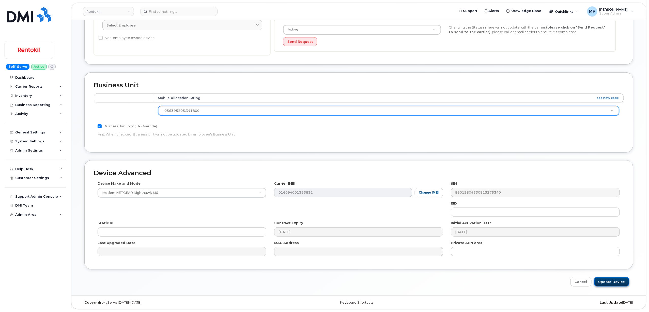
click at [614, 281] on input "Update Device" at bounding box center [612, 281] width 35 height 9
type input "Saving..."
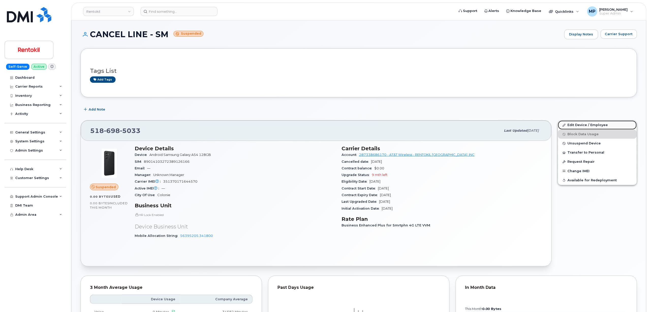
click at [586, 124] on link "Edit Device / Employee" at bounding box center [597, 124] width 79 height 9
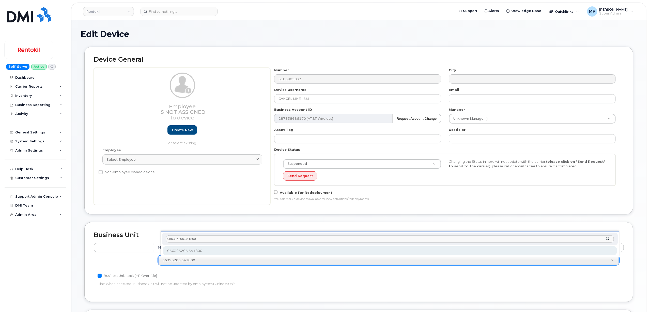
type input "056395205.341800"
type input "35238904"
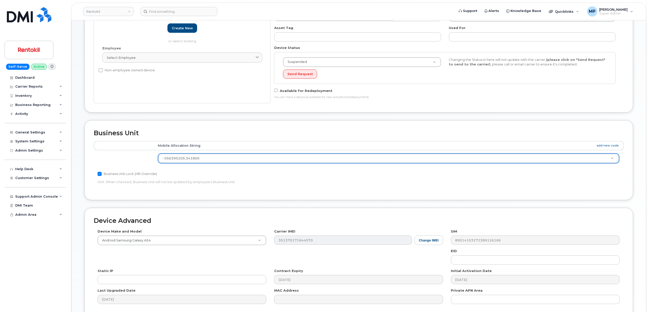
scroll to position [152, 0]
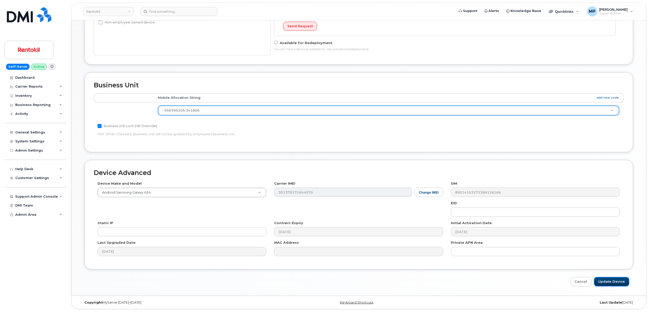
drag, startPoint x: 616, startPoint y: 280, endPoint x: 580, endPoint y: 265, distance: 39.7
click at [616, 280] on input "Update Device" at bounding box center [612, 281] width 35 height 9
type input "Saving..."
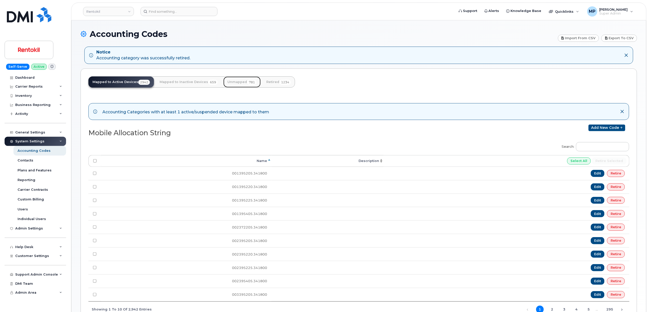
click at [241, 82] on link "Unmapped 781" at bounding box center [242, 81] width 37 height 11
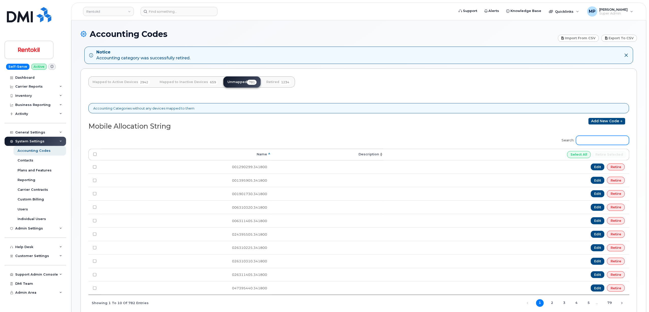
click at [601, 140] on input "Search:" at bounding box center [602, 140] width 53 height 9
paste input "56395405.341800"
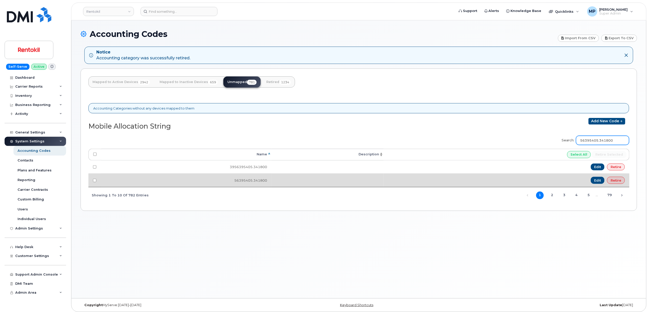
type input "56395405.341800"
click at [615, 181] on link "Retire" at bounding box center [616, 179] width 18 height 7
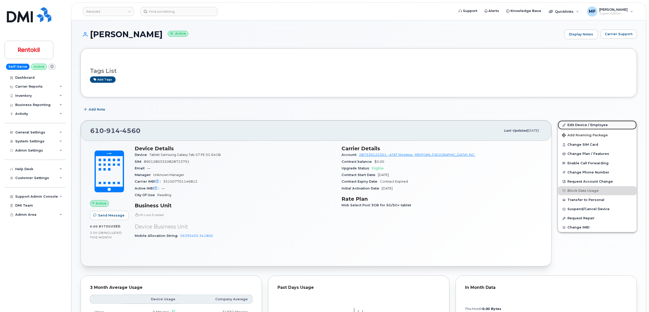
click at [577, 123] on link "Edit Device / Employee" at bounding box center [597, 124] width 79 height 9
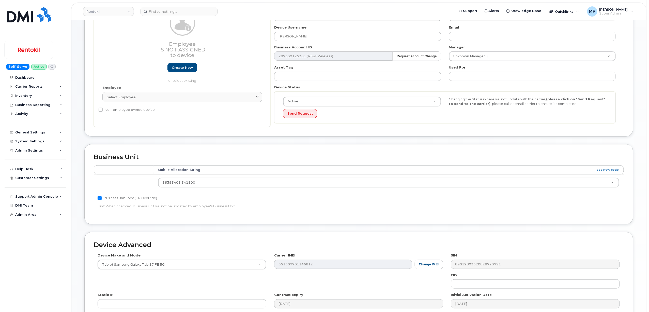
scroll to position [68, 0]
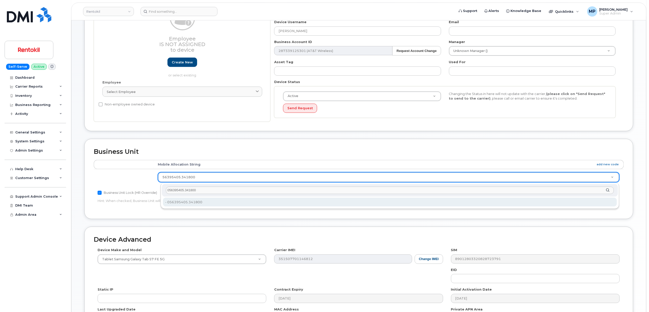
type input "056395405.341800"
type input "35239467"
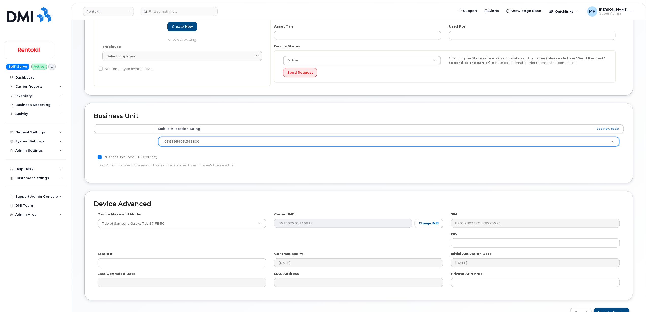
scroll to position [136, 0]
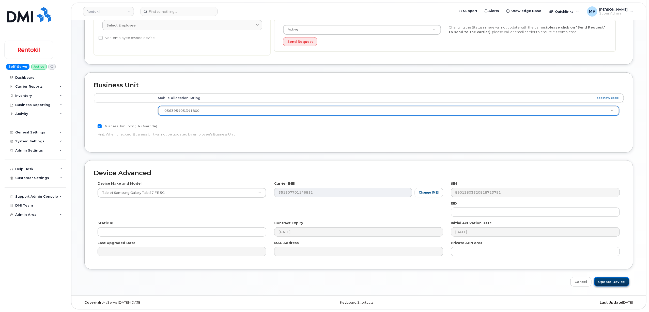
click at [604, 282] on input "Update Device" at bounding box center [612, 281] width 35 height 9
type input "Saving..."
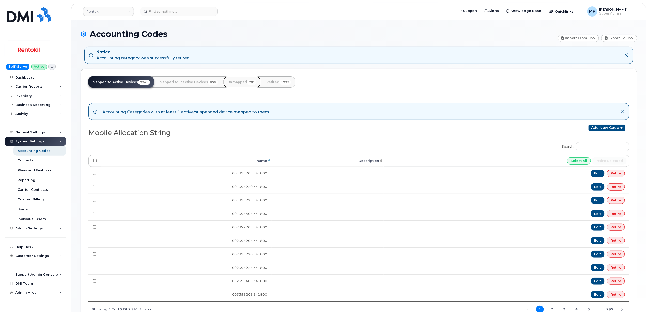
drag, startPoint x: 230, startPoint y: 82, endPoint x: 235, endPoint y: 82, distance: 4.6
click at [231, 82] on link "Unmapped 781" at bounding box center [242, 81] width 37 height 11
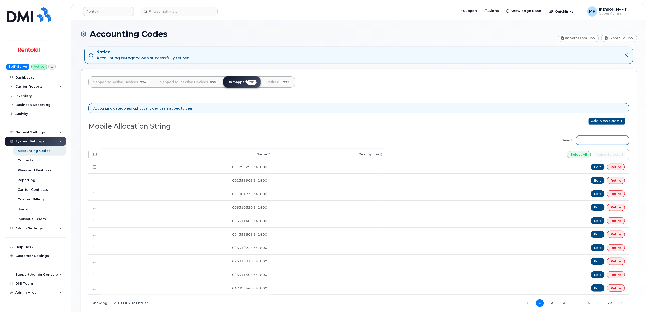
click at [612, 143] on input "Search:" at bounding box center [602, 140] width 53 height 9
paste input "63395205.341800"
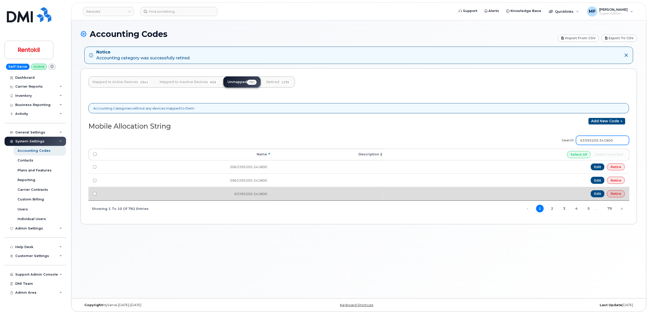
type input "63395205.341800"
click at [621, 194] on link "Retire" at bounding box center [616, 193] width 18 height 7
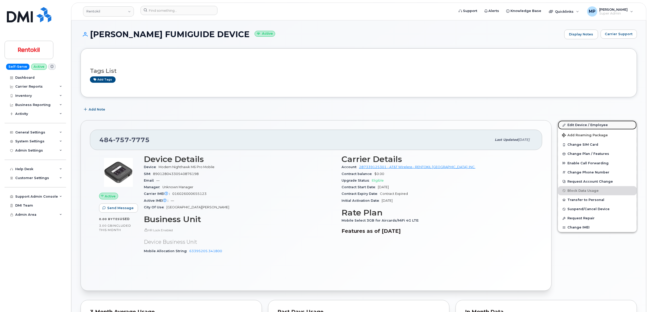
click at [575, 123] on link "Edit Device / Employee" at bounding box center [597, 124] width 79 height 9
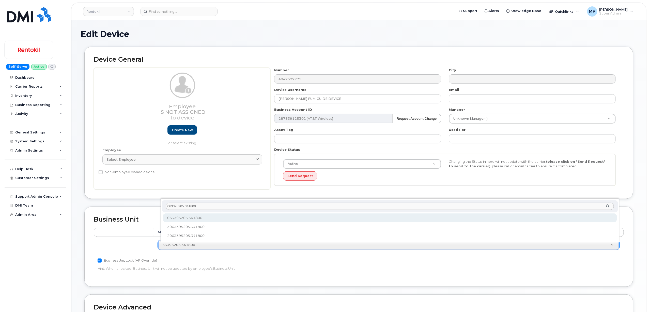
type input "063395205.341800"
type input "35239108"
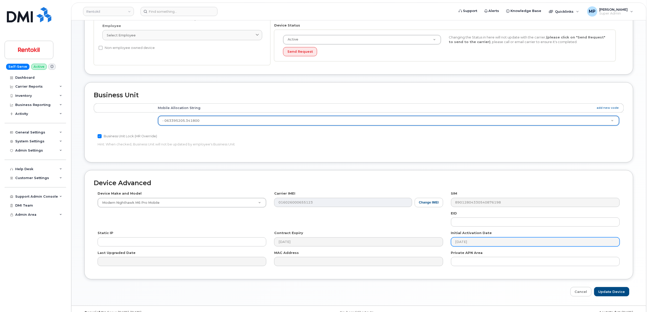
scroll to position [136, 0]
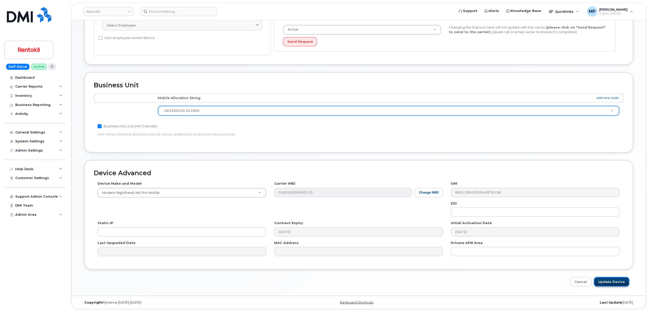
click at [610, 280] on input "Update Device" at bounding box center [612, 281] width 35 height 9
type input "Saving..."
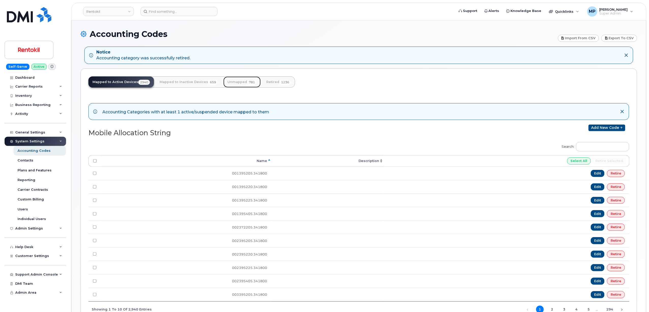
click at [236, 82] on link "Unmapped 781" at bounding box center [242, 81] width 37 height 11
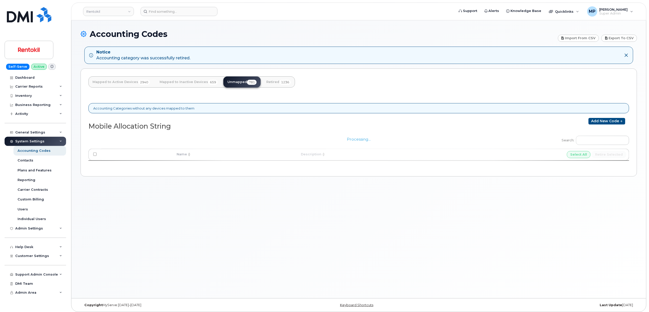
click at [593, 141] on div "Processing..." at bounding box center [358, 149] width 541 height 36
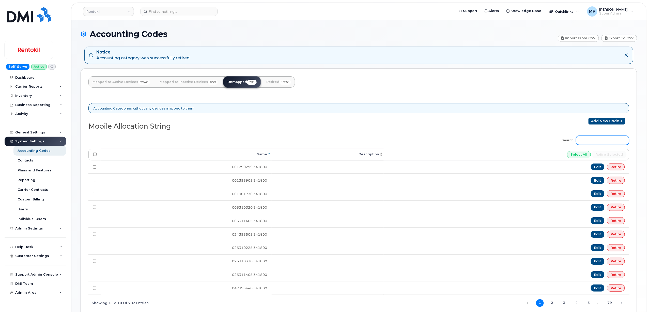
click at [587, 139] on input "Search:" at bounding box center [602, 140] width 53 height 9
paste input "77395205.341800"
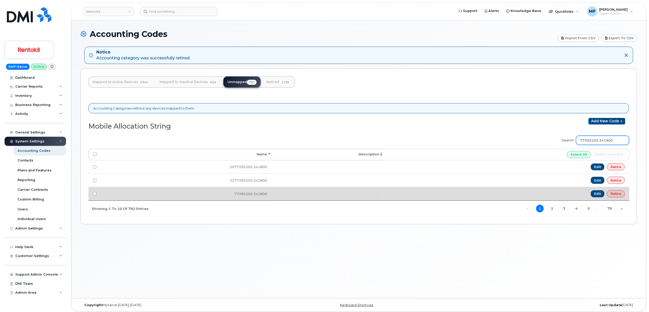
type input "77395205.341800"
click at [618, 196] on link "Retire" at bounding box center [616, 193] width 18 height 7
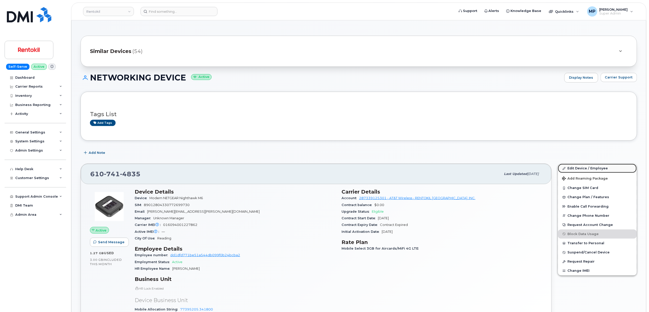
click at [581, 168] on link "Edit Device / Employee" at bounding box center [597, 168] width 79 height 9
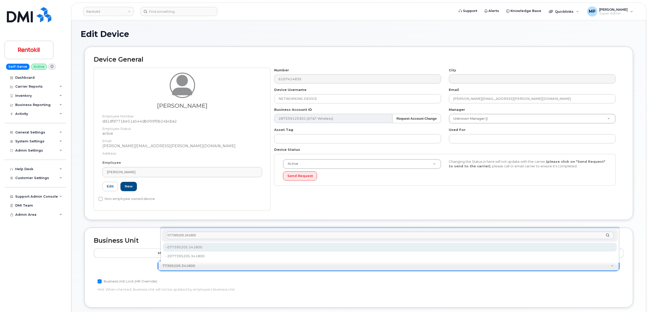
type input "077395205.341800"
type input "35238888"
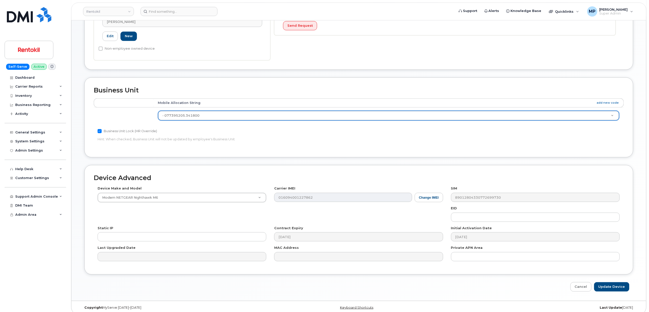
scroll to position [157, 0]
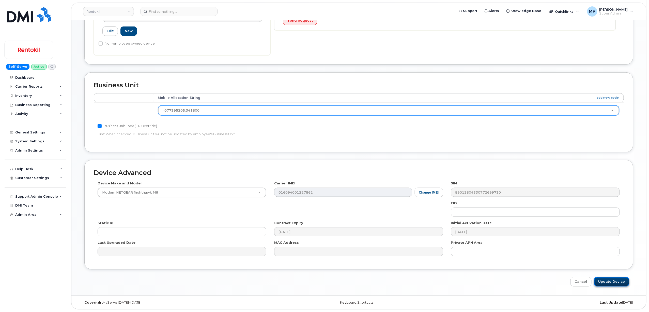
click at [606, 281] on input "Update Device" at bounding box center [612, 281] width 35 height 9
type input "Saving..."
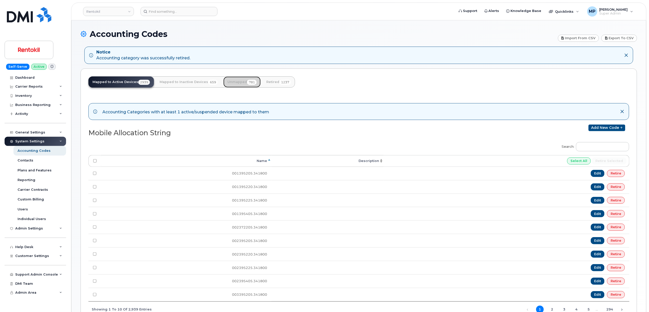
drag, startPoint x: 232, startPoint y: 82, endPoint x: 264, endPoint y: 92, distance: 33.7
click at [233, 82] on link "Unmapped 781" at bounding box center [242, 81] width 37 height 11
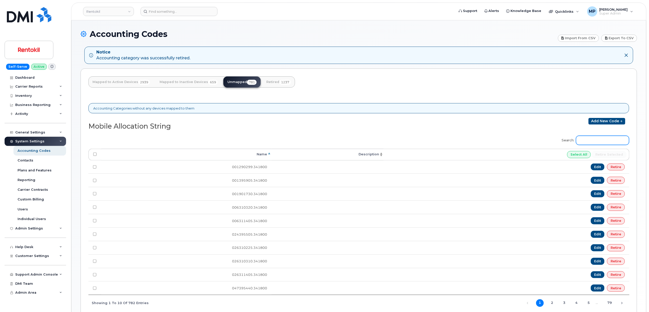
click at [591, 141] on input "Search:" at bounding box center [602, 140] width 53 height 9
paste input "89395205.341800"
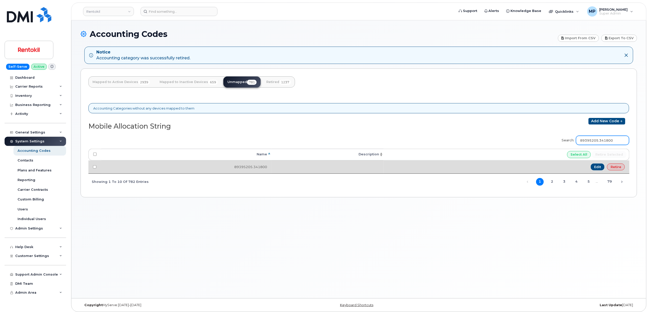
type input "89395205.341800"
click at [616, 167] on link "Retire" at bounding box center [616, 166] width 18 height 7
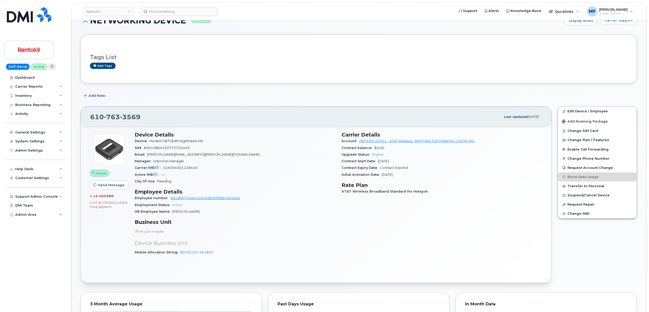
scroll to position [68, 0]
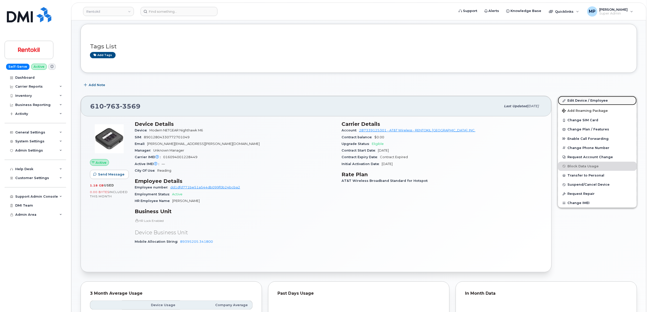
click at [574, 100] on link "Edit Device / Employee" at bounding box center [597, 100] width 79 height 9
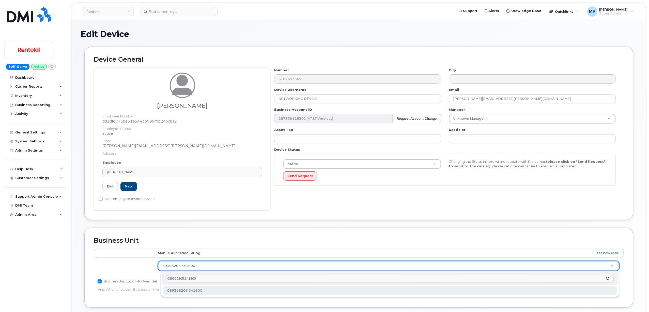
type input "089395205.341800"
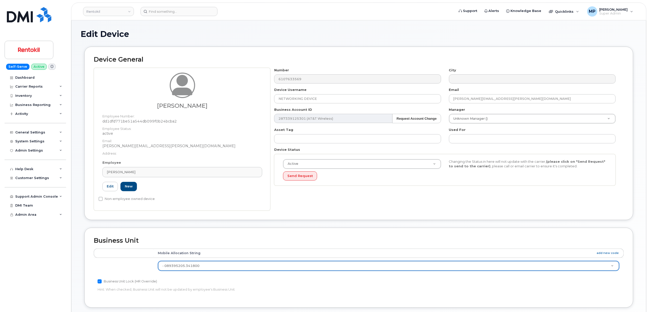
type input "35239705"
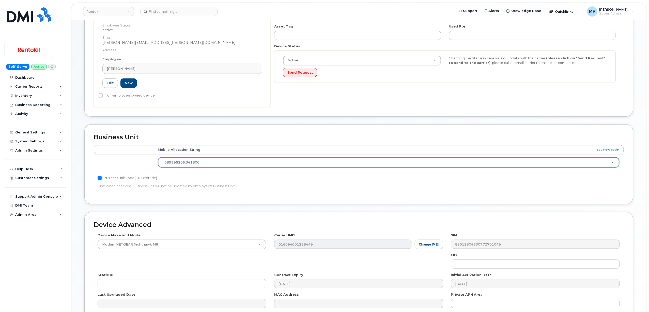
scroll to position [157, 0]
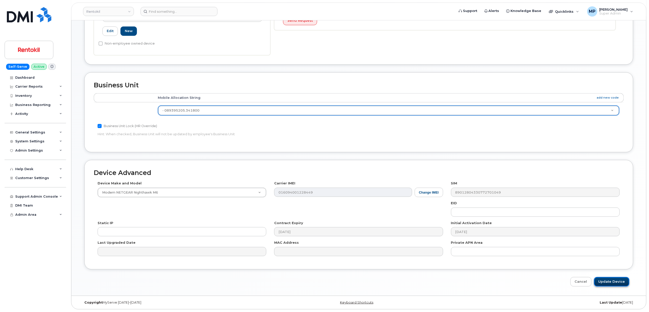
click at [605, 280] on input "Update Device" at bounding box center [612, 281] width 35 height 9
type input "Saving..."
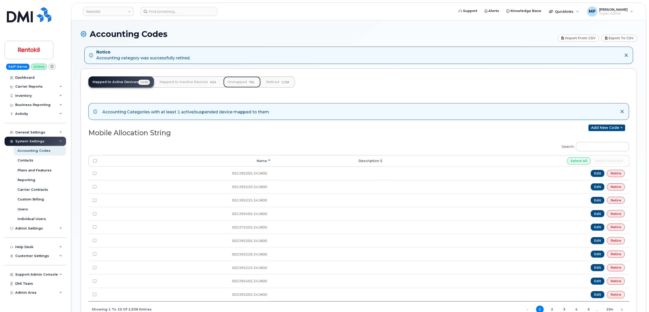
click at [237, 80] on link "Unmapped 781" at bounding box center [242, 81] width 37 height 11
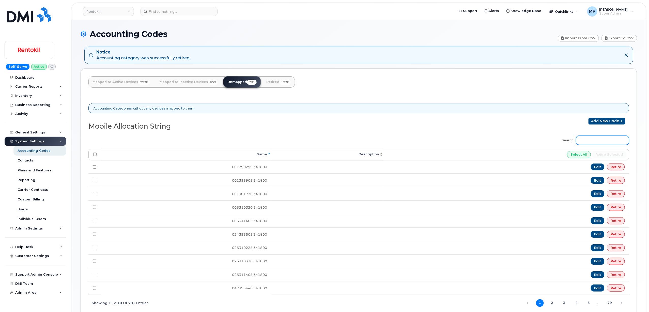
click at [603, 138] on input "Search:" at bounding box center [602, 140] width 53 height 9
paste input "1395205.341800"
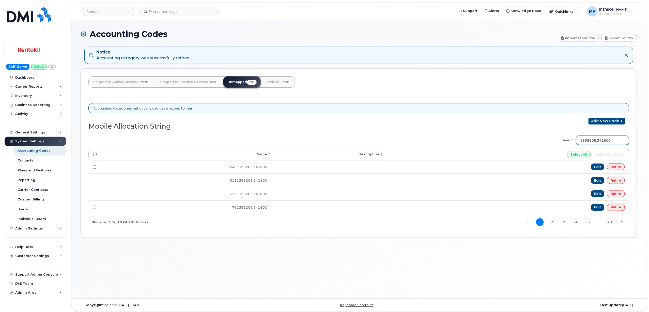
click at [599, 141] on input "1395205.341800" at bounding box center [602, 140] width 53 height 9
click at [597, 140] on input "1395205.341800" at bounding box center [602, 140] width 53 height 9
paste input "6"
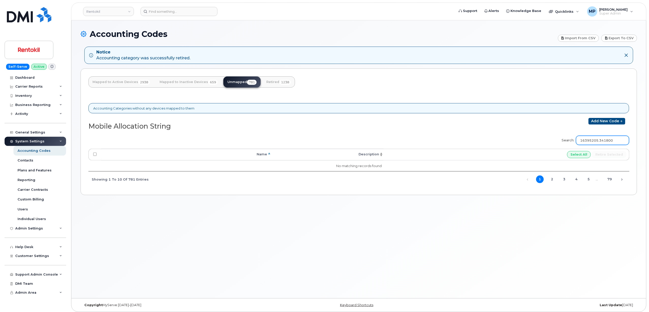
click at [600, 139] on input "16395205.341800" at bounding box center [602, 140] width 53 height 9
paste input "7"
click at [597, 139] on input "17395205.341800" at bounding box center [602, 140] width 53 height 9
click at [596, 139] on input "17395205.341800" at bounding box center [602, 140] width 53 height 9
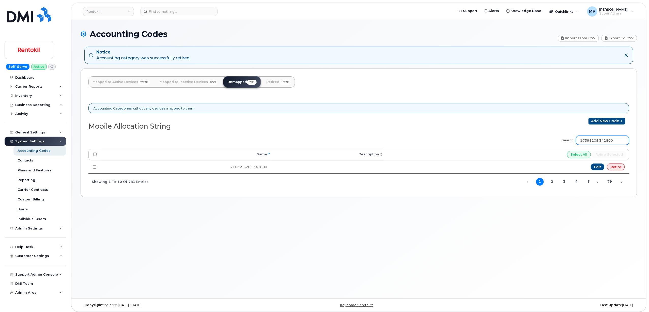
click at [595, 138] on input "17395205.341800" at bounding box center [602, 140] width 53 height 9
paste input "3"
drag, startPoint x: 623, startPoint y: 139, endPoint x: 508, endPoint y: 138, distance: 115.2
click at [508, 138] on div "Search: 37395205.341800 Processing... Name Description Select All Retire select…" at bounding box center [358, 159] width 541 height 55
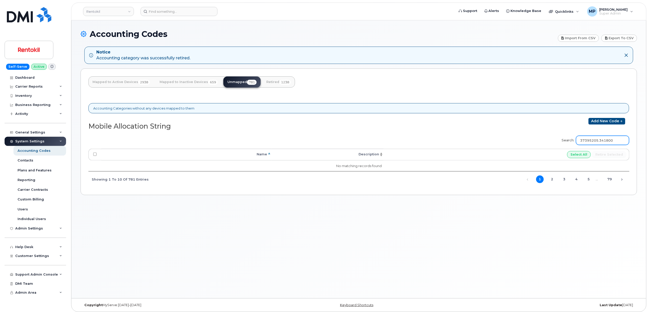
paste input "42"
drag, startPoint x: 624, startPoint y: 140, endPoint x: 539, endPoint y: 140, distance: 84.4
click at [539, 140] on div "Search: 42395205.341800 Processing... Name Description Select All Retire select…" at bounding box center [358, 160] width 541 height 57
paste input "57"
drag, startPoint x: 622, startPoint y: 140, endPoint x: 500, endPoint y: 142, distance: 122.1
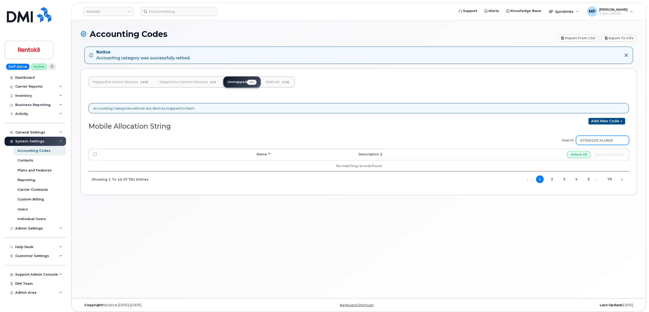
click at [498, 141] on div "Search: 57395205.341800 Processing... Name Description Select All Retire select…" at bounding box center [358, 159] width 541 height 55
paste input "60310"
drag, startPoint x: 568, startPoint y: 140, endPoint x: 547, endPoint y: 140, distance: 21.4
click at [547, 140] on div "Search: 60310205.341800 Processing... Name Description Select All Retire select…" at bounding box center [358, 159] width 541 height 55
paste input "310"
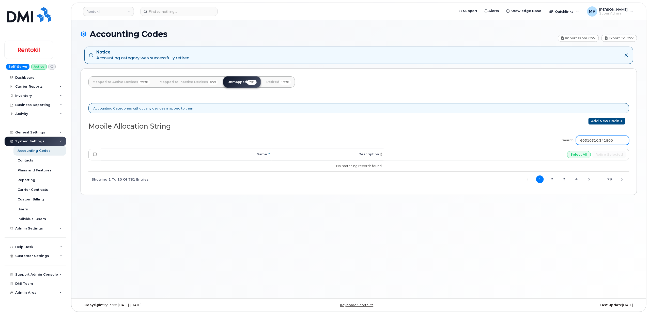
drag, startPoint x: 627, startPoint y: 140, endPoint x: 524, endPoint y: 137, distance: 102.8
click at [533, 137] on div "Search: 60310310.341800 Processing... Name Description Select All Retire select…" at bounding box center [358, 159] width 541 height 55
paste input "78395205"
drag, startPoint x: 622, startPoint y: 140, endPoint x: 538, endPoint y: 140, distance: 84.4
click at [538, 140] on div "Search: 78395205.341800 Processing... Name Description Select All Retire select…" at bounding box center [358, 160] width 541 height 57
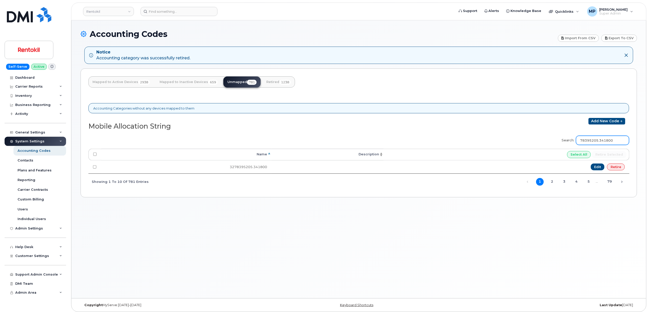
paste input "9"
drag, startPoint x: 625, startPoint y: 141, endPoint x: 522, endPoint y: 139, distance: 102.5
click at [528, 138] on div "Search: 79395205.341800 Processing... Name Description Select All Retire select…" at bounding box center [358, 160] width 541 height 57
paste input "83"
type input "83395205.341800"
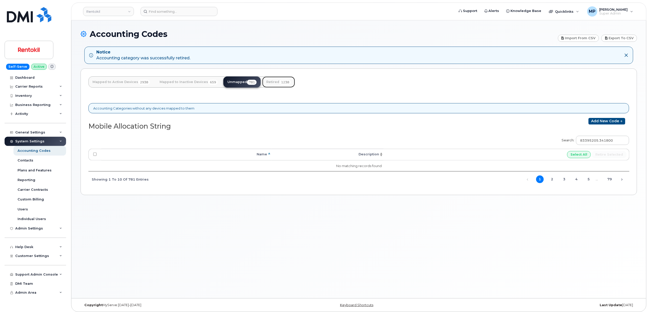
click at [272, 78] on link "Retired 1238" at bounding box center [278, 81] width 33 height 11
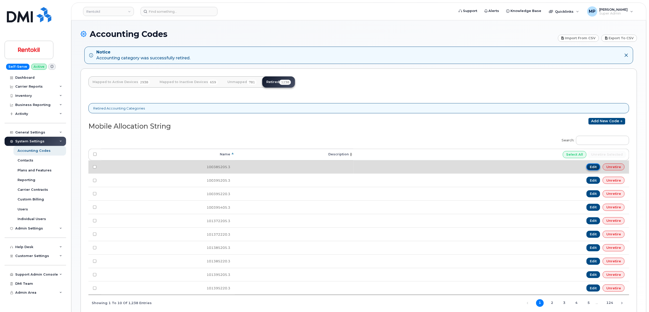
click at [592, 166] on link "Edit" at bounding box center [594, 166] width 14 height 7
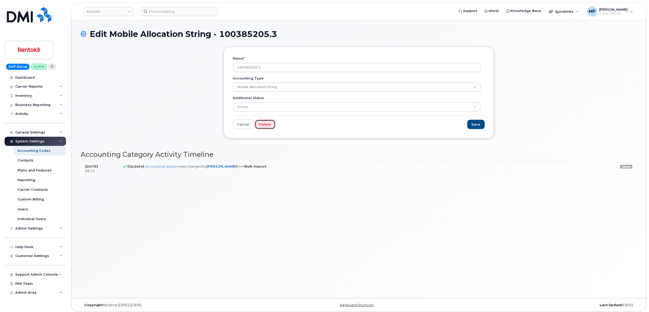
click at [269, 126] on link "Delete" at bounding box center [265, 124] width 21 height 9
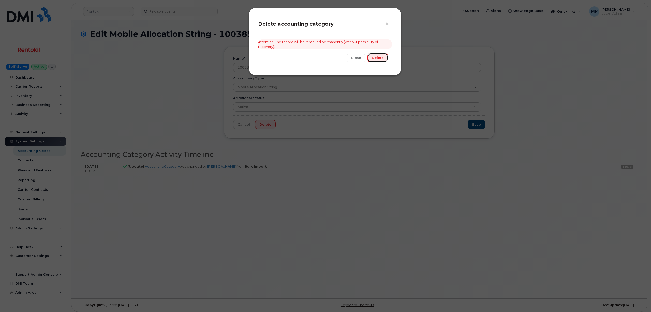
click at [381, 60] on link "Delete" at bounding box center [377, 57] width 21 height 9
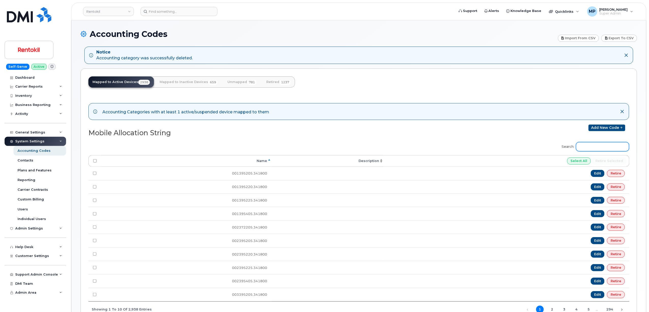
drag, startPoint x: 593, startPoint y: 149, endPoint x: 587, endPoint y: 149, distance: 6.4
click at [593, 149] on input "Search:" at bounding box center [602, 146] width 53 height 9
paste input "1395205.341800"
type input "1395205.341800"
click at [175, 82] on link "Mapped to Inactive Devices 659" at bounding box center [189, 81] width 66 height 11
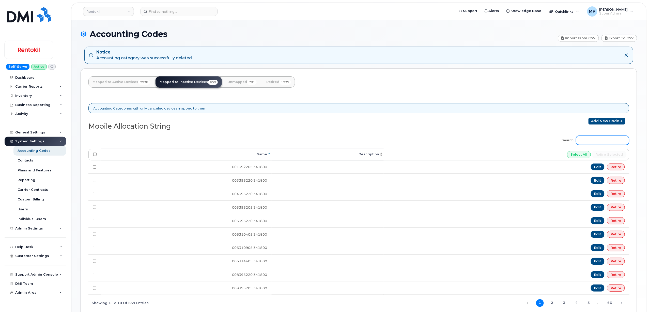
click input "Search:"
paste input "1395205.341800"
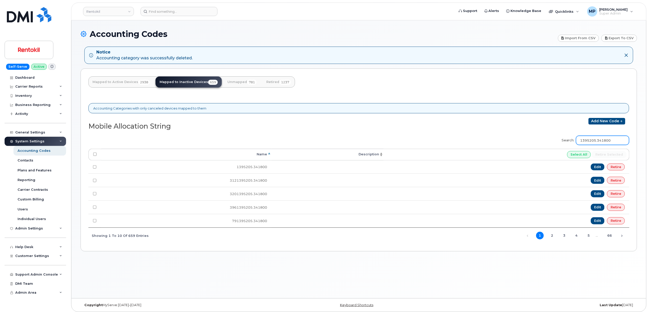
type input "1395205.341800"
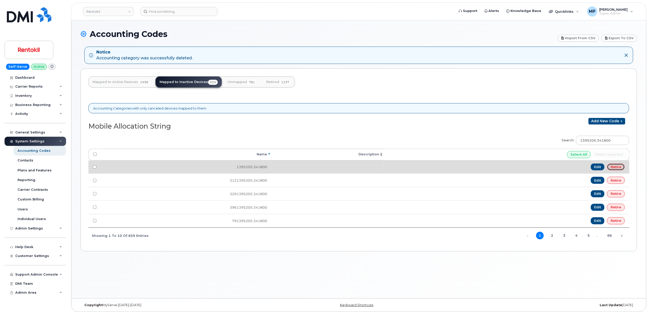
click link "Retire"
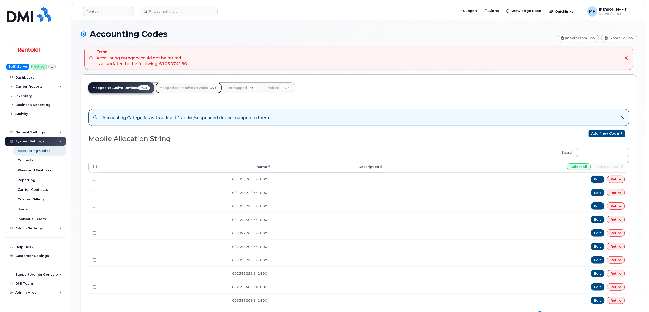
drag, startPoint x: 171, startPoint y: 89, endPoint x: 175, endPoint y: 89, distance: 3.6
click at [172, 89] on link "Mapped to Inactive Devices 659" at bounding box center [189, 87] width 66 height 11
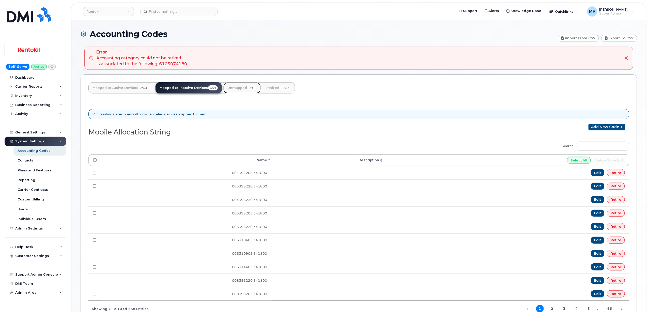
click at [240, 85] on link "Unmapped 781" at bounding box center [242, 87] width 37 height 11
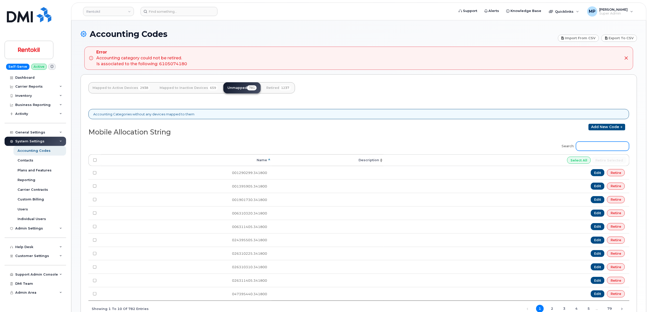
click at [599, 146] on input "Search:" at bounding box center [602, 145] width 53 height 9
paste input "1395205.3418"
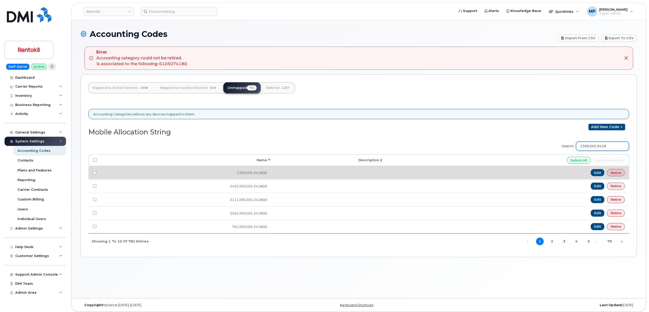
type input "1395205.3418"
click at [618, 175] on link "Retire" at bounding box center [616, 172] width 18 height 7
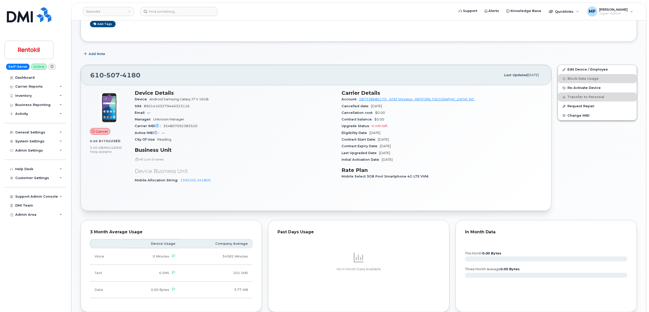
scroll to position [34, 0]
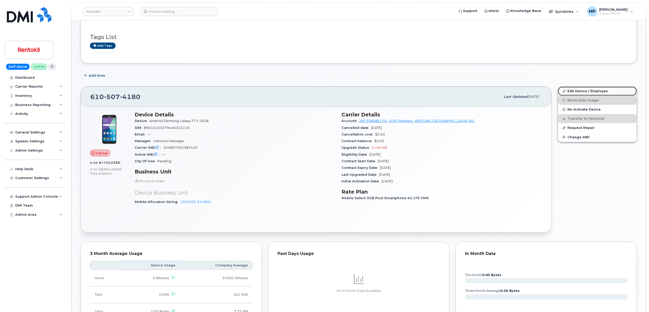
drag, startPoint x: 573, startPoint y: 90, endPoint x: 565, endPoint y: 92, distance: 8.6
click at [573, 90] on link "Edit Device / Employee" at bounding box center [597, 90] width 79 height 9
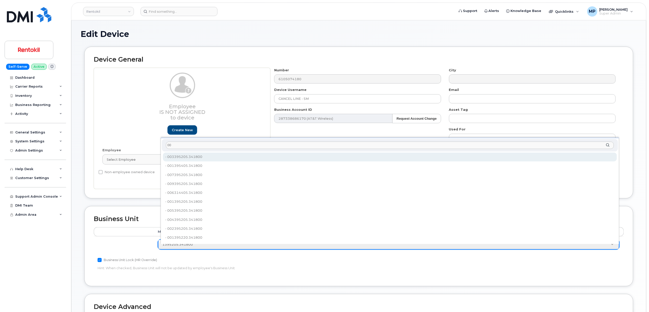
click at [215, 145] on input "00" at bounding box center [390, 144] width 448 height 7
paste input "1395205.3418"
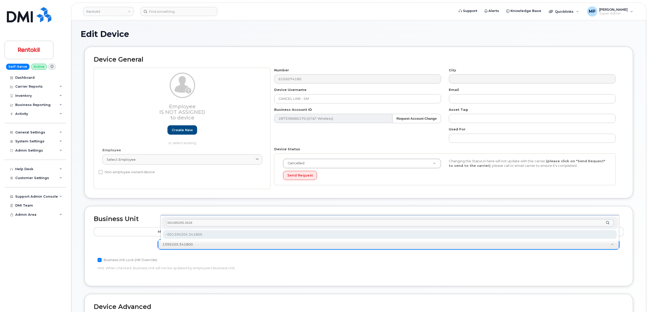
type input "001395205.3418"
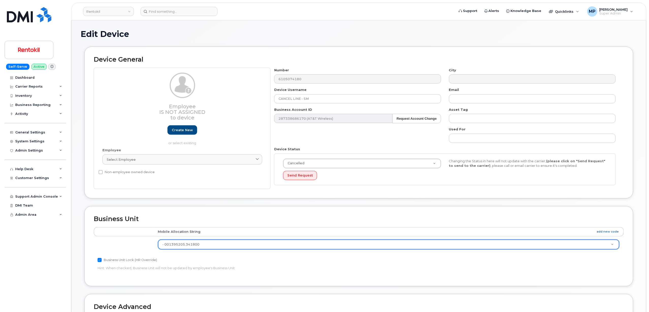
type input "35238856"
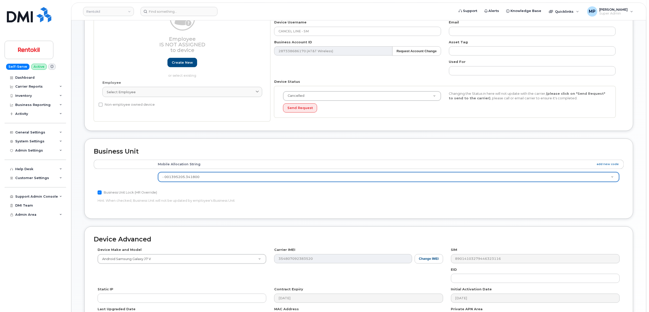
scroll to position [135, 0]
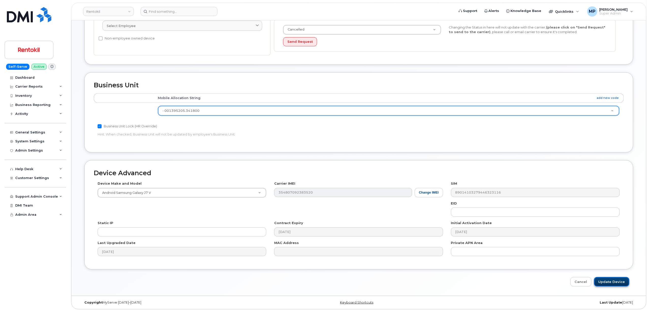
click at [610, 280] on input "Update Device" at bounding box center [612, 281] width 35 height 9
type input "Saving..."
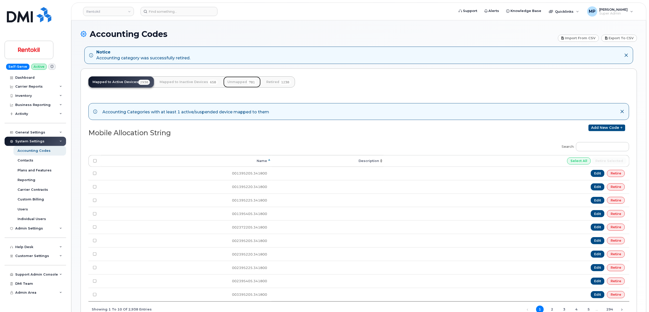
drag, startPoint x: 235, startPoint y: 83, endPoint x: 240, endPoint y: 82, distance: 4.9
click at [236, 83] on link "Unmapped 781" at bounding box center [242, 81] width 37 height 11
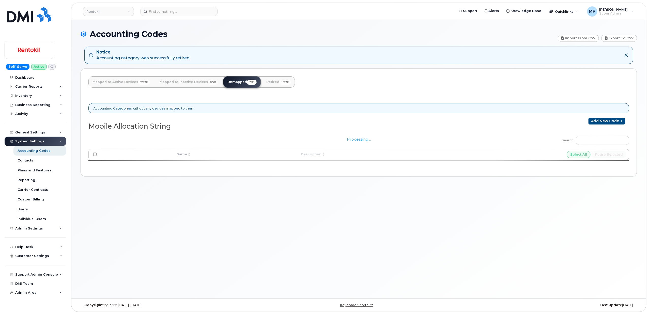
click at [595, 144] on div "Processing..." at bounding box center [358, 149] width 541 height 36
click at [592, 141] on div "Processing..." at bounding box center [358, 149] width 541 height 36
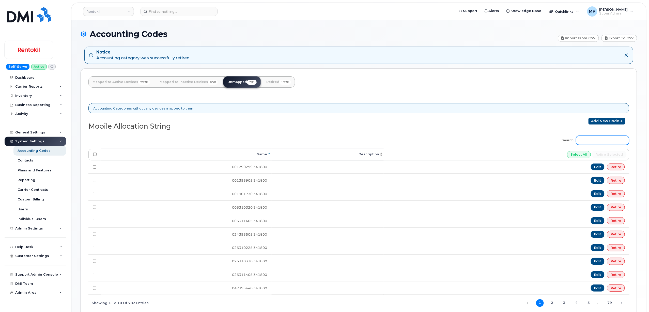
click at [590, 143] on input "Search:" at bounding box center [602, 140] width 53 height 9
paste input "16395205.341800"
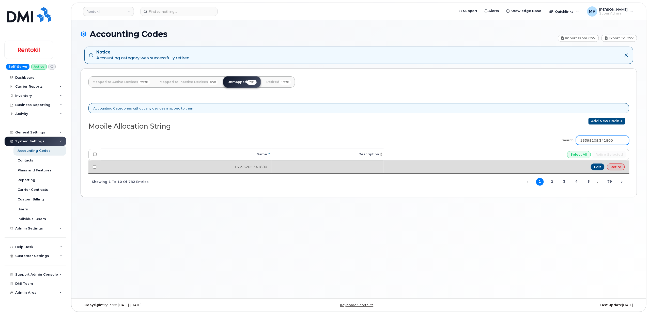
type input "16395205.341800"
click at [612, 166] on link "Retire" at bounding box center [616, 166] width 18 height 7
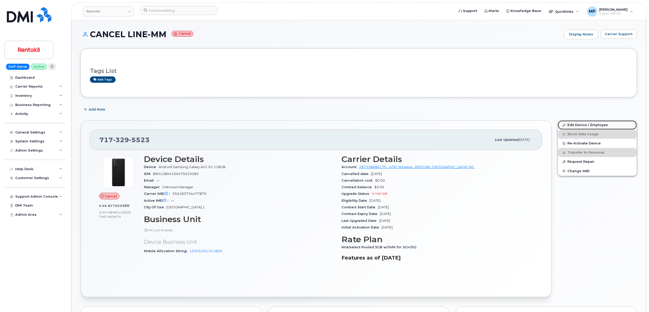
click at [574, 124] on link "Edit Device / Employee" at bounding box center [597, 124] width 79 height 9
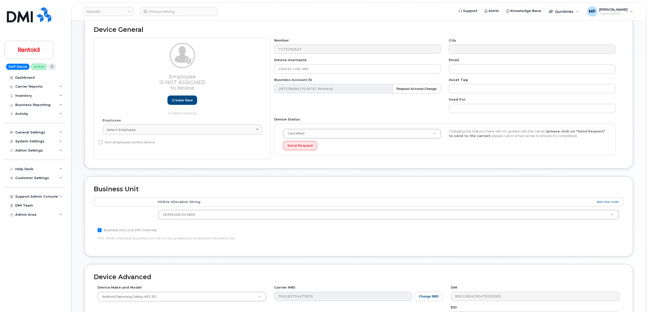
scroll to position [68, 0]
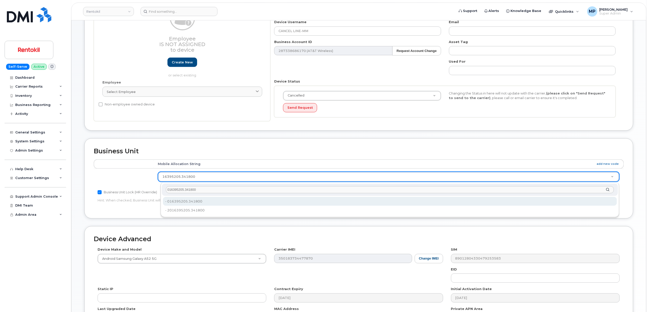
type input "016395205.341800"
type input "35238693"
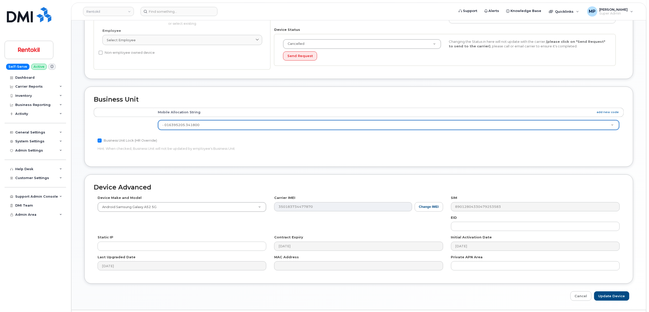
scroll to position [135, 0]
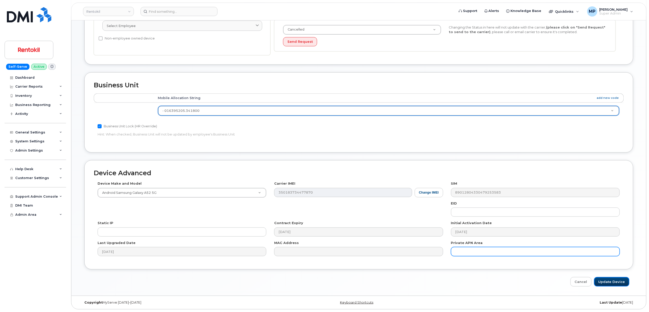
drag, startPoint x: 613, startPoint y: 281, endPoint x: 560, endPoint y: 255, distance: 58.9
click at [612, 281] on input "Update Device" at bounding box center [612, 281] width 35 height 9
type input "Saving..."
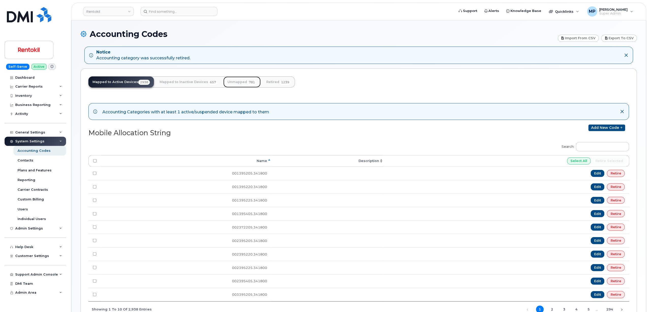
click at [231, 80] on link "Unmapped 781" at bounding box center [242, 81] width 37 height 11
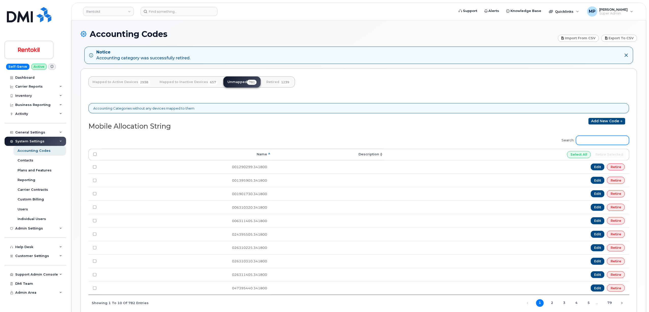
click at [613, 140] on input "Search:" at bounding box center [602, 140] width 53 height 9
paste input "17395205.341800"
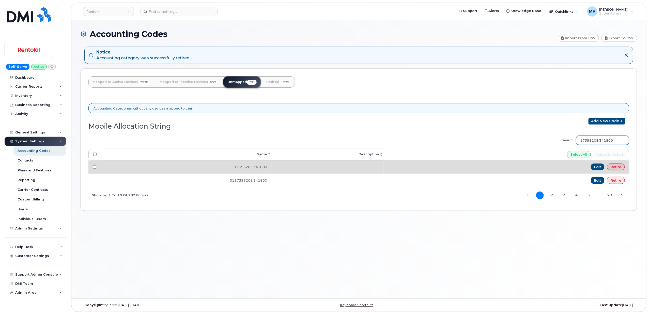
type input "17395205.341800"
click at [620, 166] on link "Retire" at bounding box center [616, 166] width 18 height 7
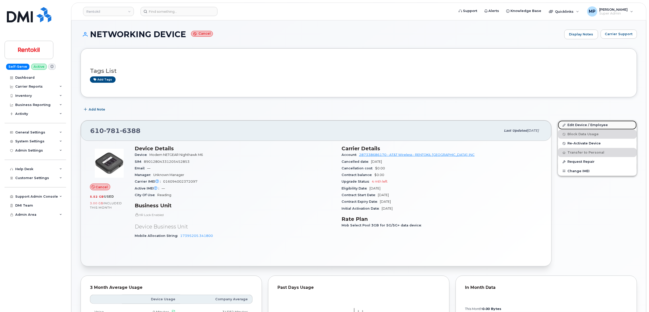
click at [575, 122] on link "Edit Device / Employee" at bounding box center [597, 124] width 79 height 9
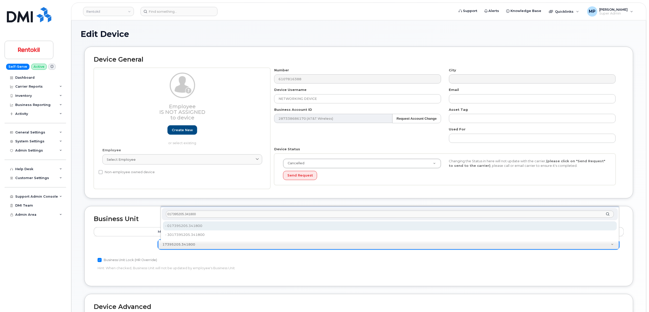
type input "017395205.341800"
type input "35238599"
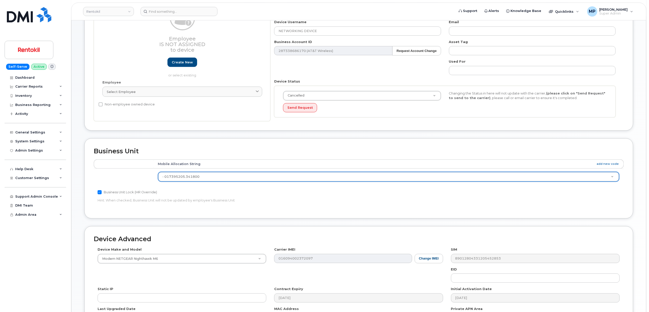
scroll to position [135, 0]
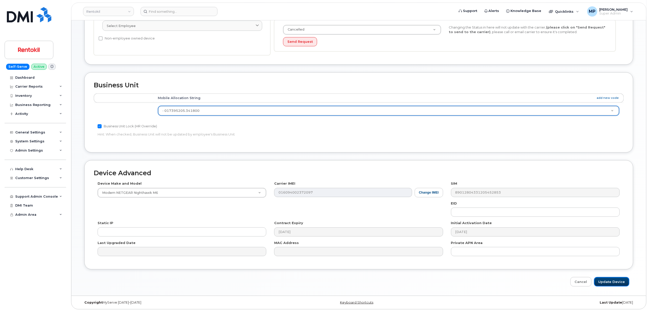
drag, startPoint x: 602, startPoint y: 279, endPoint x: 569, endPoint y: 269, distance: 35.0
click at [602, 280] on input "Update Device" at bounding box center [612, 281] width 35 height 9
type input "Saving..."
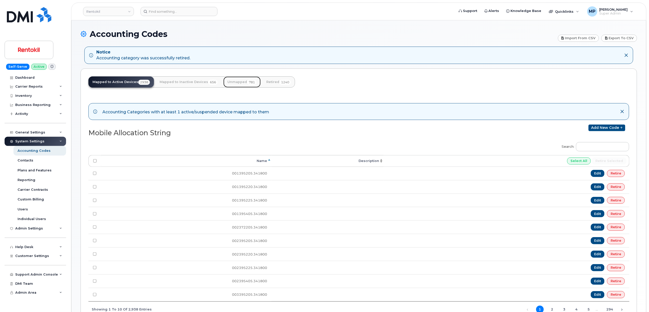
click at [241, 81] on link "Unmapped 781" at bounding box center [242, 81] width 37 height 11
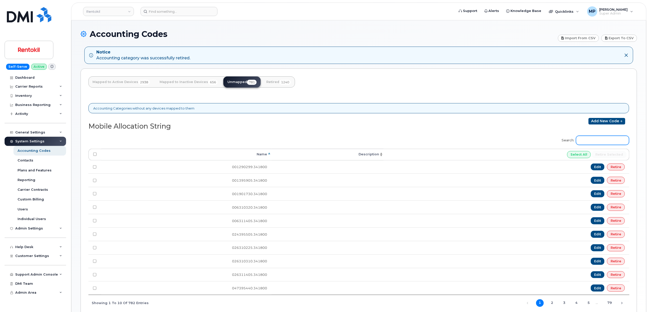
click at [597, 140] on input "Search:" at bounding box center [602, 140] width 53 height 9
paste input "37395205.341800"
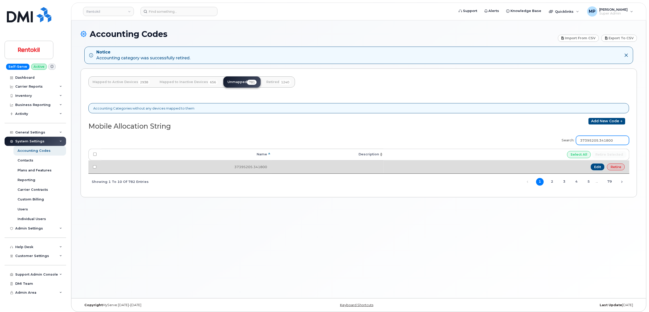
type input "37395205.341800"
click at [611, 167] on link "Retire" at bounding box center [616, 166] width 18 height 7
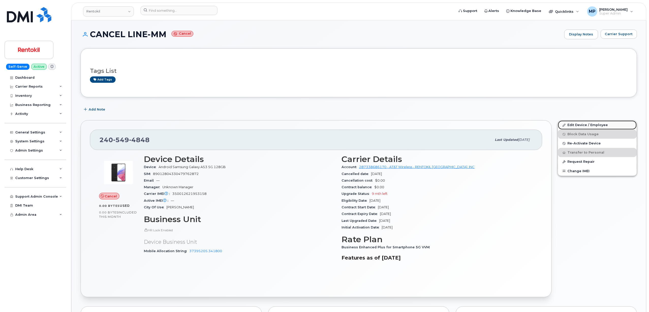
click at [578, 124] on link "Edit Device / Employee" at bounding box center [597, 124] width 79 height 9
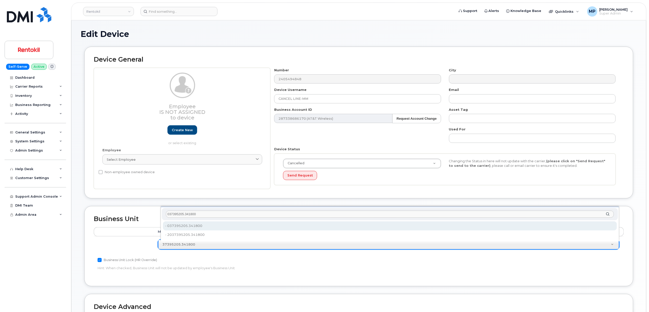
type input "037395205.341800"
drag, startPoint x: 203, startPoint y: 223, endPoint x: 199, endPoint y: 224, distance: 4.9
type input "35239391"
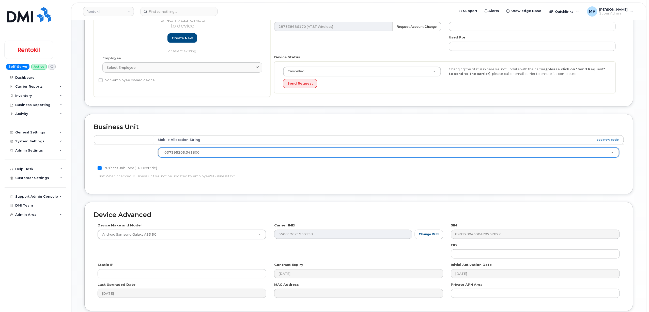
scroll to position [135, 0]
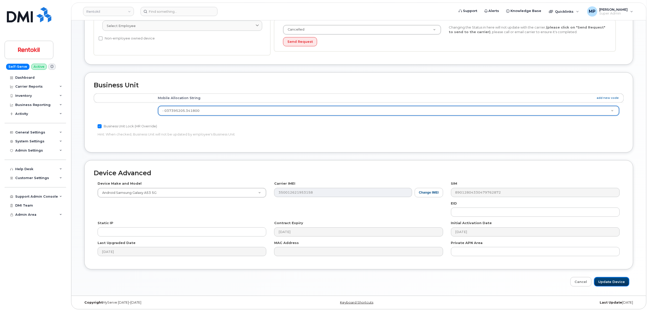
drag, startPoint x: 609, startPoint y: 278, endPoint x: 596, endPoint y: 271, distance: 14.9
click at [609, 278] on input "Update Device" at bounding box center [612, 281] width 35 height 9
type input "Saving..."
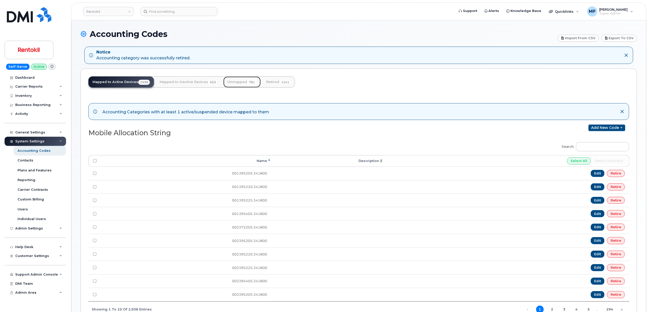
click at [245, 81] on link "Unmapped 781" at bounding box center [242, 81] width 37 height 11
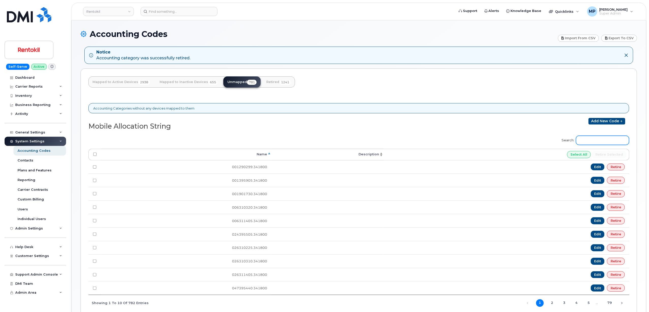
click at [592, 142] on input "Search:" at bounding box center [602, 140] width 53 height 9
paste input "42395205.341800"
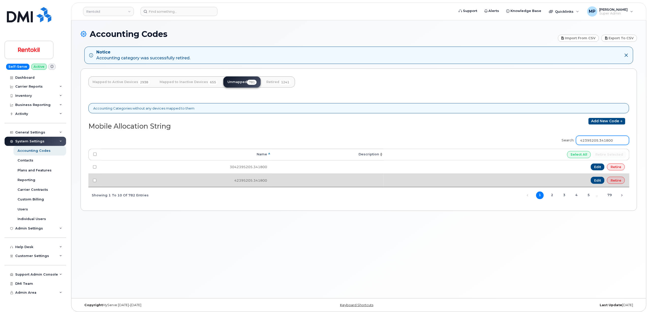
type input "42395205.341800"
click at [616, 181] on link "Retire" at bounding box center [616, 179] width 18 height 7
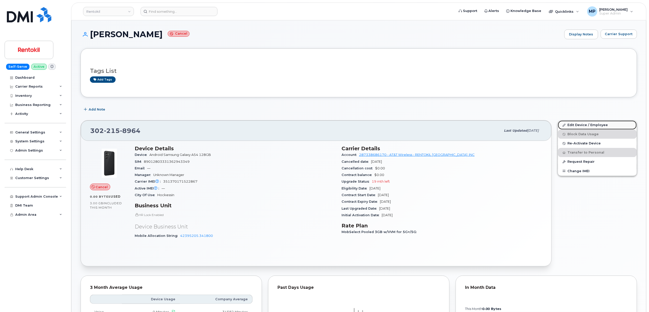
drag, startPoint x: 586, startPoint y: 124, endPoint x: 580, endPoint y: 126, distance: 6.5
click at [586, 125] on link "Edit Device / Employee" at bounding box center [597, 124] width 79 height 9
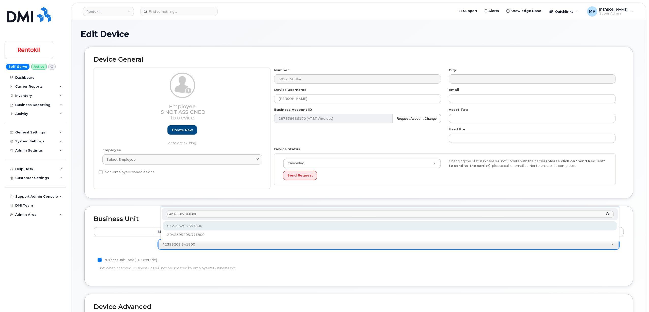
type input "042395205.341800"
type input "35239098"
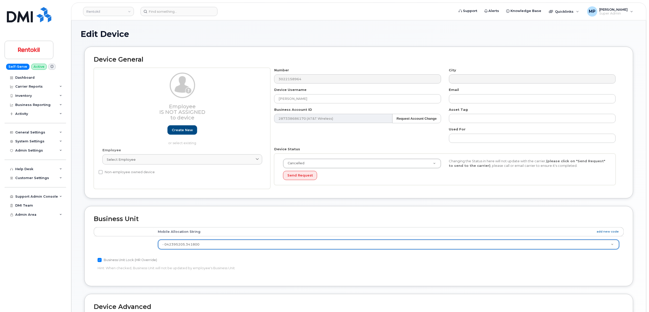
scroll to position [135, 0]
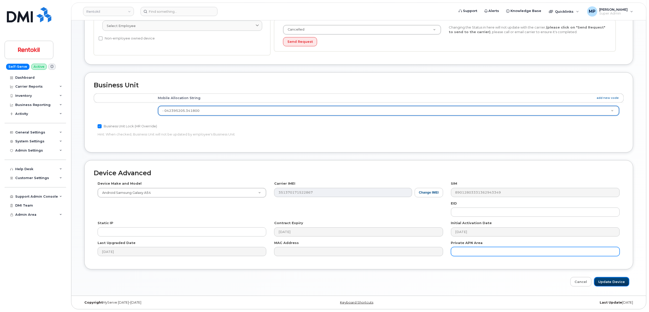
click at [607, 281] on input "Update Device" at bounding box center [612, 281] width 35 height 9
type input "Saving..."
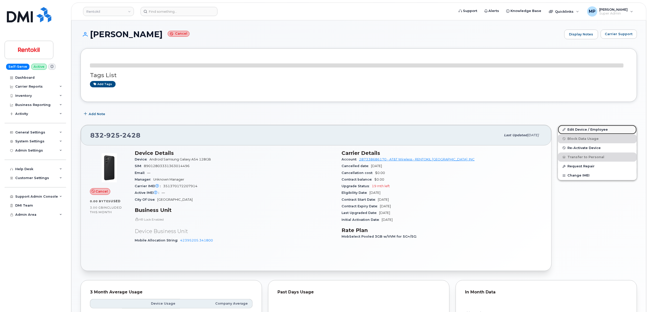
click at [580, 130] on link "Edit Device / Employee" at bounding box center [597, 129] width 79 height 9
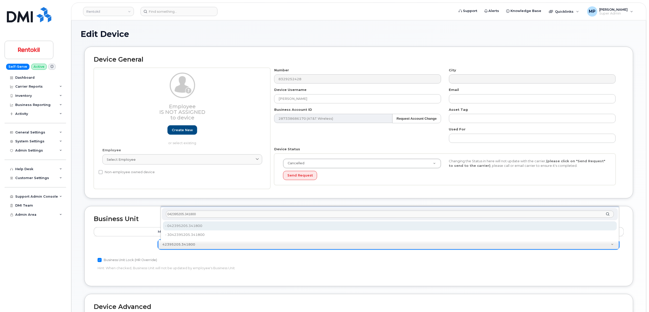
type input "042395205.341800"
click at [209, 220] on div "042395205.341800" at bounding box center [390, 214] width 456 height 12
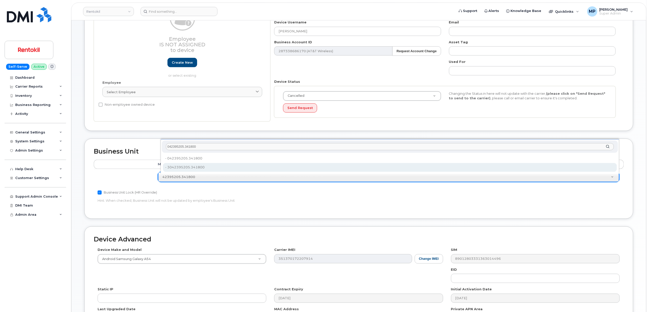
scroll to position [68, 0]
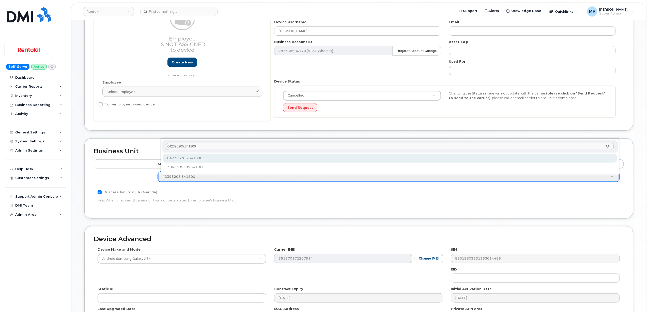
type input "35239098"
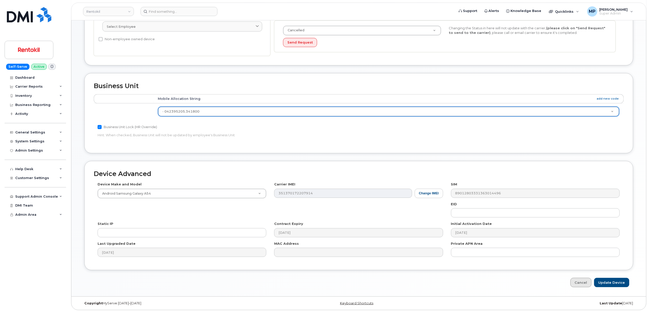
scroll to position [135, 0]
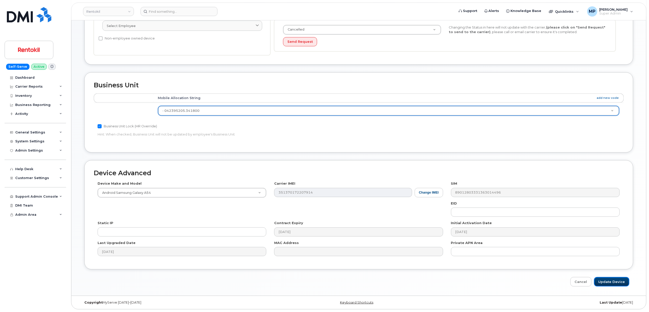
click at [605, 279] on input "Update Device" at bounding box center [612, 281] width 35 height 9
type input "Saving..."
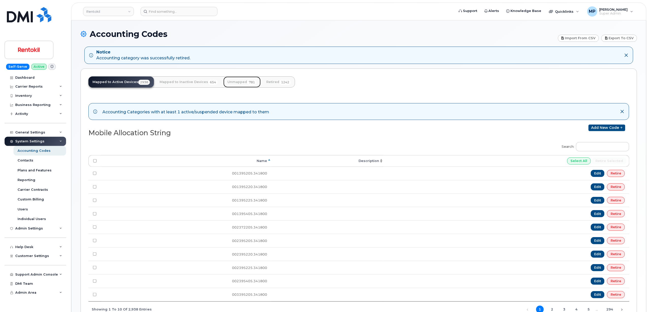
click at [232, 81] on link "Unmapped 781" at bounding box center [242, 81] width 37 height 11
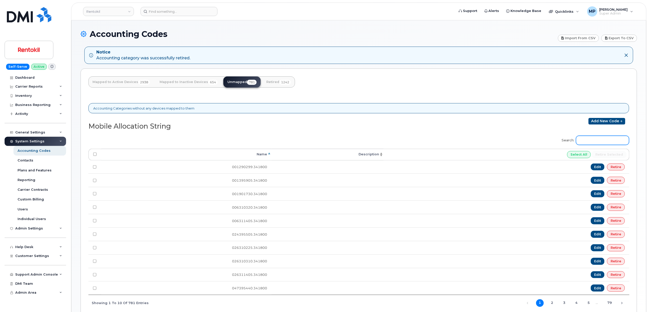
drag, startPoint x: 596, startPoint y: 142, endPoint x: 596, endPoint y: 139, distance: 3.6
click at [596, 140] on input "Search:" at bounding box center [602, 140] width 53 height 9
paste input "57395205.341800"
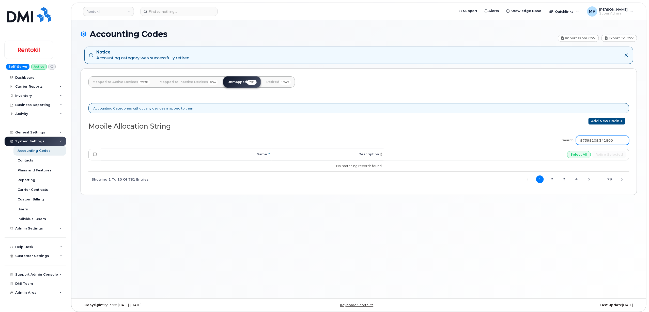
type input "57395205.341800"
click at [176, 80] on link "Mapped to Inactive Devices 654" at bounding box center [189, 81] width 66 height 11
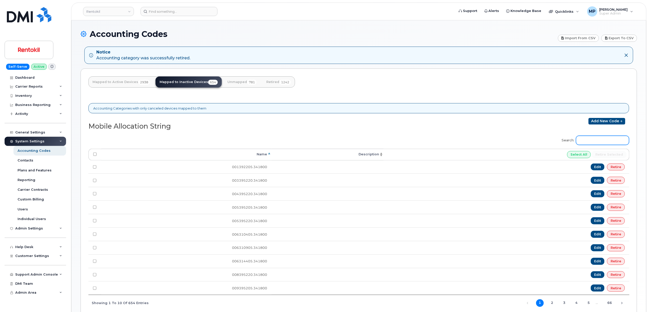
click at [602, 140] on input "Search:" at bounding box center [602, 140] width 53 height 9
paste input "57395205.341800"
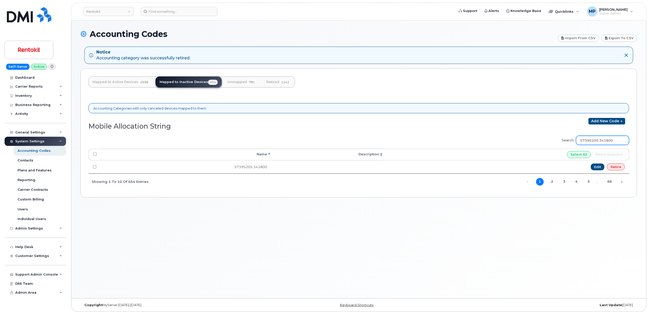
type input "57395205.341800"
click at [235, 83] on link "Unmapped 781" at bounding box center [242, 81] width 37 height 11
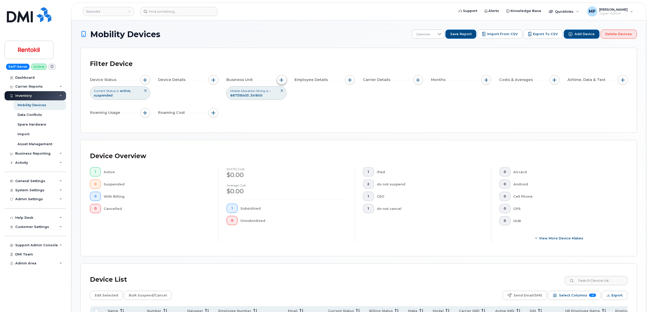
drag, startPoint x: 282, startPoint y: 79, endPoint x: 280, endPoint y: 84, distance: 6.1
click at [282, 79] on span "button" at bounding box center [282, 80] width 4 height 4
click at [337, 124] on li "- 887395405 .341800" at bounding box center [317, 124] width 49 height 7
click at [334, 123] on icon "- 887395405\9.341800" at bounding box center [336, 125] width 4 height 4
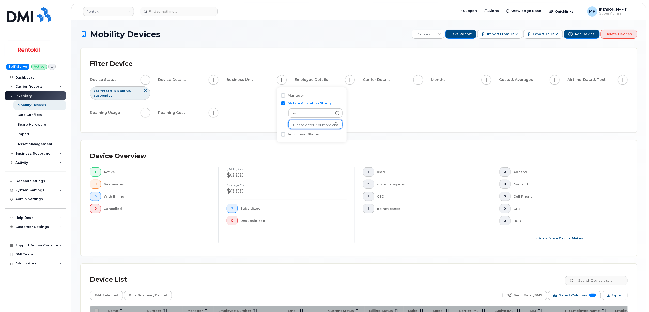
paste input "57395205.341800"
type input "57395205.341800"
click at [307, 135] on li "- 57395205.341800" at bounding box center [313, 135] width 49 height 9
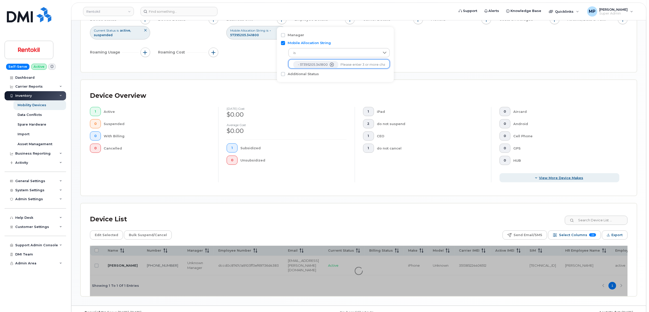
scroll to position [68, 0]
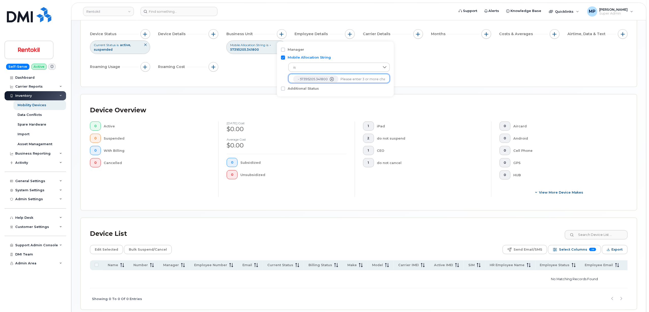
scroll to position [34, 0]
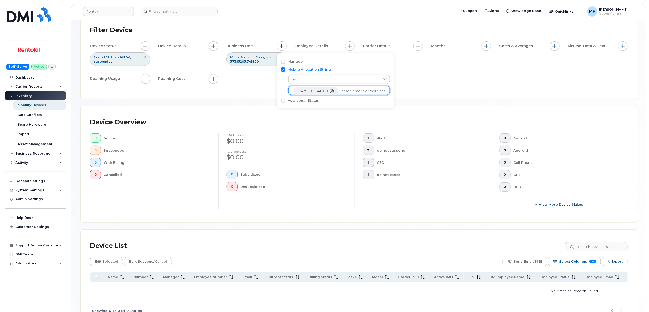
click at [278, 227] on div "Mobility Devices Devices Save Report Import from CSV Export to CSV Add Device D…" at bounding box center [359, 158] width 557 height 325
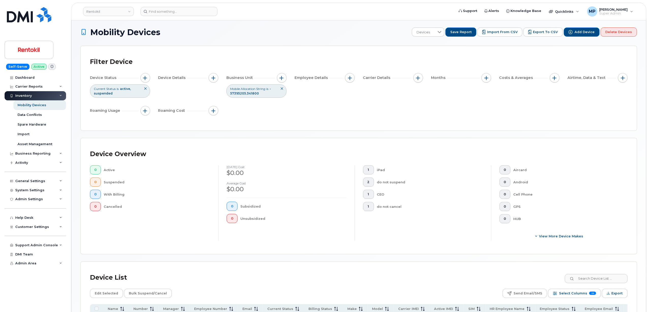
scroll to position [0, 0]
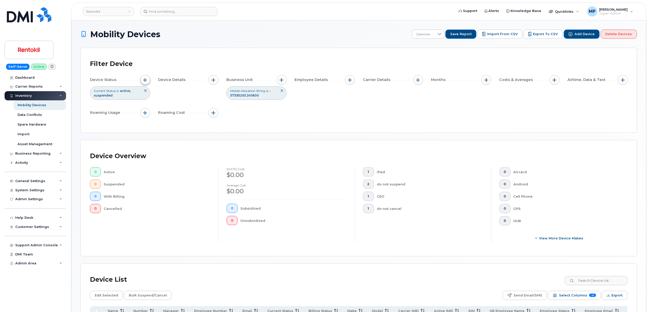
click at [145, 79] on span "button" at bounding box center [145, 80] width 4 height 4
click at [212, 106] on div at bounding box center [216, 104] width 10 height 9
click at [168, 133] on span "Cancelled" at bounding box center [170, 134] width 17 height 5
checkbox input "true"
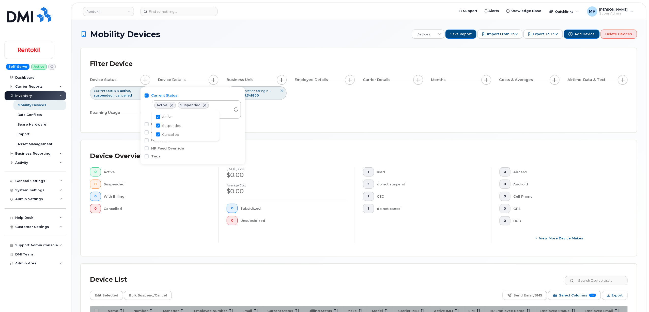
click at [348, 134] on div "Mobility Devices Devices Save Report Import from CSV Export to CSV Add Device D…" at bounding box center [359, 191] width 557 height 325
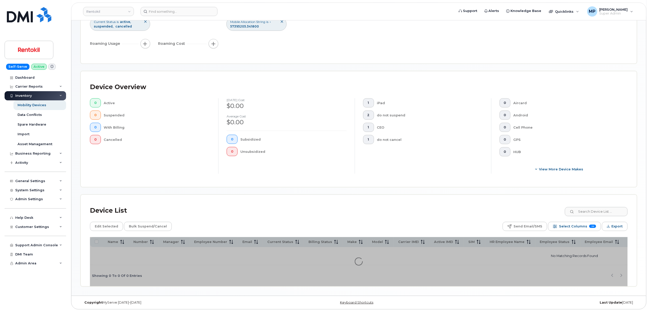
scroll to position [71, 0]
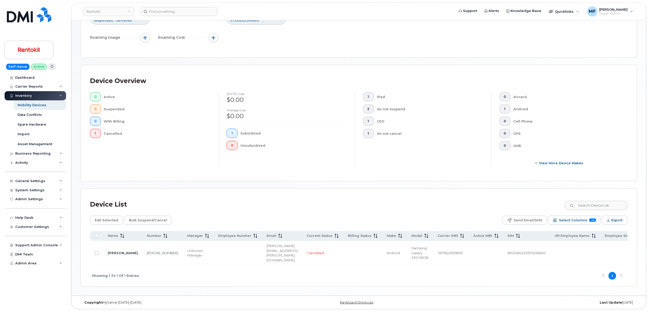
scroll to position [77, 0]
click at [147, 250] on link "917-634-0785" at bounding box center [162, 252] width 31 height 4
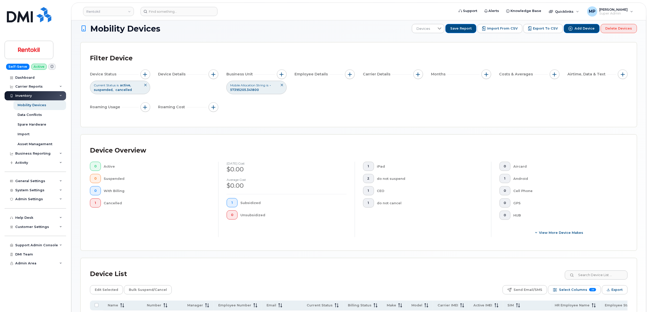
scroll to position [0, 0]
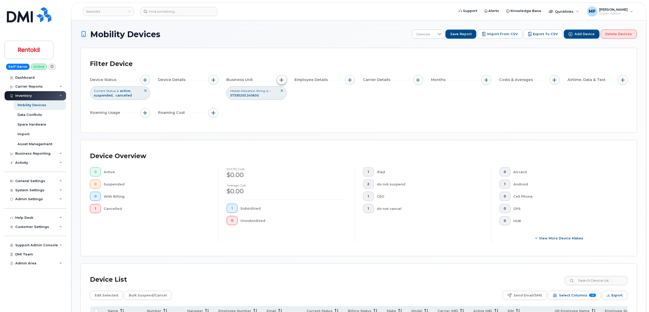
click at [283, 79] on span "button" at bounding box center [282, 80] width 4 height 4
click at [331, 123] on icon "- 57395205.341800" at bounding box center [332, 125] width 4 height 4
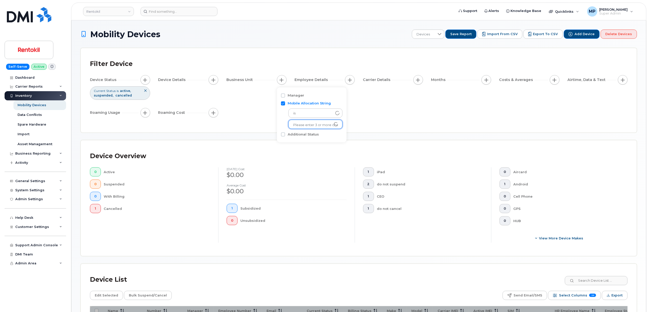
click at [327, 124] on input "text" at bounding box center [315, 125] width 45 height 5
paste input "60310205.341800"
type input "60310205.341800"
click at [318, 133] on li "- 60310205.341800" at bounding box center [313, 135] width 49 height 9
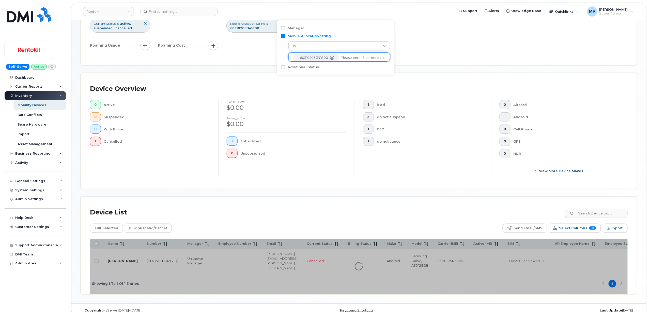
scroll to position [68, 0]
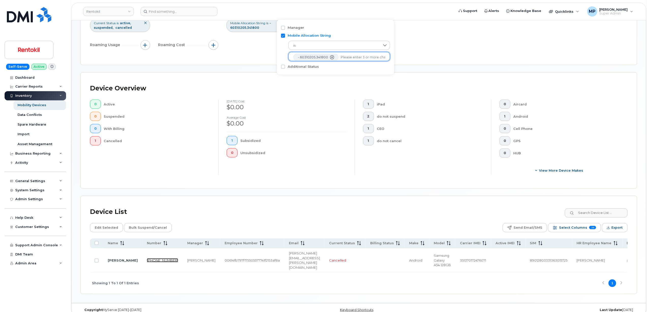
click at [147, 258] on link "984-242-9657" at bounding box center [162, 260] width 31 height 4
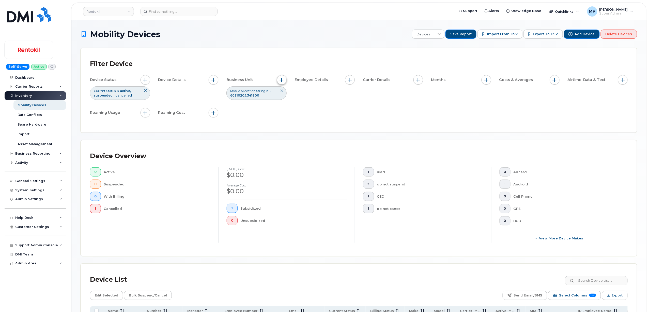
click at [280, 78] on span "button" at bounding box center [282, 80] width 4 height 4
click at [332, 124] on icon "- 60310205.341800" at bounding box center [332, 125] width 4 height 4
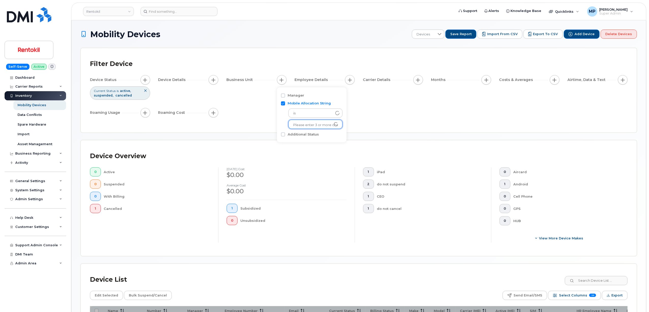
click at [306, 125] on input "text" at bounding box center [315, 125] width 45 height 5
paste input "60310310.341800"
type input "60310310.341800"
click at [306, 132] on li "- 60310310.341800" at bounding box center [313, 135] width 49 height 9
click at [472, 126] on div "Filter Device Device Status Current Status is active suspended cancelled Device…" at bounding box center [359, 90] width 556 height 84
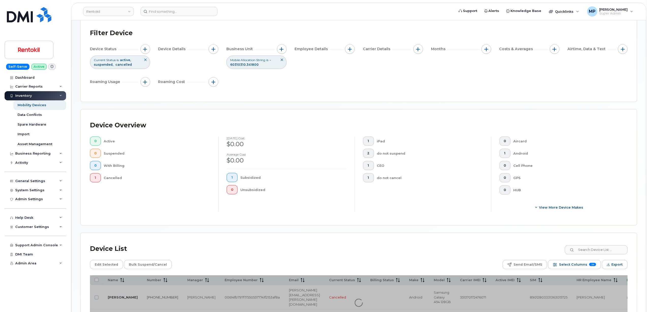
scroll to position [77, 0]
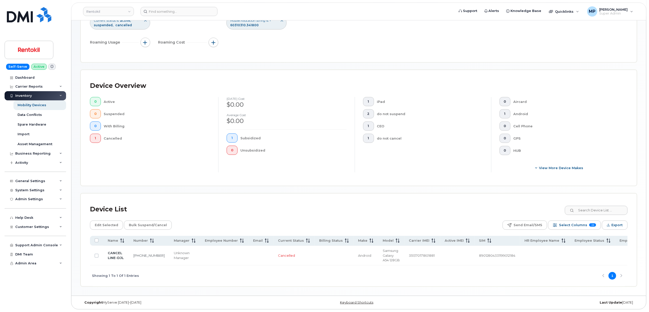
click at [138, 246] on td "919-457-2486" at bounding box center [149, 255] width 40 height 20
click at [137, 253] on link "919-457-2486" at bounding box center [149, 255] width 31 height 4
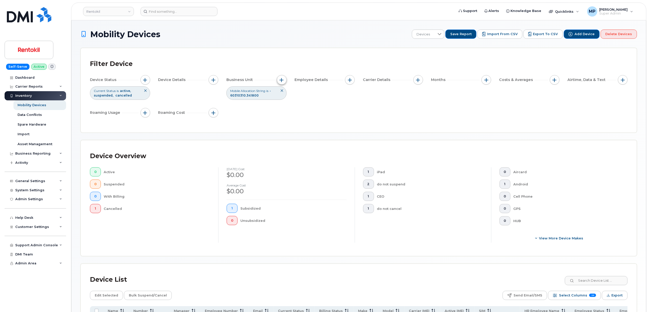
click at [283, 79] on span "button" at bounding box center [282, 80] width 4 height 4
click at [330, 124] on icon "- 60310310.341800" at bounding box center [332, 125] width 4 height 4
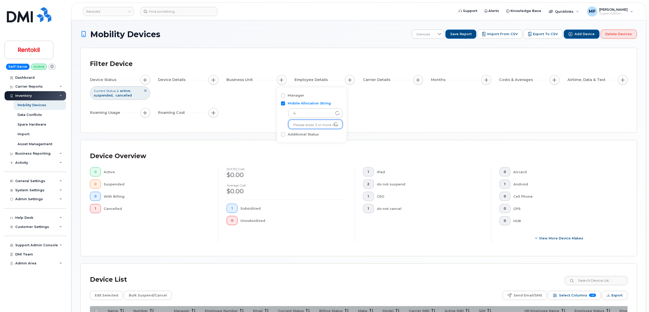
paste input "78395205.341800"
type input "78395205.341800"
click at [313, 134] on li "- 78395205.341800" at bounding box center [313, 135] width 49 height 9
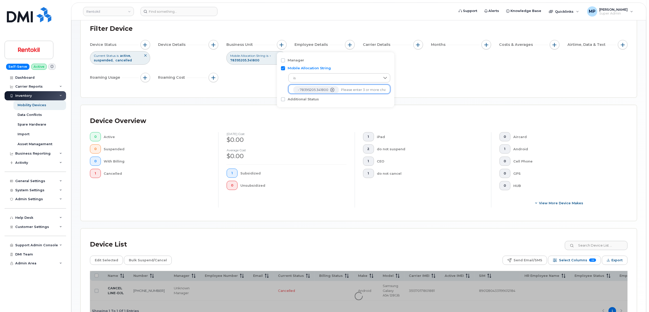
scroll to position [77, 0]
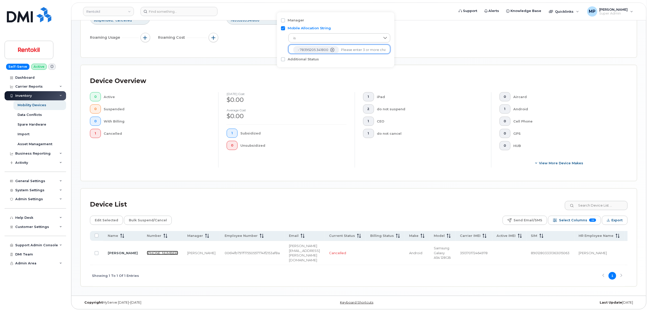
click at [147, 250] on link "940-703-1154" at bounding box center [162, 252] width 31 height 4
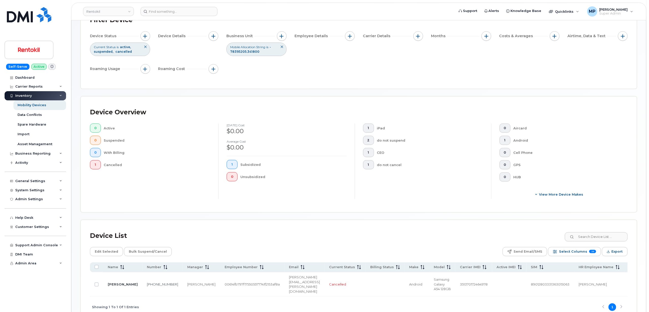
scroll to position [9, 0]
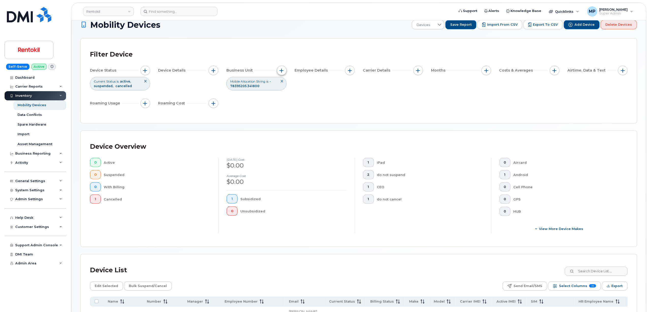
click at [281, 72] on span "button" at bounding box center [282, 70] width 4 height 4
drag, startPoint x: 332, startPoint y: 117, endPoint x: 323, endPoint y: 116, distance: 8.5
click at [332, 117] on li "- 78395205.341800" at bounding box center [316, 115] width 46 height 7
click at [333, 115] on icon "- 78395205.341800" at bounding box center [333, 115] width 4 height 4
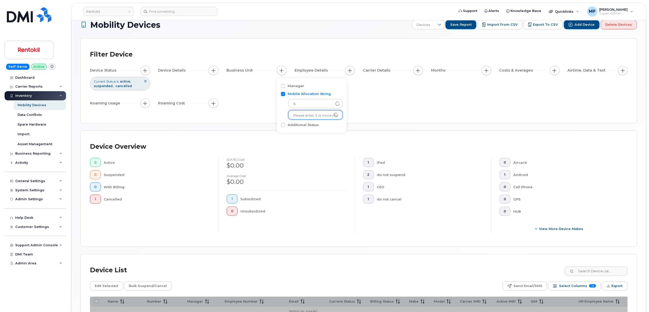
click at [314, 115] on input "text" at bounding box center [315, 115] width 45 height 5
paste input "79395205.341800"
type input "79395205.341800"
click at [300, 125] on li "- 79395205.341800" at bounding box center [313, 125] width 49 height 9
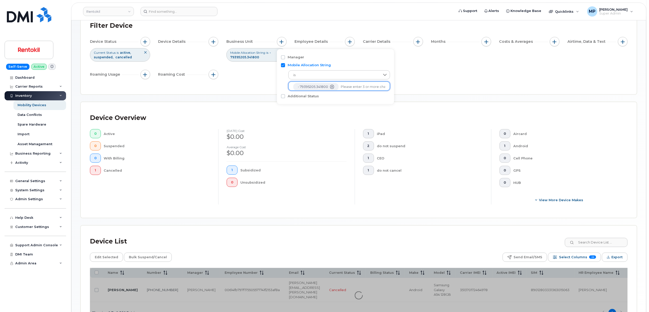
scroll to position [77, 0]
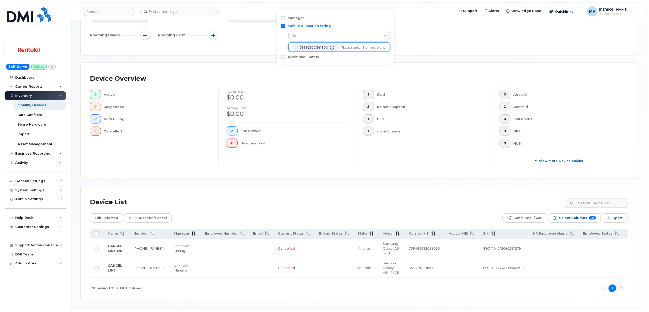
click at [140, 244] on td "307-249-7490" at bounding box center [149, 248] width 40 height 20
click at [139, 247] on link "307-249-7490" at bounding box center [149, 248] width 31 height 4
click at [135, 269] on link "605-340-4949" at bounding box center [149, 267] width 31 height 4
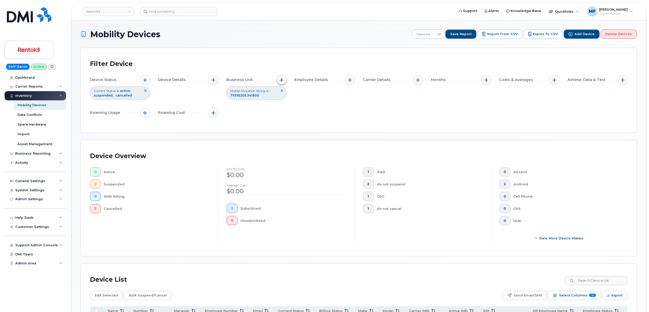
click at [283, 80] on span "button" at bounding box center [282, 80] width 4 height 4
drag, startPoint x: 331, startPoint y: 124, endPoint x: 324, endPoint y: 123, distance: 6.2
click at [331, 124] on icon "- 79395205.341800" at bounding box center [332, 125] width 4 height 4
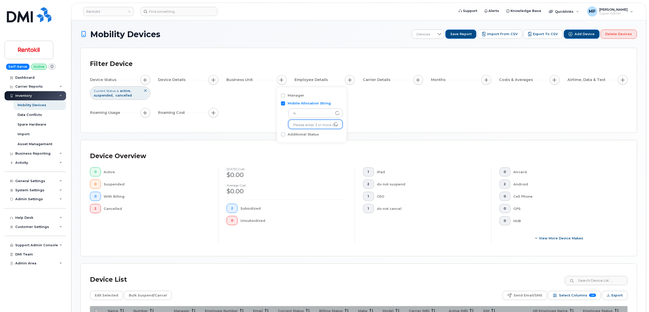
click at [304, 124] on input "text" at bounding box center [315, 125] width 45 height 5
paste input "83395205.341800"
type input "83395205.341800"
click at [301, 134] on li "- 83395205.341800" at bounding box center [313, 135] width 49 height 9
click at [455, 132] on div "Filter Device Device Status Current Status is active suspended cancelled Device…" at bounding box center [359, 90] width 557 height 85
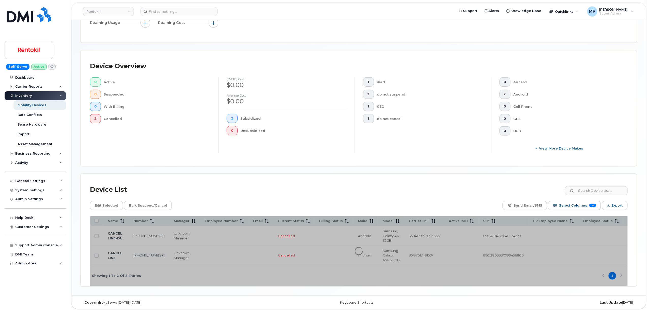
scroll to position [97, 0]
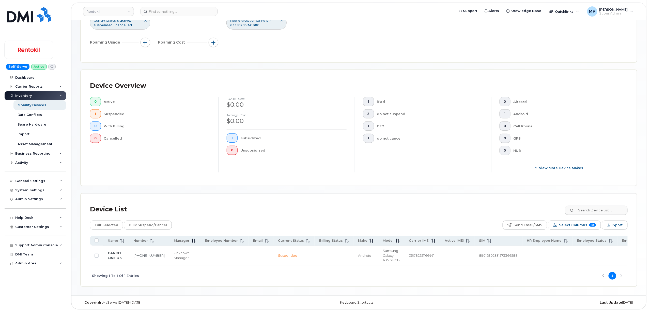
scroll to position [77, 0]
click at [137, 253] on link "816-809-9074" at bounding box center [149, 255] width 31 height 4
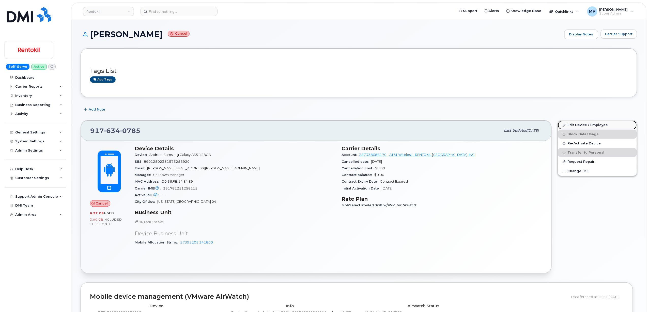
click at [590, 123] on link "Edit Device / Employee" at bounding box center [597, 124] width 79 height 9
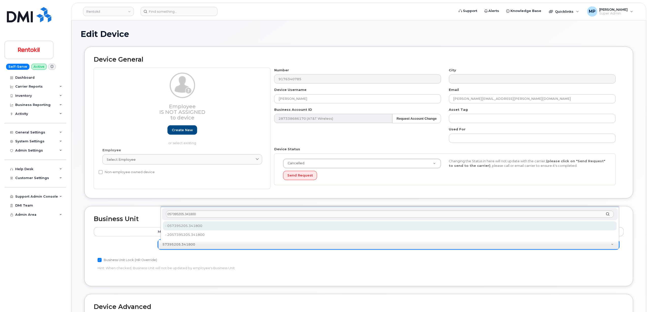
type input "057395205.341800"
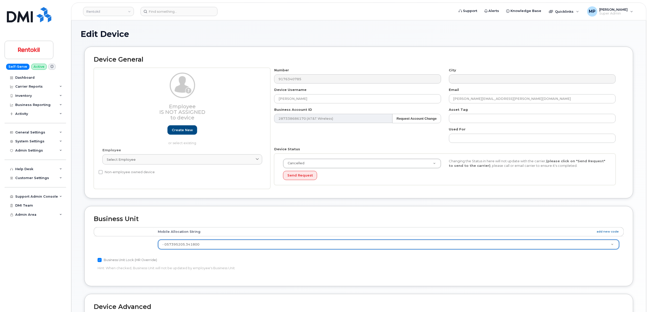
type input "35238764"
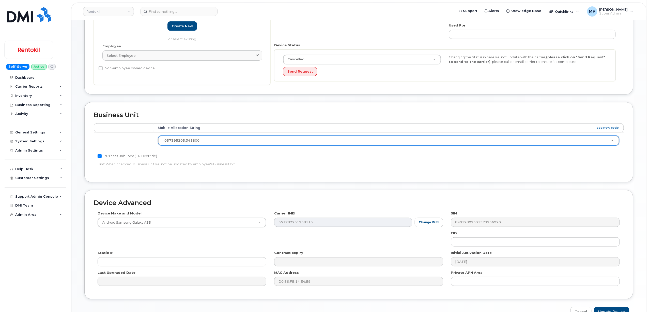
scroll to position [135, 0]
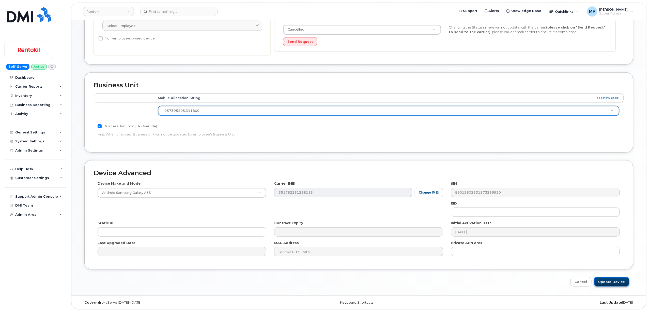
click at [611, 280] on input "Update Device" at bounding box center [612, 281] width 35 height 9
type input "Saving..."
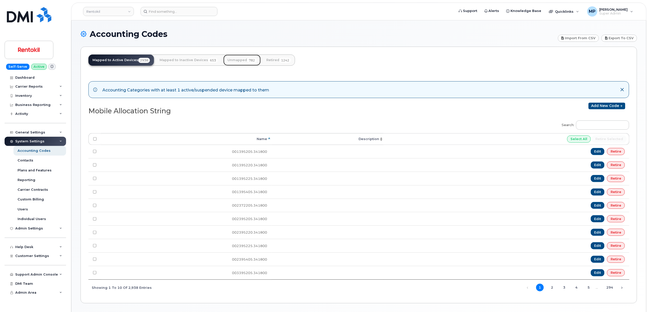
click at [234, 58] on link "Unmapped 782" at bounding box center [242, 59] width 37 height 11
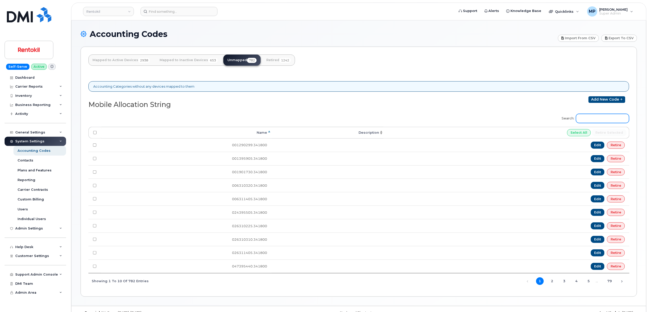
click at [596, 120] on input "Search:" at bounding box center [602, 118] width 53 height 9
paste input "57395205.341800"
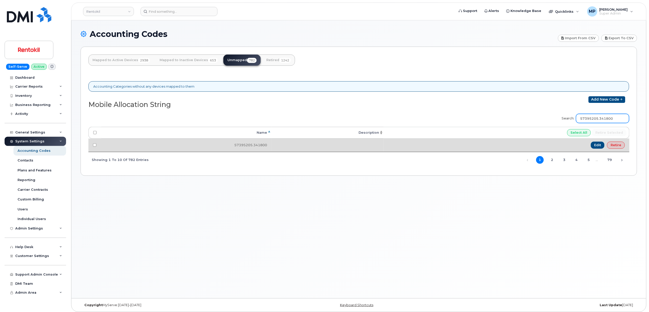
type input "57395205.341800"
click at [619, 146] on link "Retire" at bounding box center [616, 144] width 18 height 7
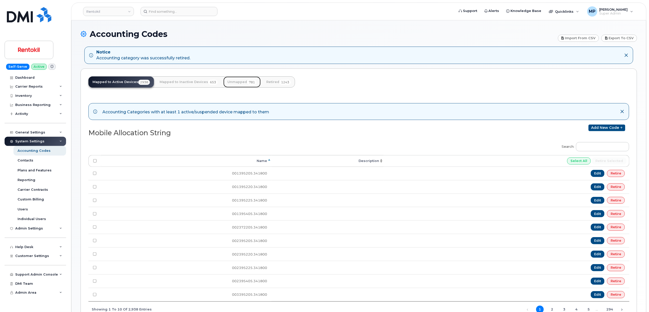
drag, startPoint x: 242, startPoint y: 78, endPoint x: 241, endPoint y: 81, distance: 3.1
click at [241, 78] on link "Unmapped 781" at bounding box center [242, 81] width 37 height 11
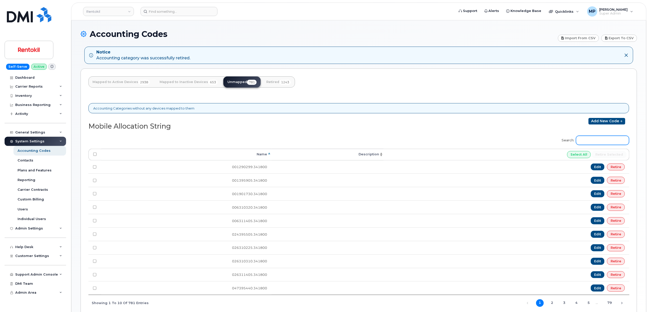
click at [590, 142] on input "Search:" at bounding box center [602, 140] width 53 height 9
paste input "60310205.341800"
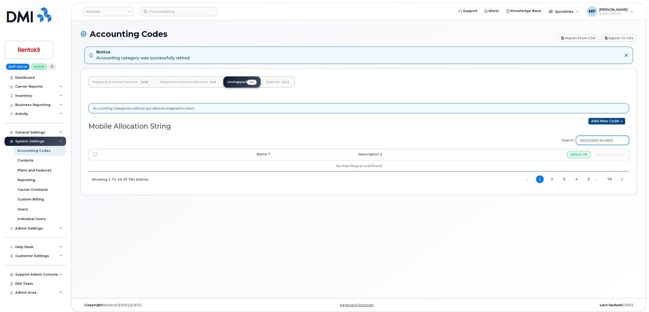
type input "60310205.341800"
drag, startPoint x: 184, startPoint y: 82, endPoint x: 187, endPoint y: 85, distance: 4.7
click at [184, 82] on link "Mapped to Inactive Devices 653" at bounding box center [189, 81] width 66 height 11
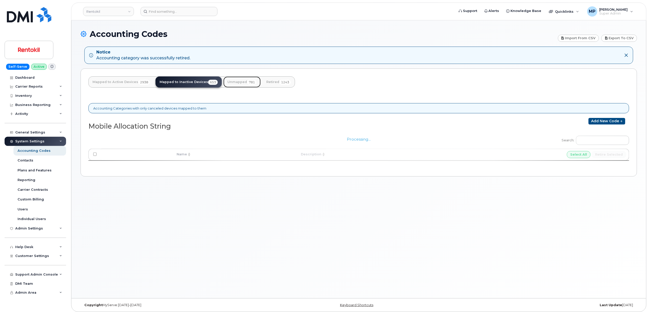
click at [230, 82] on link "Unmapped 781" at bounding box center [242, 81] width 37 height 11
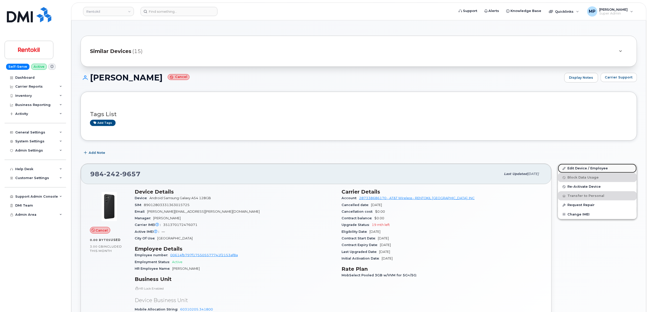
click at [587, 167] on link "Edit Device / Employee" at bounding box center [597, 168] width 79 height 9
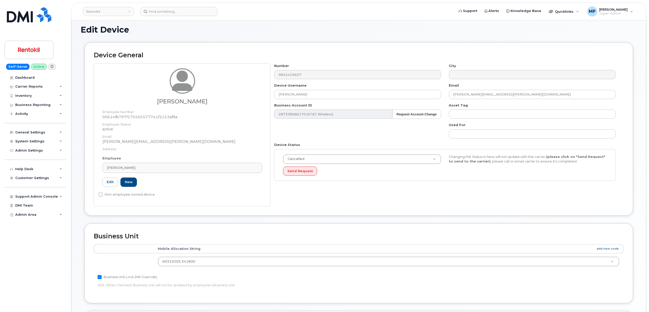
scroll to position [68, 0]
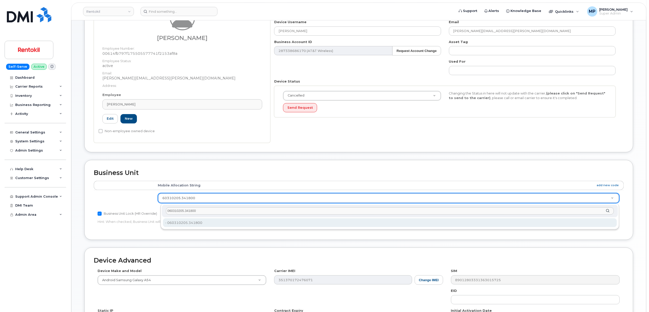
type input "060310205.341800"
drag, startPoint x: 190, startPoint y: 223, endPoint x: 192, endPoint y: 218, distance: 5.8
type input "35518245"
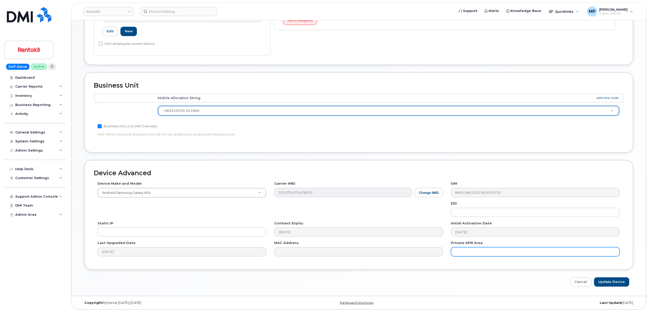
scroll to position [157, 0]
drag, startPoint x: 607, startPoint y: 280, endPoint x: 600, endPoint y: 274, distance: 9.4
click at [605, 279] on input "Update Device" at bounding box center [612, 281] width 35 height 9
type input "Saving..."
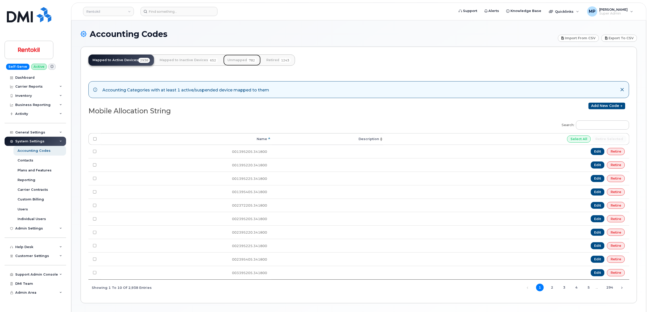
click at [233, 59] on link "Unmapped 782" at bounding box center [242, 59] width 37 height 11
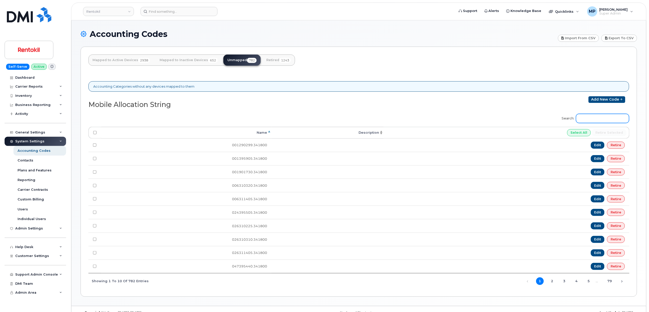
click at [595, 117] on input "Search:" at bounding box center [602, 118] width 53 height 9
paste input "60310205.341800"
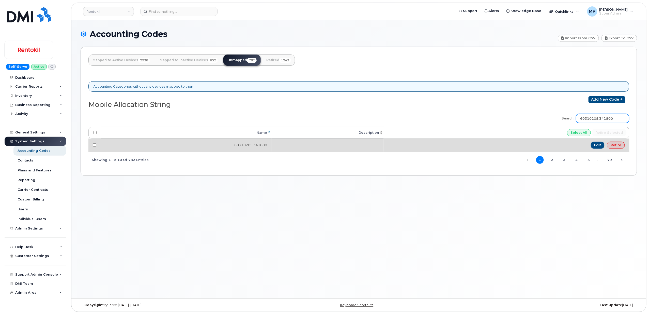
type input "60310205.341800"
click at [614, 145] on link "Retire" at bounding box center [616, 144] width 18 height 7
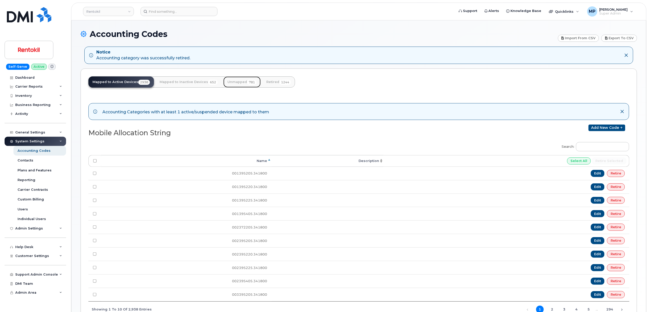
click at [234, 77] on link "Unmapped 781" at bounding box center [242, 81] width 37 height 11
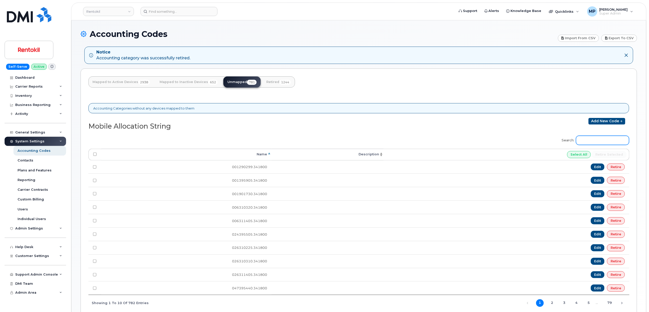
click at [595, 140] on input "Search:" at bounding box center [602, 140] width 53 height 9
paste input "60310310.341800"
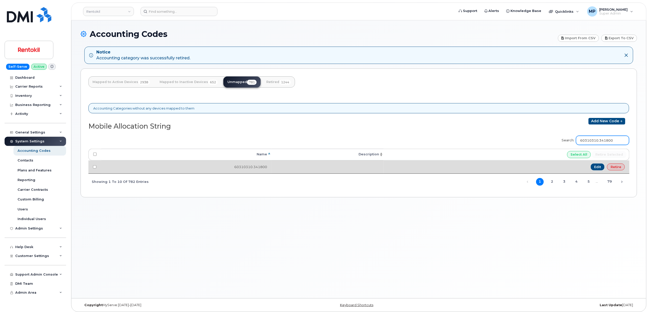
type input "60310310.341800"
click at [617, 167] on link "Retire" at bounding box center [616, 166] width 18 height 7
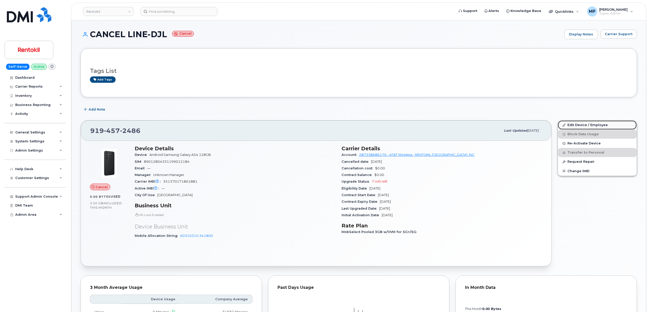
click at [580, 124] on link "Edit Device / Employee" at bounding box center [597, 124] width 79 height 9
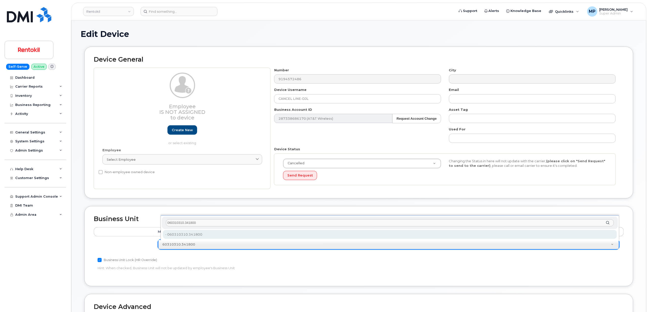
type input "060310310.341800"
type input "35518265"
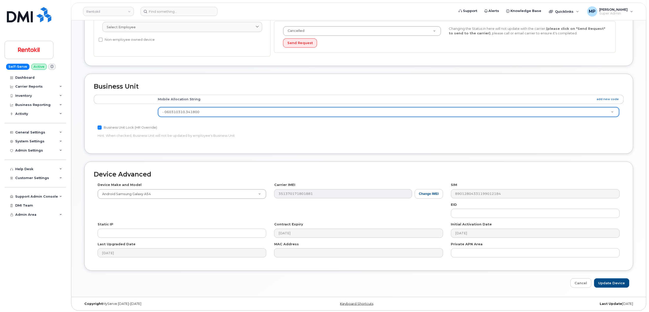
scroll to position [135, 0]
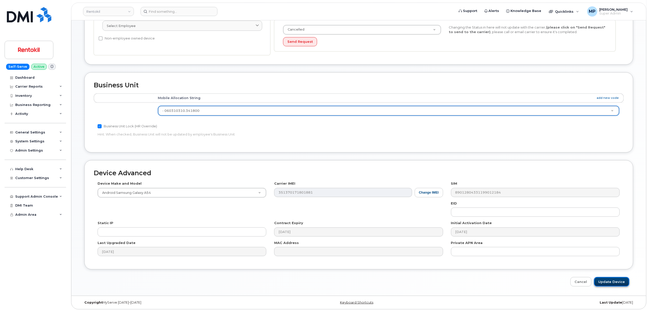
click at [608, 280] on input "Update Device" at bounding box center [612, 281] width 35 height 9
type input "Saving..."
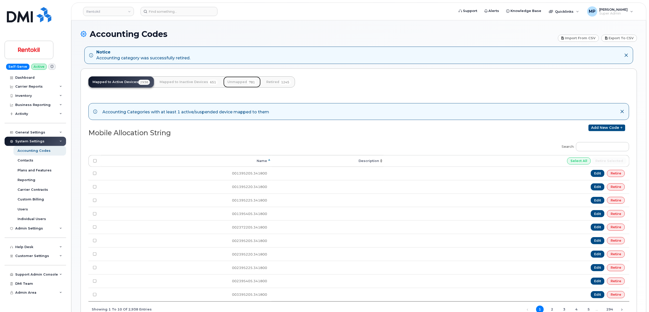
click at [238, 80] on link "Unmapped 781" at bounding box center [242, 81] width 37 height 11
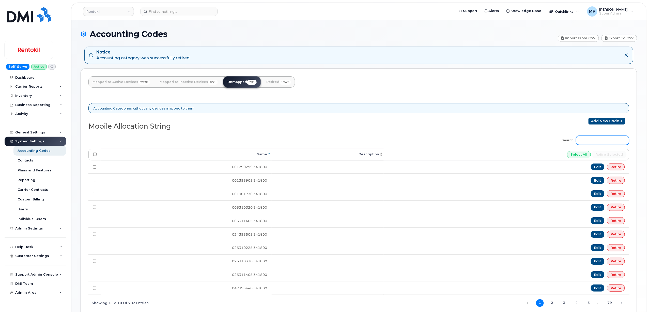
click at [599, 141] on input "Search:" at bounding box center [602, 140] width 53 height 9
paste input "78395205.341800"
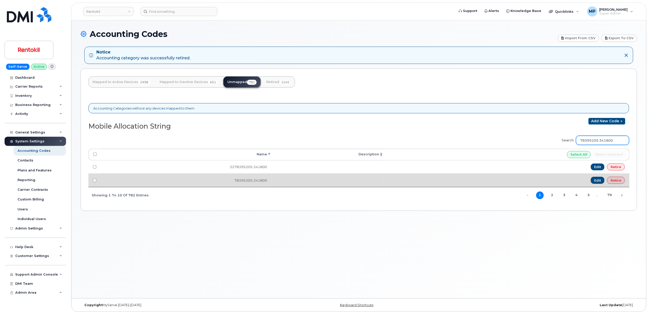
type input "78395205.341800"
click at [616, 182] on link "Retire" at bounding box center [616, 179] width 18 height 7
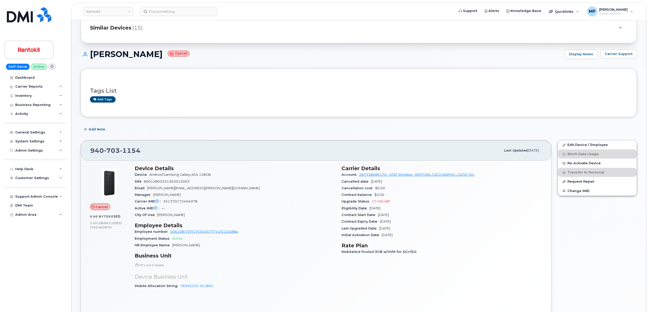
scroll to position [34, 0]
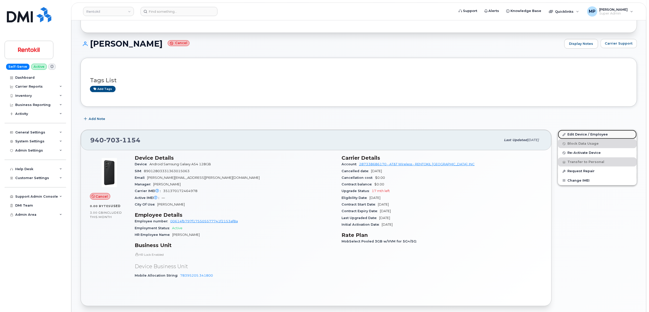
click at [584, 135] on link "Edit Device / Employee" at bounding box center [597, 134] width 79 height 9
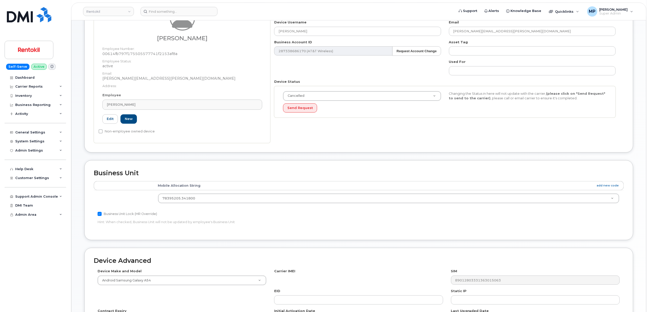
scroll to position [68, 0]
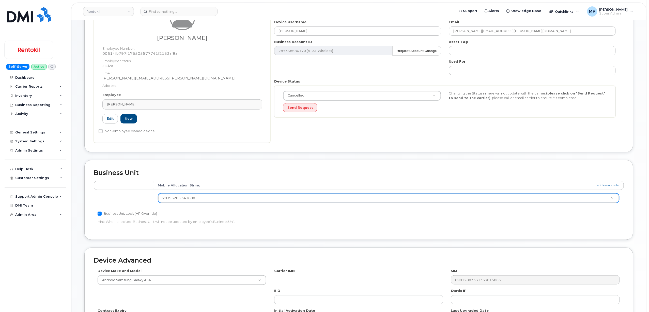
drag, startPoint x: 244, startPoint y: 193, endPoint x: 244, endPoint y: 198, distance: 5.1
click at [244, 195] on td "78395205.341800 35735443" at bounding box center [389, 198] width 471 height 16
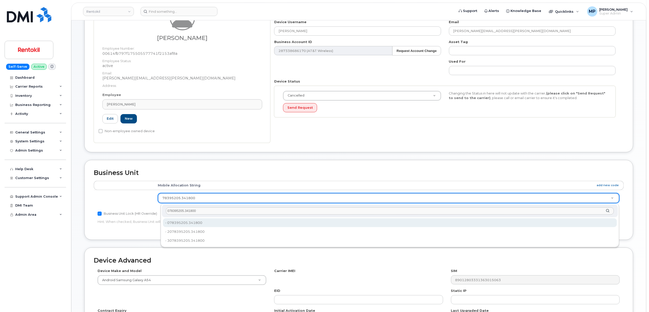
type input "078395205.341800"
type input "35240097"
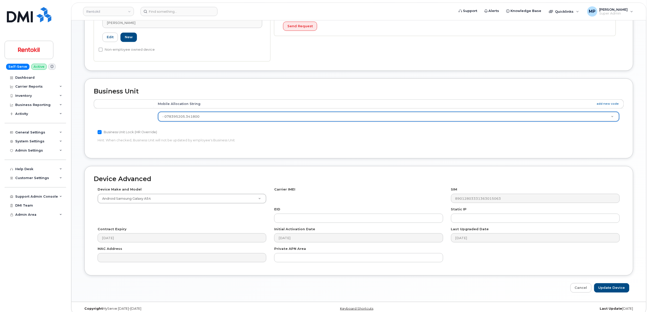
scroll to position [157, 0]
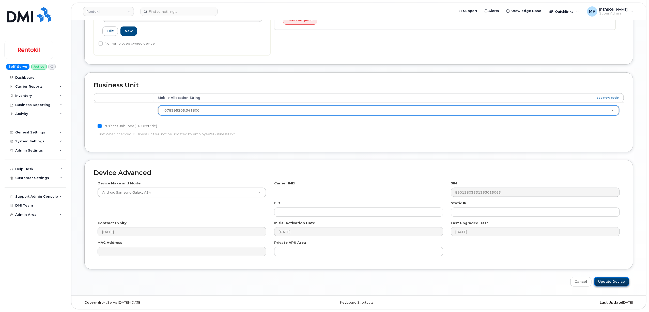
click at [615, 280] on input "Update Device" at bounding box center [612, 281] width 35 height 9
type input "Saving..."
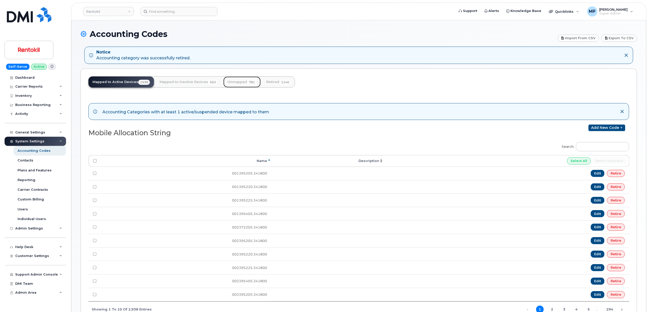
click at [238, 81] on link "Unmapped 781" at bounding box center [242, 81] width 37 height 11
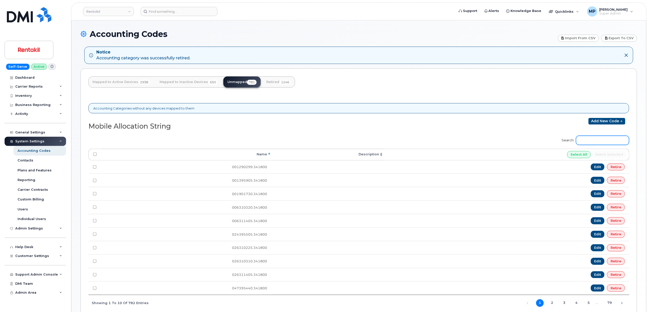
click at [590, 142] on input "Search:" at bounding box center [602, 140] width 53 height 9
paste input "79395205.341800"
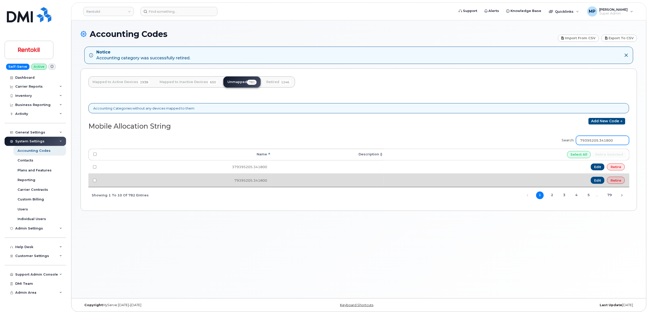
type input "79395205.341800"
click at [616, 182] on link "Retire" at bounding box center [616, 179] width 18 height 7
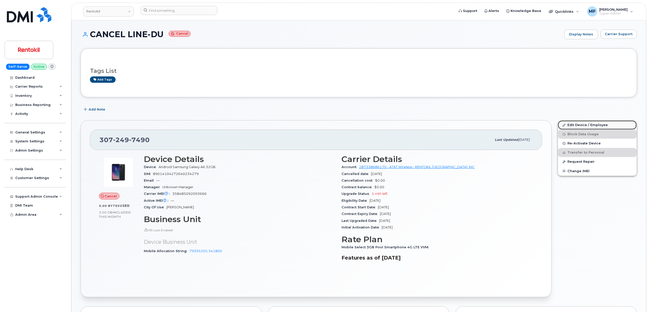
click at [582, 123] on link "Edit Device / Employee" at bounding box center [597, 124] width 79 height 9
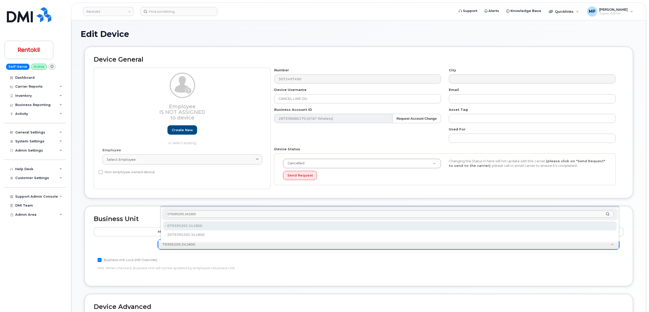
type input "079395205.341800"
type input "35240388"
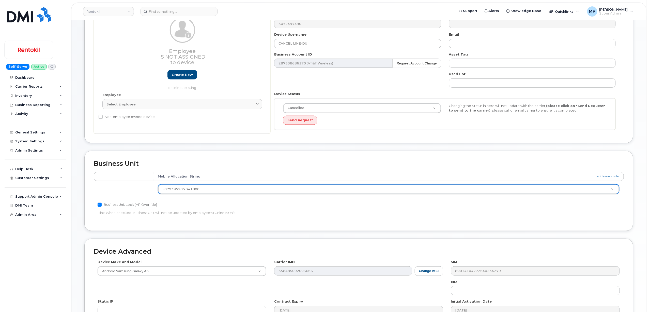
scroll to position [135, 0]
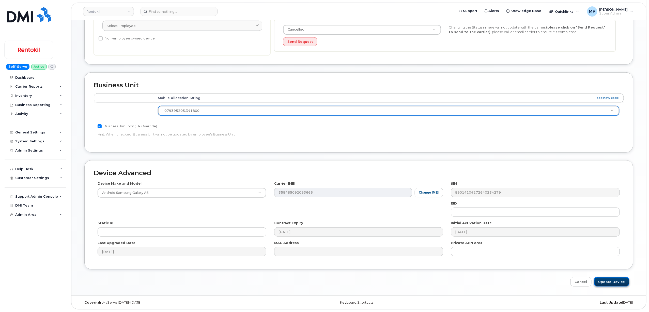
click at [610, 280] on input "Update Device" at bounding box center [612, 281] width 35 height 9
type input "Saving..."
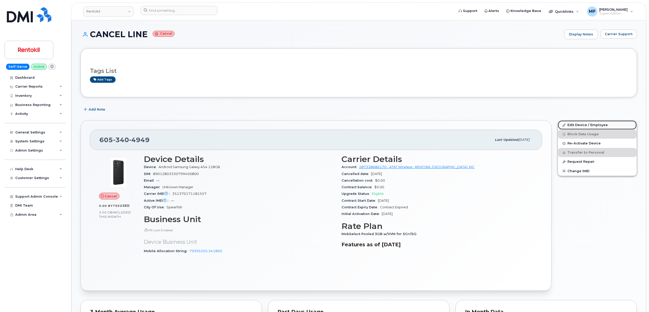
click at [593, 125] on link "Edit Device / Employee" at bounding box center [597, 124] width 79 height 9
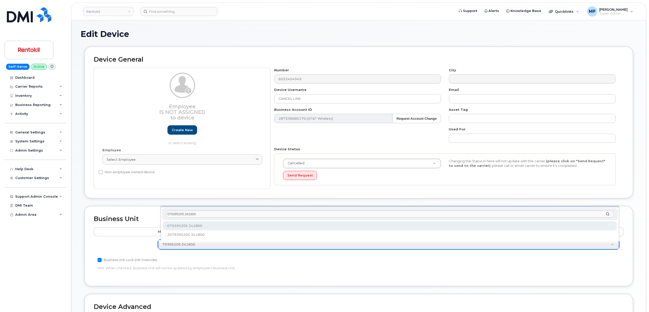
type input "079395205.341800"
type input "35240388"
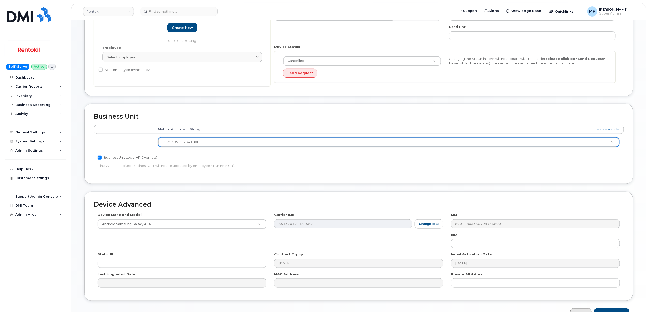
scroll to position [135, 0]
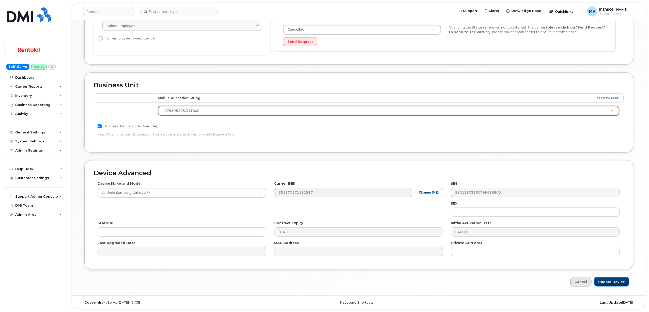
drag, startPoint x: 607, startPoint y: 282, endPoint x: 587, endPoint y: 280, distance: 19.7
click at [607, 282] on input "Update Device" at bounding box center [612, 281] width 35 height 9
type input "Saving..."
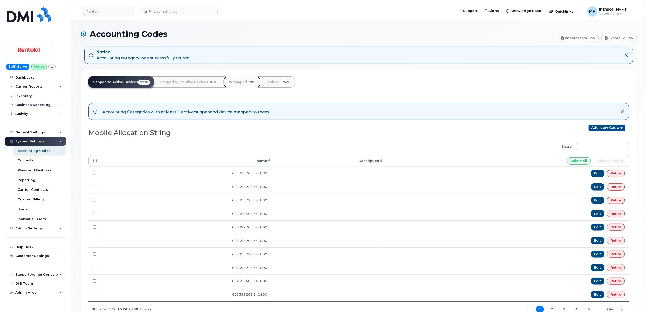
click at [233, 80] on link "Unmapped 781" at bounding box center [242, 81] width 37 height 11
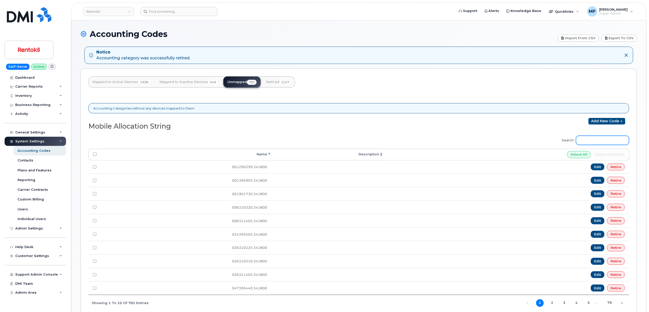
click at [596, 140] on input "Search:" at bounding box center [602, 140] width 53 height 9
paste input "83395205.341800"
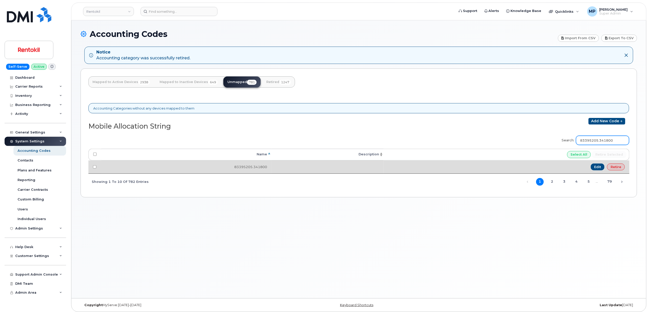
type input "83395205.341800"
click at [617, 167] on link "Retire" at bounding box center [616, 166] width 18 height 7
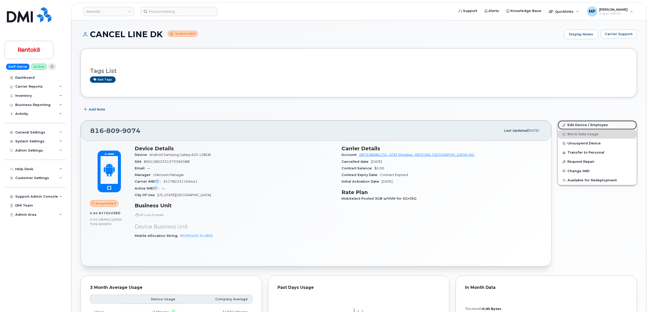
click at [580, 124] on link "Edit Device / Employee" at bounding box center [597, 124] width 79 height 9
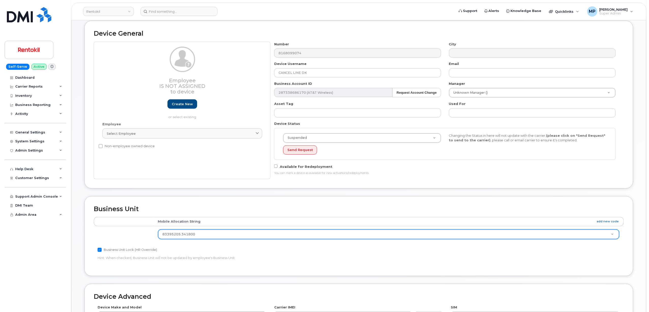
scroll to position [68, 0]
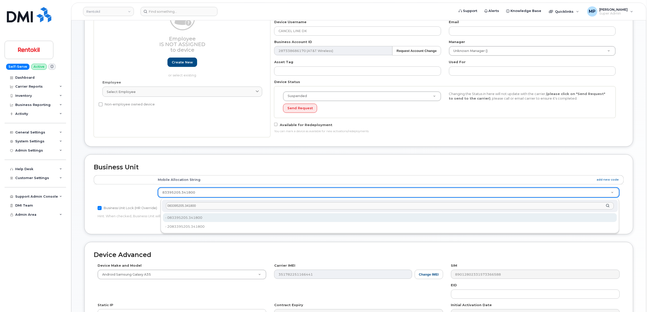
type input "083395205.341800"
type input "35239260"
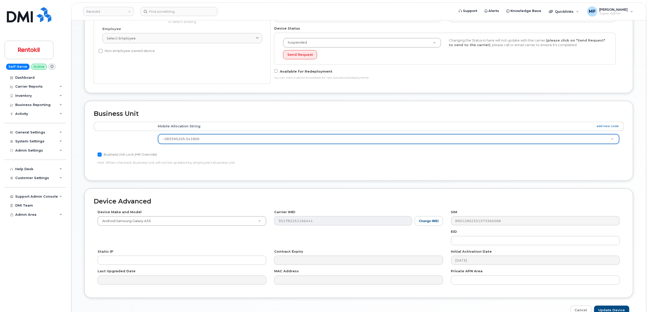
scroll to position [152, 0]
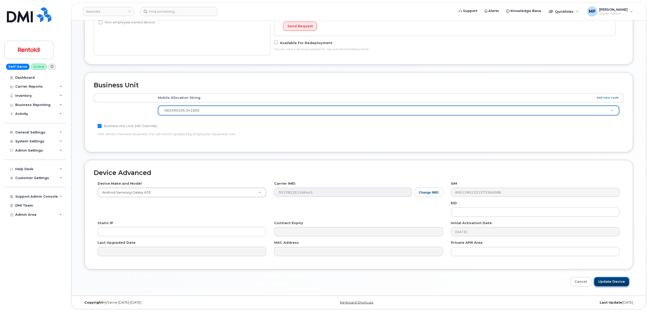
drag, startPoint x: 610, startPoint y: 280, endPoint x: 603, endPoint y: 277, distance: 6.8
click at [608, 280] on input "Update Device" at bounding box center [612, 281] width 35 height 9
type input "Saving..."
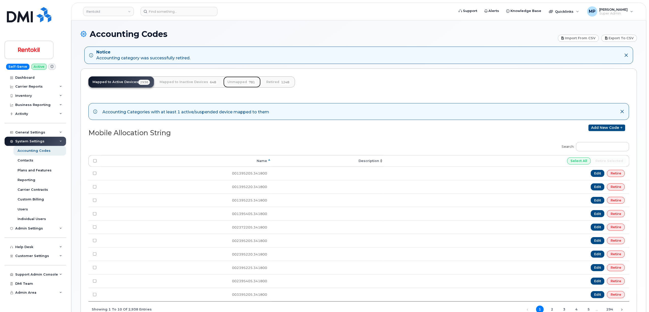
click at [242, 82] on link "Unmapped 781" at bounding box center [242, 81] width 37 height 11
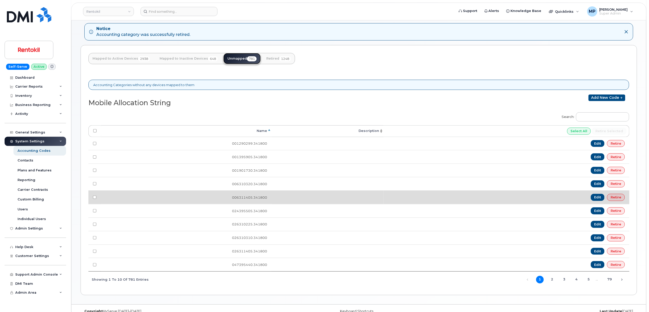
scroll to position [36, 0]
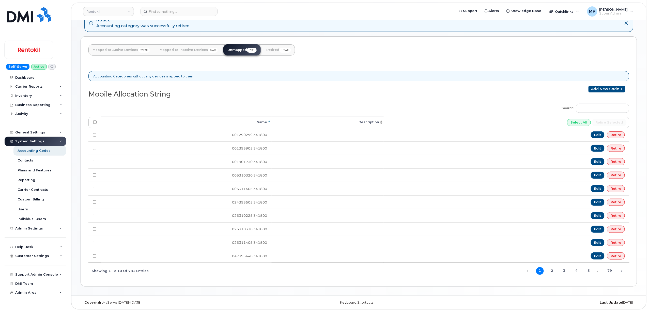
click at [267, 118] on th "Name" at bounding box center [186, 122] width 171 height 12
click at [266, 118] on th "Name" at bounding box center [186, 122] width 171 height 12
click at [554, 271] on link "2" at bounding box center [553, 271] width 8 height 8
click at [566, 272] on link "3" at bounding box center [565, 271] width 8 height 8
click at [577, 272] on link "4" at bounding box center [577, 271] width 8 height 8
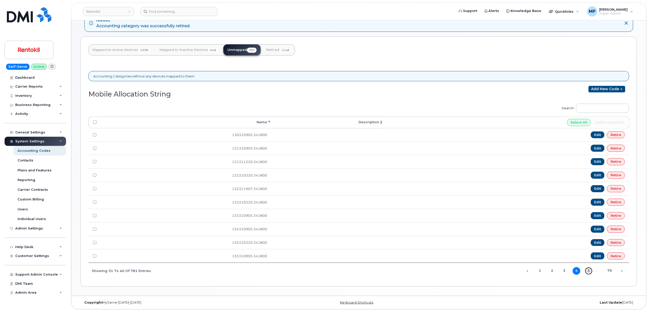
click at [588, 272] on link "5" at bounding box center [589, 271] width 8 height 8
click at [542, 273] on link "1" at bounding box center [544, 271] width 8 height 8
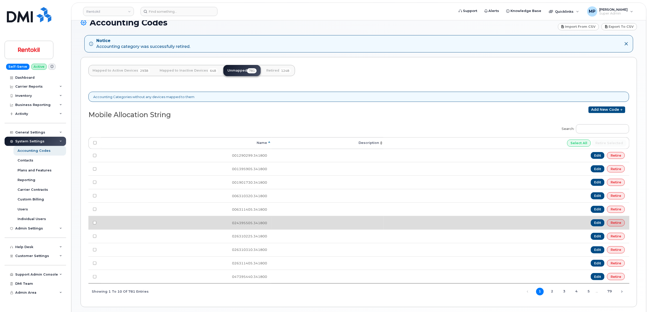
scroll to position [0, 0]
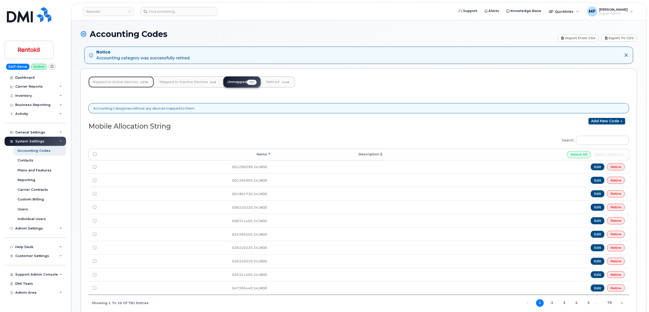
click at [107, 81] on link "Mapped to Active Devices 2938" at bounding box center [121, 81] width 66 height 11
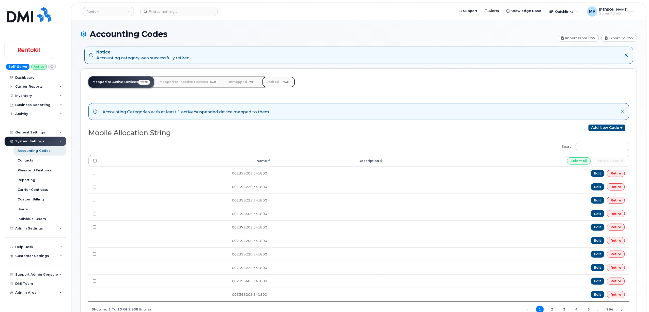
click at [274, 80] on link "Retired 1248" at bounding box center [278, 81] width 33 height 11
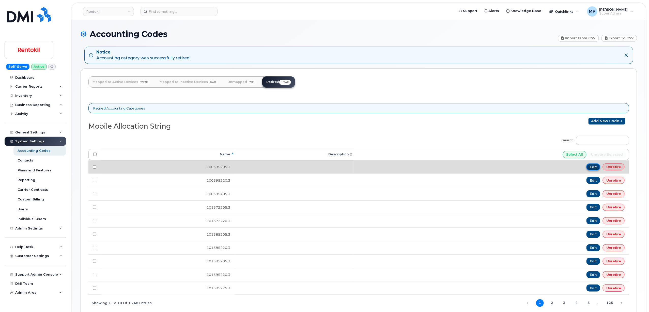
click at [590, 167] on link "Edit" at bounding box center [594, 166] width 14 height 7
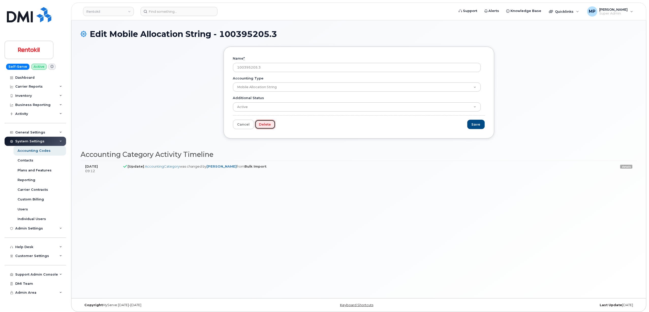
click at [261, 125] on link "Delete" at bounding box center [265, 124] width 21 height 9
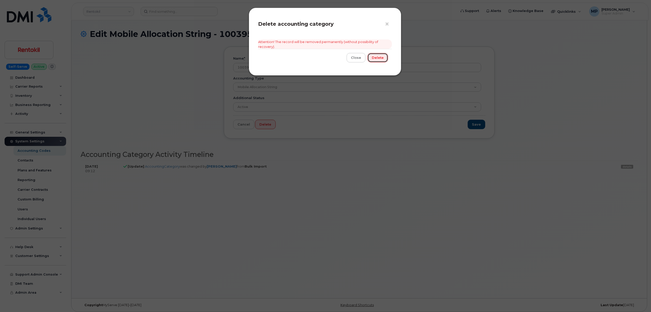
click at [377, 56] on link "Delete" at bounding box center [377, 57] width 21 height 9
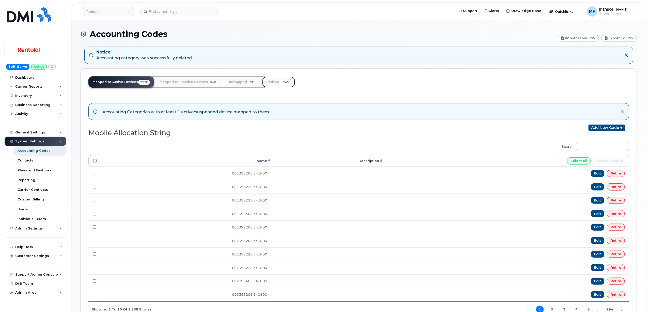
click at [276, 83] on link "Retired 1247" at bounding box center [278, 81] width 33 height 11
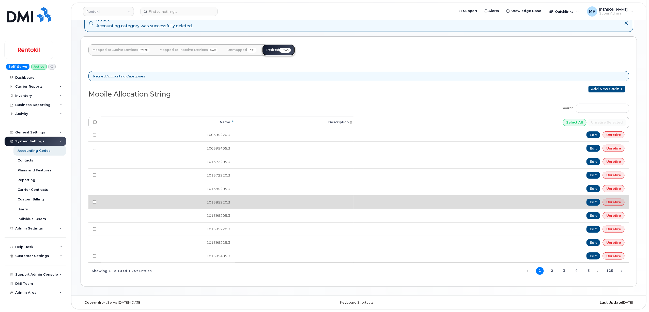
scroll to position [36, 0]
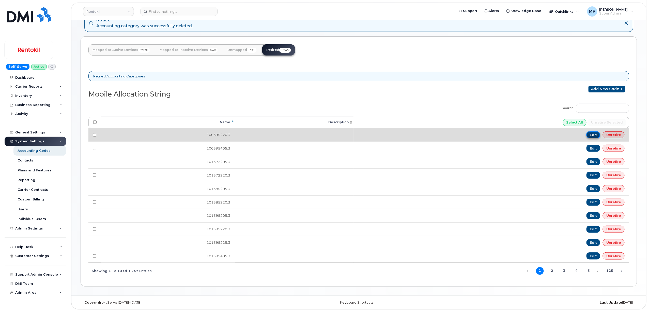
click at [595, 132] on link "Edit" at bounding box center [594, 134] width 14 height 7
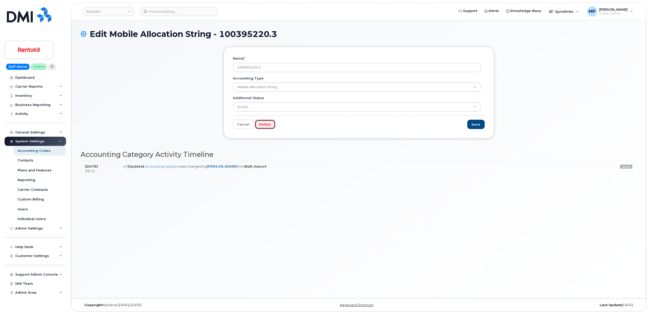
click at [265, 123] on link "Delete" at bounding box center [265, 124] width 21 height 9
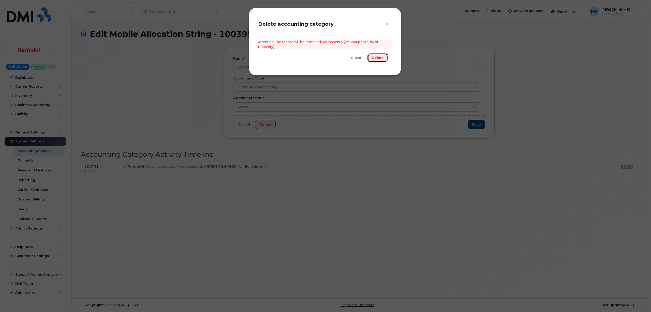
click at [375, 57] on link "Delete" at bounding box center [377, 57] width 21 height 9
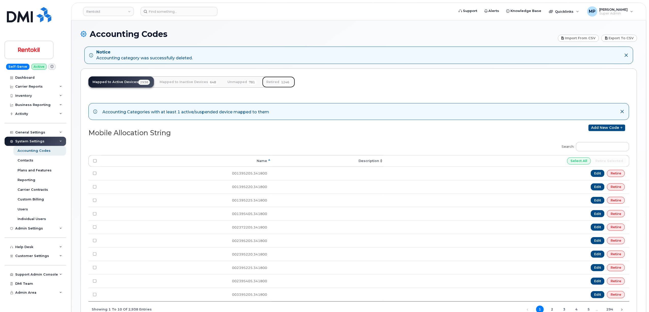
click at [273, 81] on link "Retired 1246" at bounding box center [278, 81] width 33 height 11
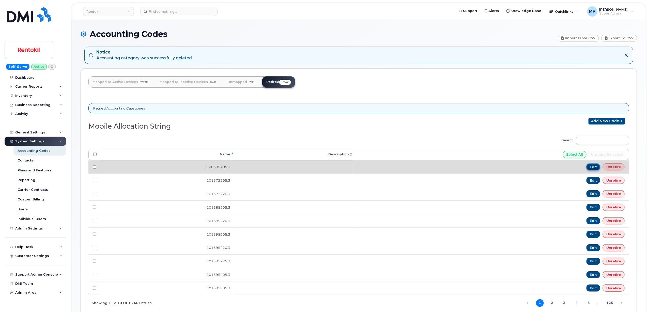
click at [592, 168] on link "Edit" at bounding box center [594, 166] width 14 height 7
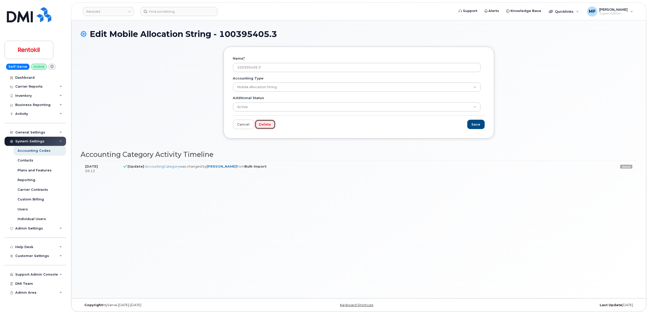
click at [264, 124] on link "Delete" at bounding box center [265, 124] width 21 height 9
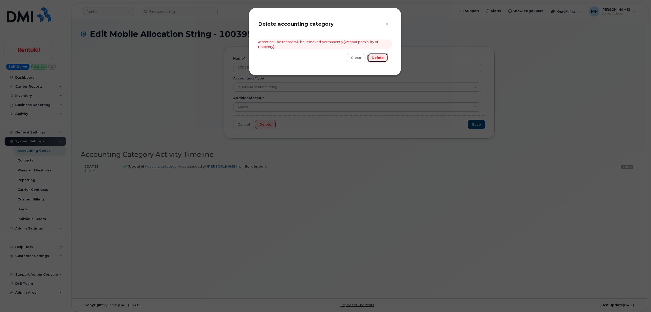
click at [376, 55] on link "Delete" at bounding box center [377, 57] width 21 height 9
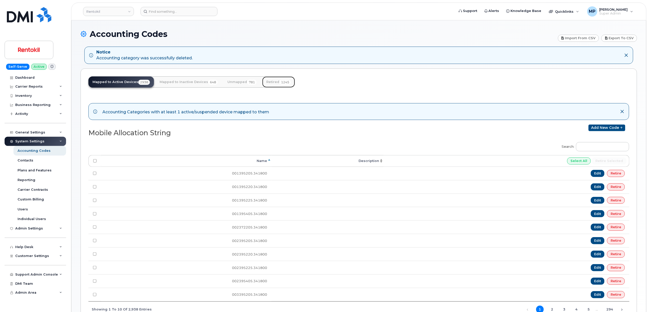
click at [271, 81] on link "Retired 1245" at bounding box center [278, 81] width 33 height 11
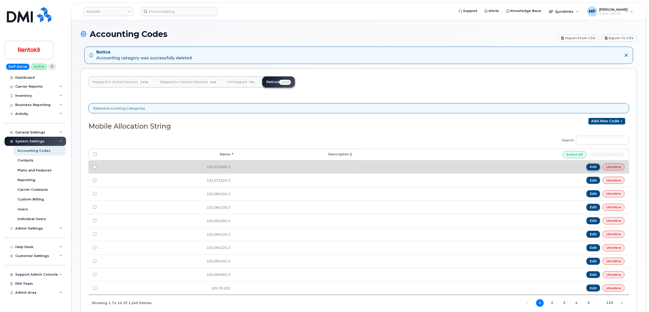
drag, startPoint x: 595, startPoint y: 167, endPoint x: 589, endPoint y: 168, distance: 6.0
click at [595, 167] on link "Edit" at bounding box center [594, 166] width 14 height 7
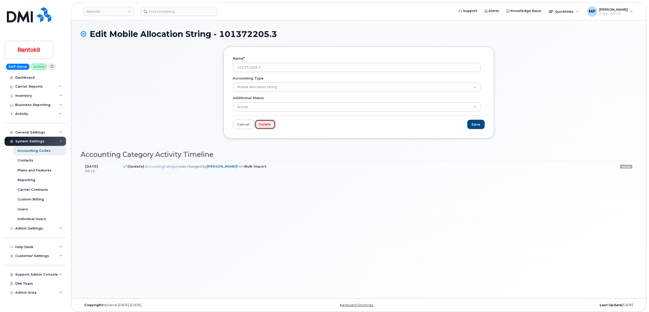
click at [264, 122] on link "Delete" at bounding box center [265, 124] width 21 height 9
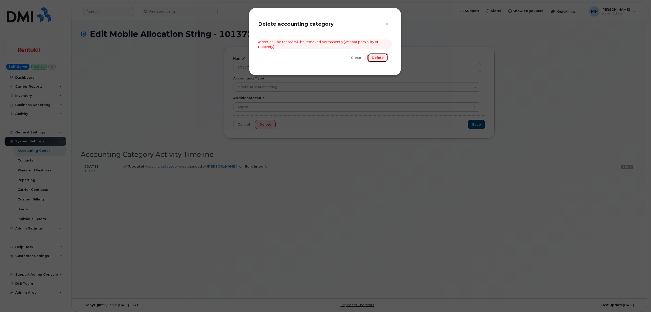
click at [378, 57] on link "Delete" at bounding box center [377, 57] width 21 height 9
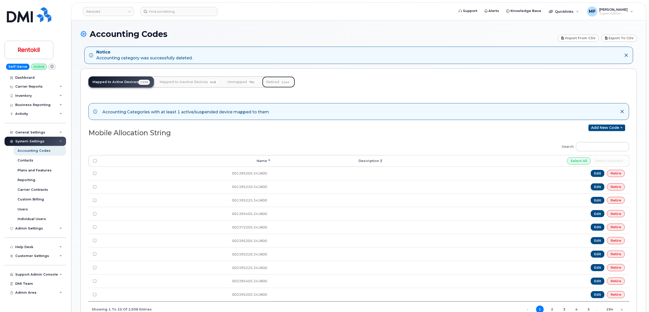
click at [275, 83] on link "Retired 1244" at bounding box center [278, 81] width 33 height 11
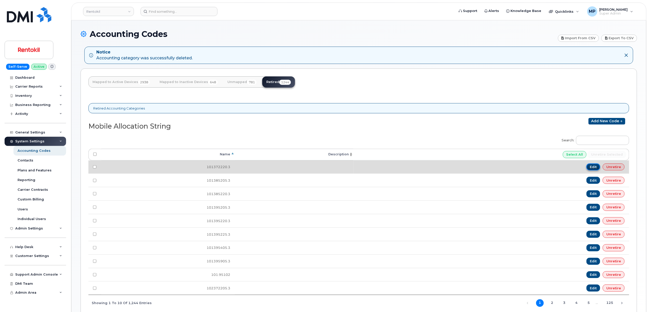
click at [594, 168] on link "Edit" at bounding box center [594, 166] width 14 height 7
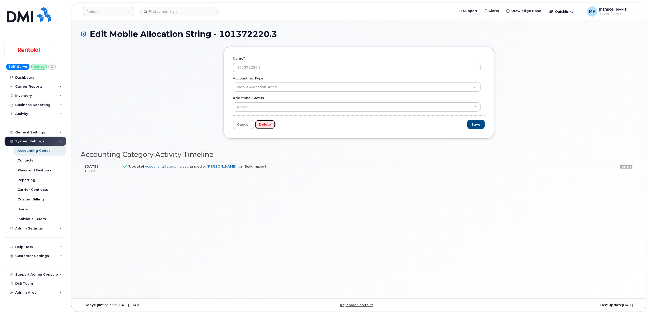
click at [264, 124] on link "Delete" at bounding box center [265, 124] width 21 height 9
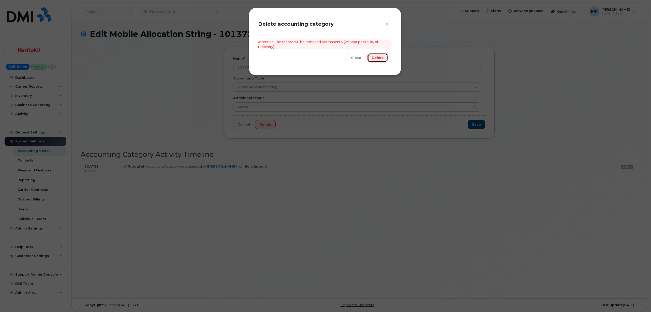
click at [378, 56] on link "Delete" at bounding box center [377, 57] width 21 height 9
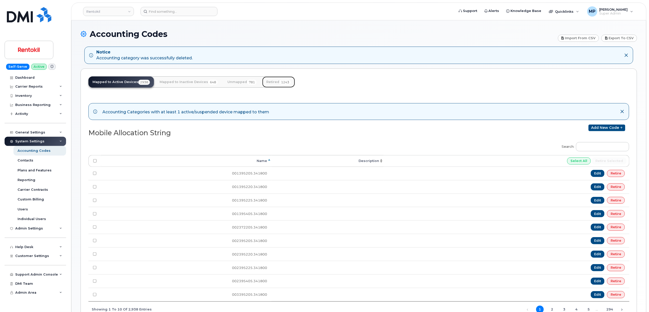
click at [271, 81] on link "Retired 1243" at bounding box center [278, 81] width 33 height 11
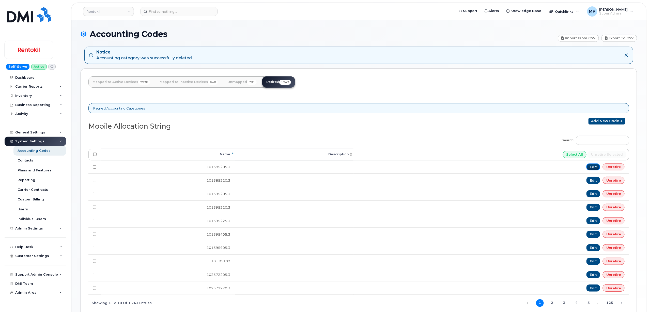
drag, startPoint x: 595, startPoint y: 168, endPoint x: 549, endPoint y: 160, distance: 46.4
click at [595, 167] on link "Edit" at bounding box center [594, 166] width 14 height 7
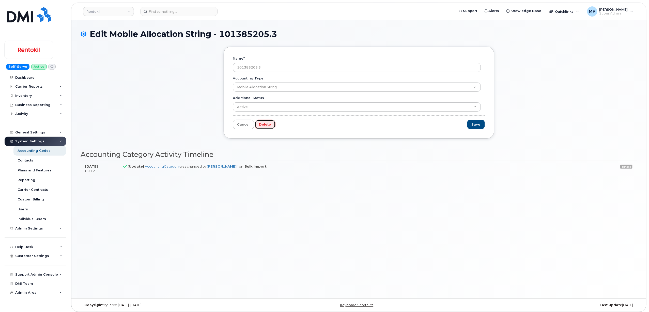
click at [265, 125] on link "Delete" at bounding box center [265, 124] width 21 height 9
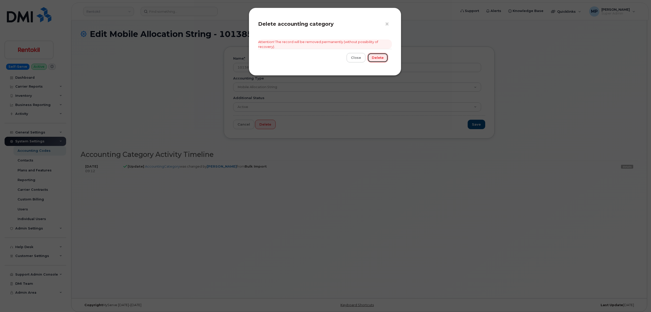
click at [375, 57] on link "Delete" at bounding box center [377, 57] width 21 height 9
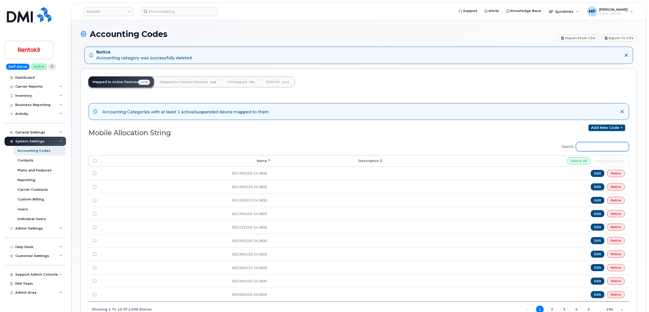
click at [599, 149] on input "Search:" at bounding box center [602, 146] width 53 height 9
paste input "102395205.341800"
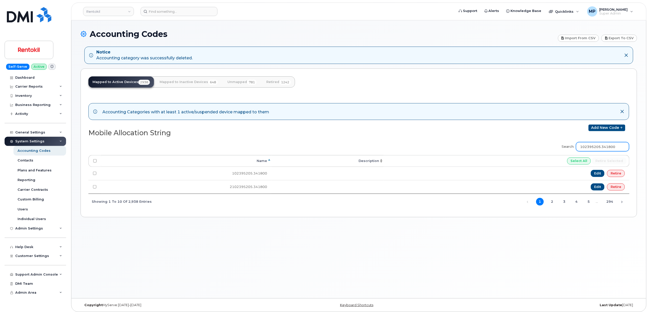
type input "102395205.341800"
click at [27, 94] on div "Inventory" at bounding box center [23, 96] width 17 height 4
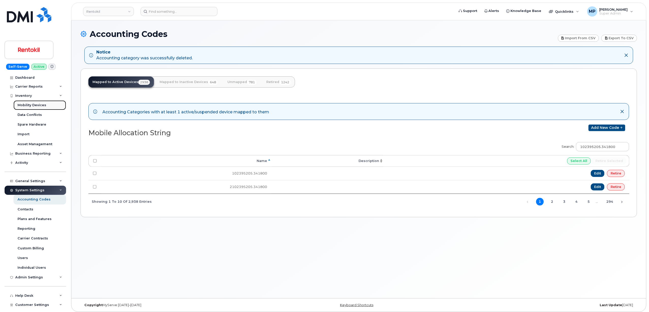
click at [36, 106] on div "Mobility Devices" at bounding box center [32, 105] width 29 height 5
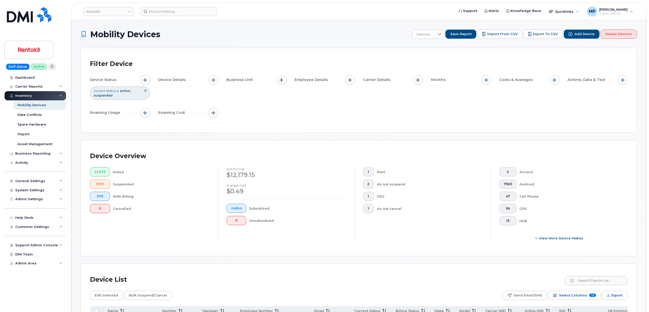
drag, startPoint x: 508, startPoint y: 32, endPoint x: 505, endPoint y: 40, distance: 8.6
click at [508, 32] on span "Import from CSV" at bounding box center [502, 34] width 31 height 5
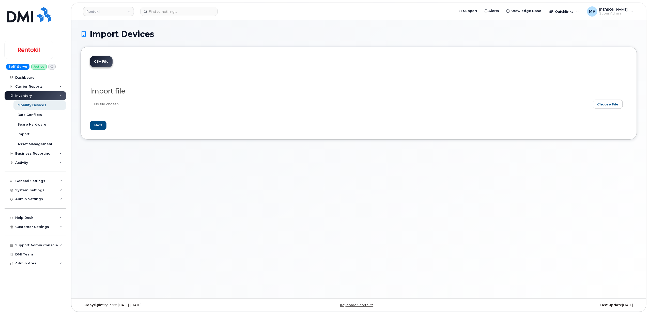
click at [608, 104] on input "file" at bounding box center [357, 105] width 534 height 12
type input "C:\fakepath\Correcting allocations with tabs.csv"
click at [96, 127] on input "Next" at bounding box center [98, 125] width 17 height 9
type input "Loading..."
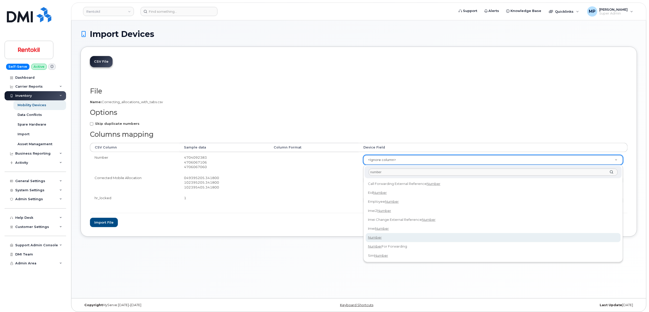
type input "number"
select select "number"
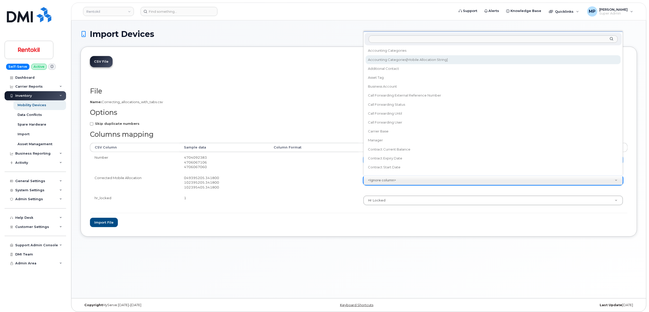
select select "accounting_categories[Mobile Allocation String]"
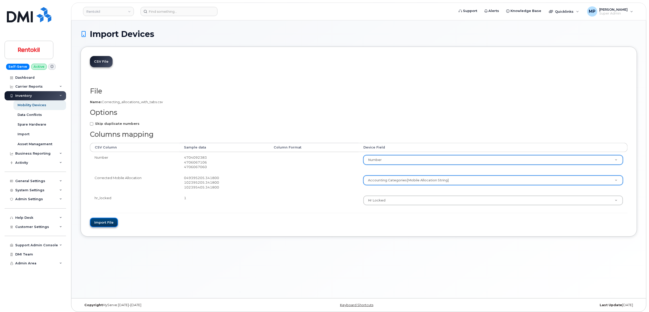
click at [101, 223] on button "Import file" at bounding box center [104, 221] width 28 height 9
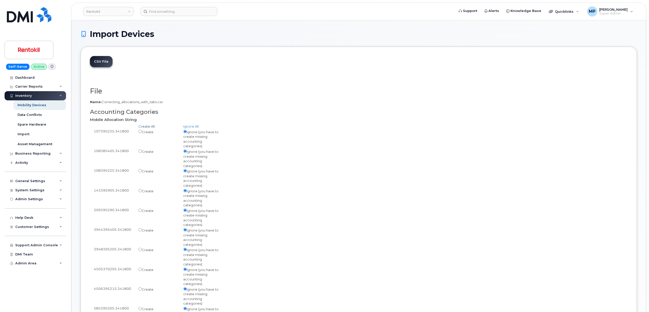
click at [144, 126] on link "Create All" at bounding box center [147, 126] width 16 height 4
radio input "true"
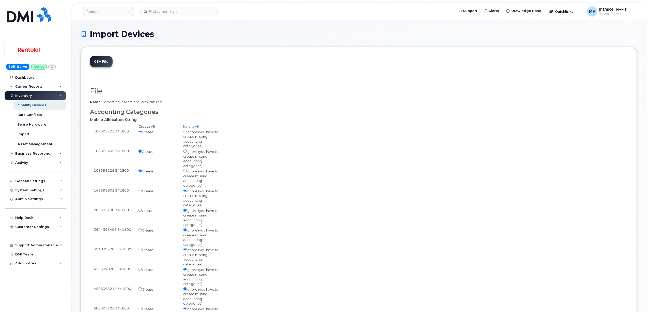
radio input "true"
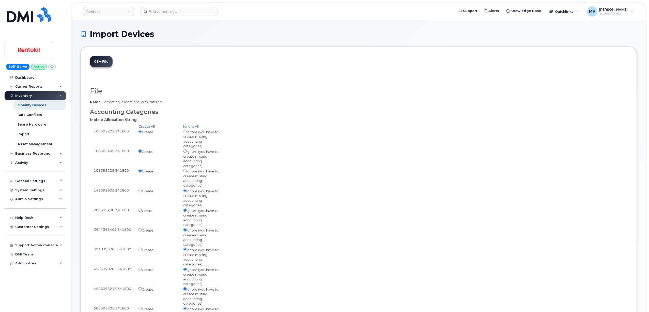
radio input "true"
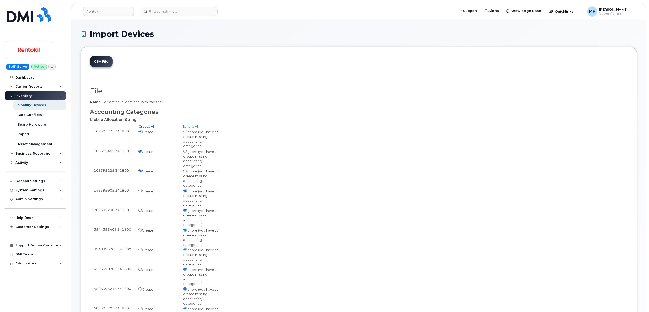
radio input "true"
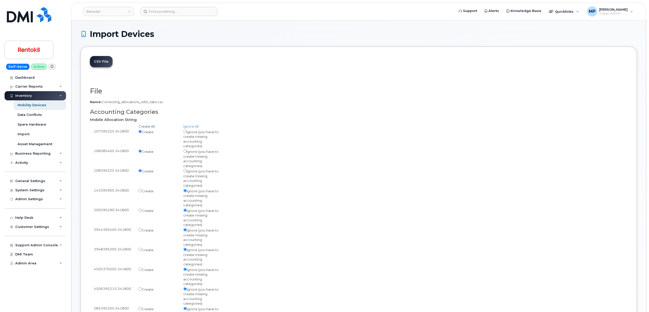
radio input "true"
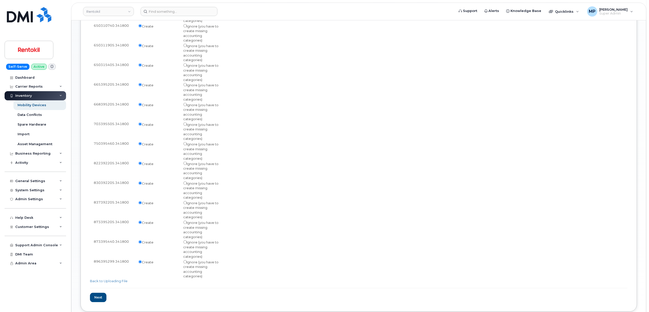
scroll to position [359, 0]
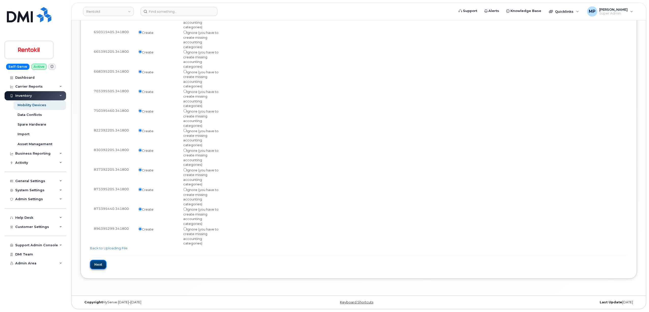
click at [98, 262] on input "Next" at bounding box center [98, 264] width 17 height 9
type input "Loading..."
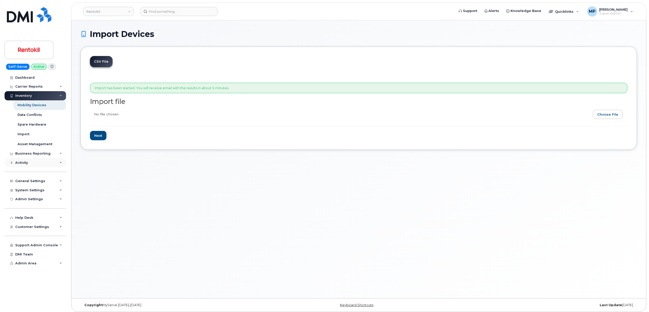
click at [24, 163] on div "Activity" at bounding box center [21, 162] width 13 height 4
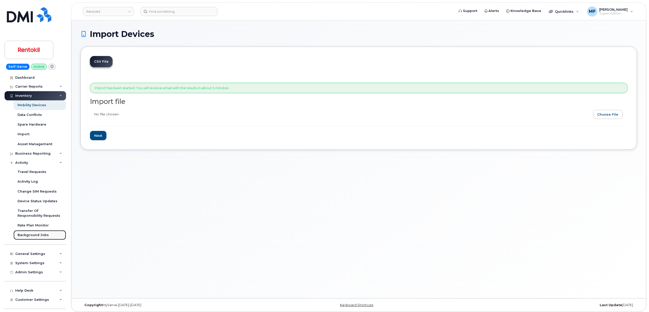
click at [32, 235] on div "Background Jobs" at bounding box center [33, 234] width 31 height 5
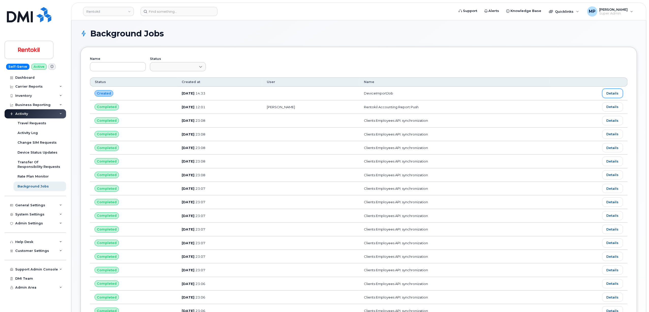
click at [611, 94] on link "Details" at bounding box center [613, 92] width 21 height 9
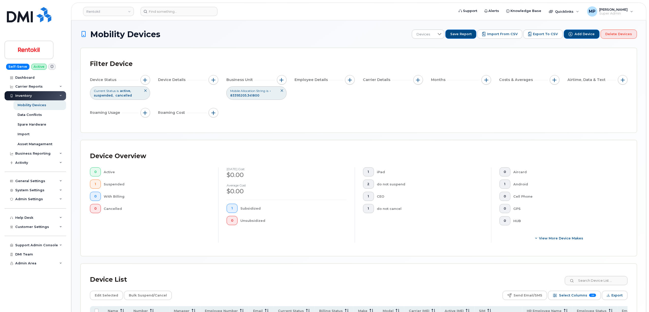
click at [282, 91] on icon at bounding box center [282, 90] width 3 height 3
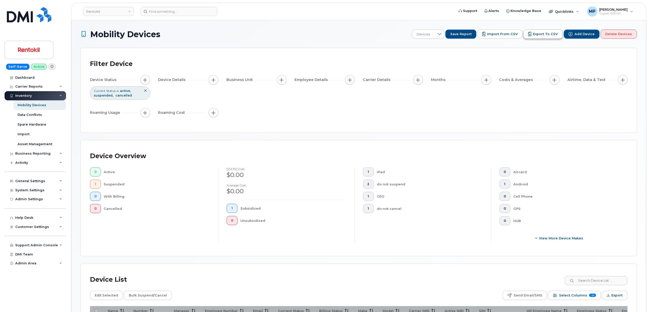
click at [544, 33] on span "Export to CSV" at bounding box center [545, 34] width 25 height 5
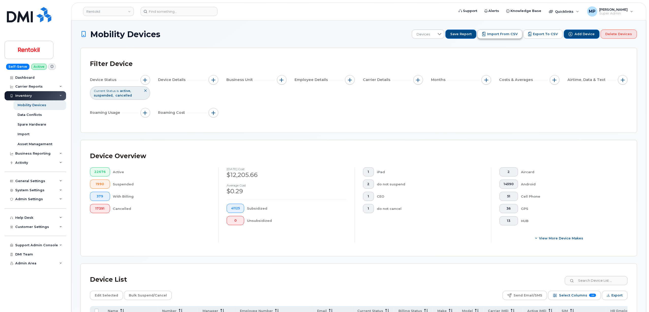
click at [501, 32] on span "Import from CSV" at bounding box center [502, 34] width 31 height 5
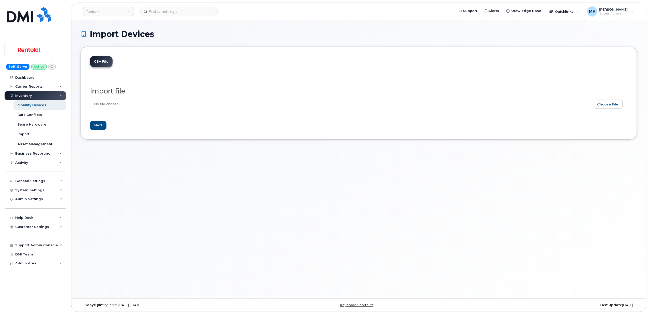
click at [612, 103] on input "file" at bounding box center [357, 105] width 534 height 12
type input "C:\fakepath\more corrections for allocations with tabs.csv"
click at [98, 125] on input "Next" at bounding box center [98, 125] width 17 height 9
type input "Loading..."
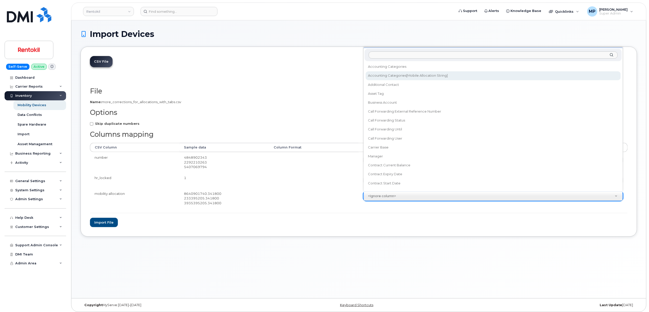
select select "accounting_categories[Mobile Allocation String]"
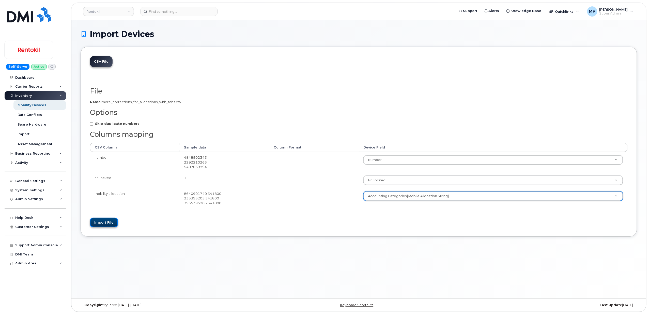
click at [104, 223] on button "Import file" at bounding box center [104, 221] width 28 height 9
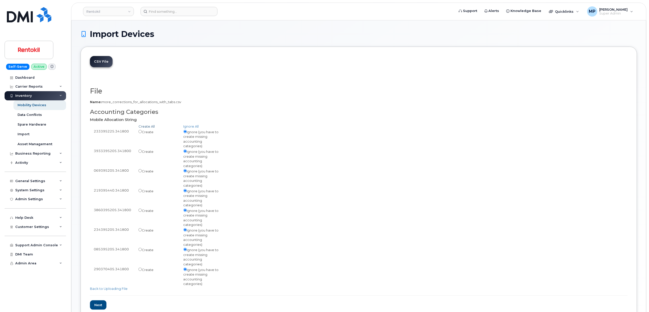
click at [147, 126] on link "Create All" at bounding box center [147, 126] width 16 height 4
radio input "true"
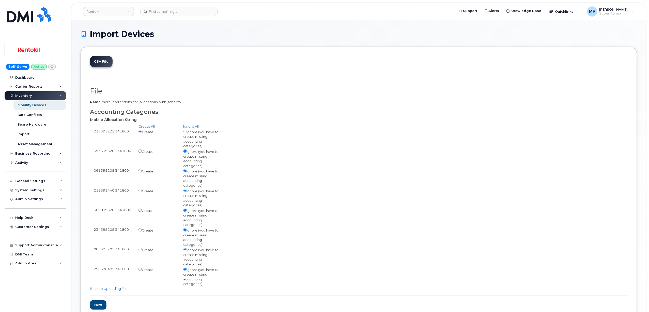
radio input "true"
click at [98, 306] on input "Next" at bounding box center [98, 304] width 17 height 9
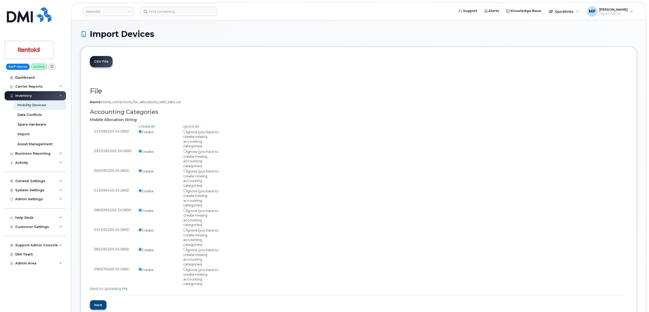
type input "Loading..."
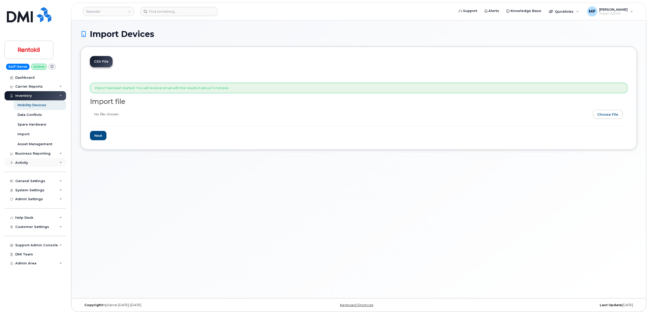
drag, startPoint x: 41, startPoint y: 162, endPoint x: 39, endPoint y: 164, distance: 2.7
click at [40, 162] on div "Activity" at bounding box center [36, 162] width 62 height 9
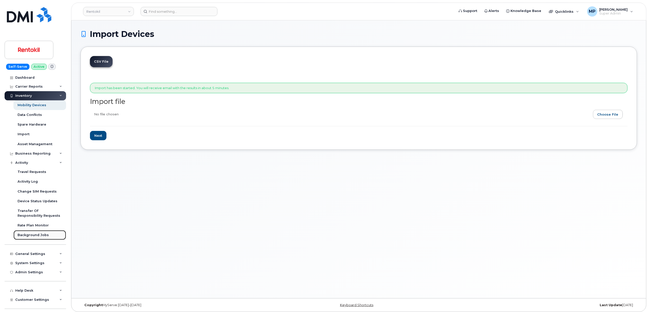
click at [32, 233] on div "Background Jobs" at bounding box center [33, 234] width 31 height 5
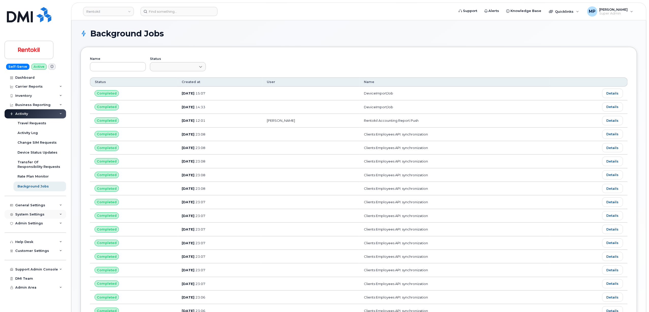
click at [22, 214] on div "System Settings" at bounding box center [29, 214] width 29 height 4
click at [22, 213] on div "System Settings" at bounding box center [29, 214] width 29 height 4
click at [24, 223] on div "Accounting Codes" at bounding box center [34, 223] width 33 height 5
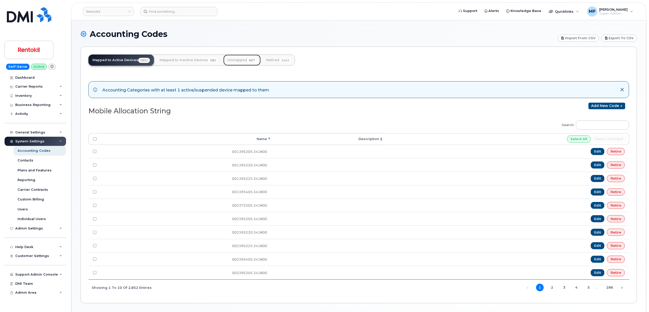
click at [236, 61] on link "Unmapped 967" at bounding box center [242, 59] width 37 height 11
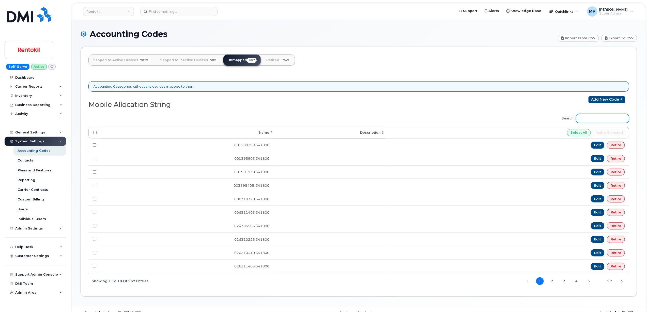
click at [598, 120] on input "Search:" at bounding box center [602, 118] width 53 height 9
paste input "049395205.341800"
click at [595, 117] on input "Search:" at bounding box center [602, 118] width 53 height 9
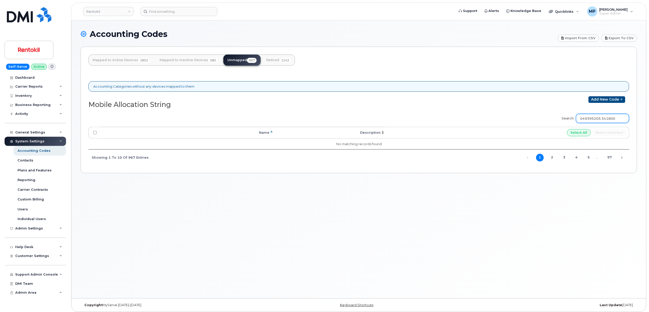
drag, startPoint x: 622, startPoint y: 118, endPoint x: 605, endPoint y: 118, distance: 17.0
click at [605, 118] on input "049395205.341800" at bounding box center [602, 118] width 53 height 9
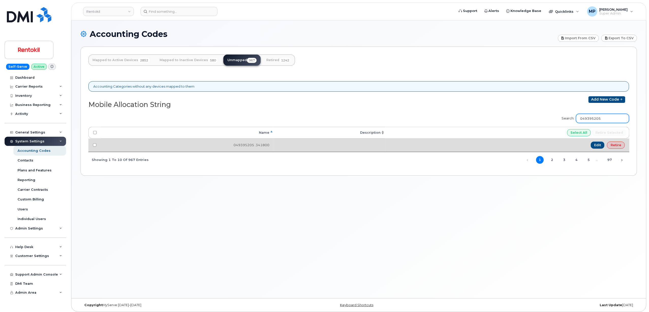
type input "049395205"
click at [617, 144] on link "Retire" at bounding box center [616, 144] width 18 height 7
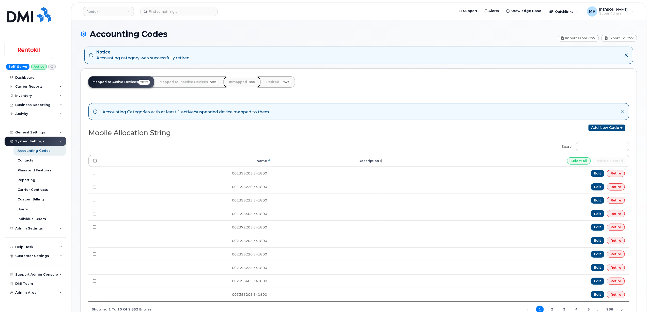
click at [236, 83] on link "Unmapped 966" at bounding box center [242, 81] width 37 height 11
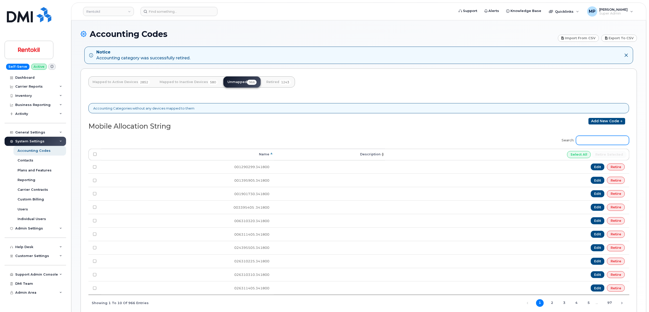
click at [600, 140] on input "Search:" at bounding box center [602, 140] width 53 height 9
paste input "102395205"
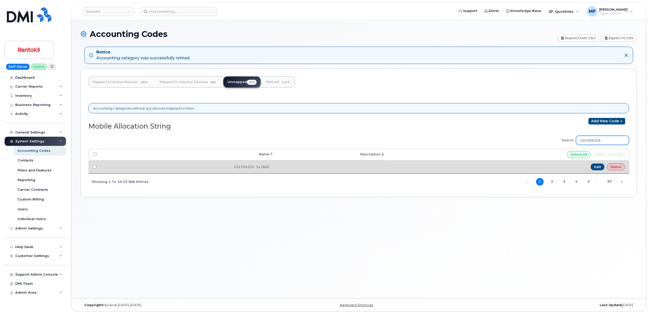
type input "102395205"
click at [614, 167] on link "Retire" at bounding box center [616, 166] width 18 height 7
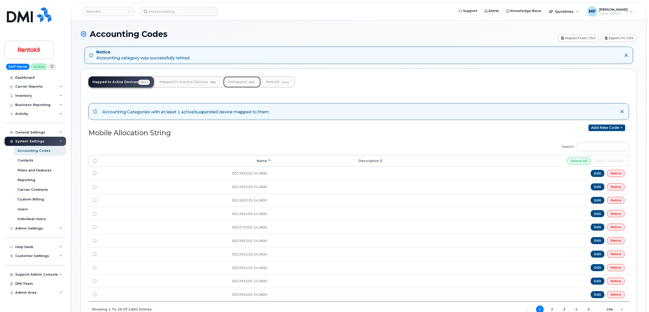
click at [240, 83] on link "Unmapped 965" at bounding box center [242, 81] width 37 height 11
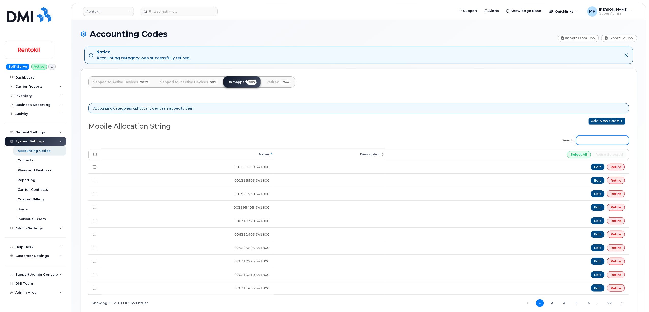
click at [608, 144] on input "Search:" at bounding box center [602, 140] width 53 height 9
paste input "102395405"
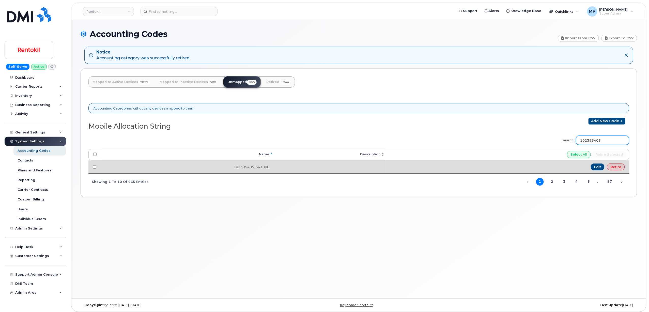
type input "102395405"
click at [619, 166] on link "Retire" at bounding box center [616, 166] width 18 height 7
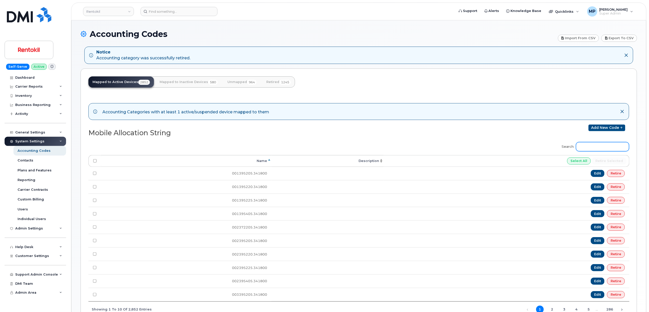
click at [594, 147] on input "Search:" at bounding box center [602, 146] width 53 height 9
type input "."
click at [591, 147] on input "Search:" at bounding box center [602, 146] width 53 height 9
paste input "102395405"
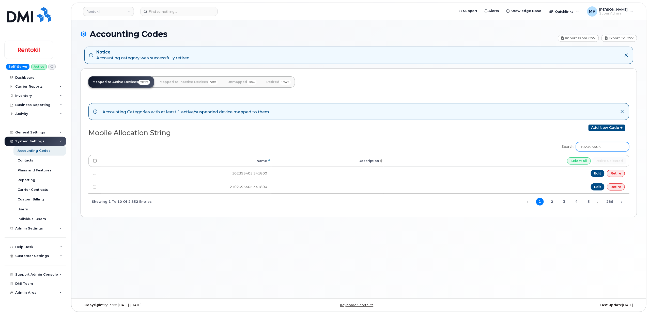
type input "102395405"
click at [237, 83] on link "Unmapped 964" at bounding box center [242, 81] width 37 height 11
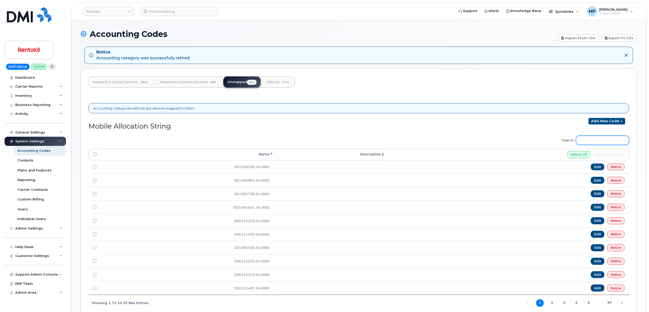
click at [603, 142] on input "Search:" at bounding box center [602, 140] width 53 height 9
paste input "102395405"
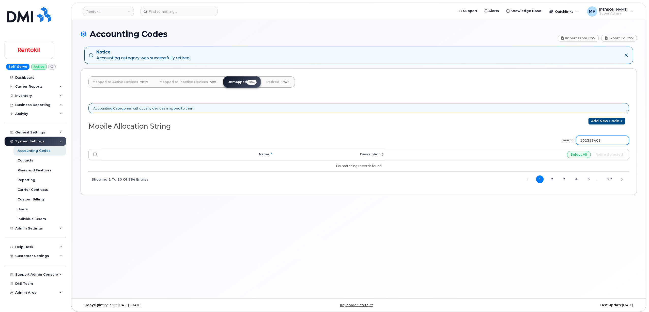
drag, startPoint x: 615, startPoint y: 138, endPoint x: 543, endPoint y: 139, distance: 72.0
click at [543, 139] on div "Search: 102395405 Processing... Name Description Select All Retire selected No …" at bounding box center [358, 159] width 541 height 55
paste input "33952"
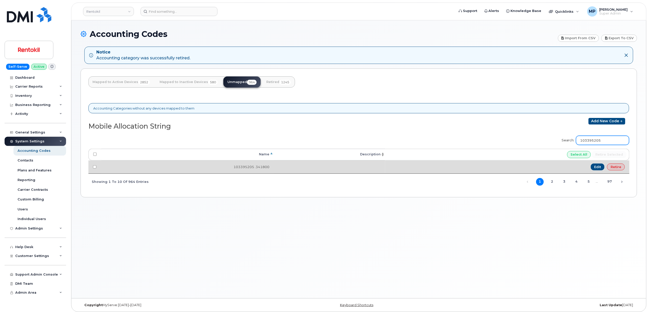
type input "103395205"
click at [620, 166] on link "Retire" at bounding box center [616, 166] width 18 height 7
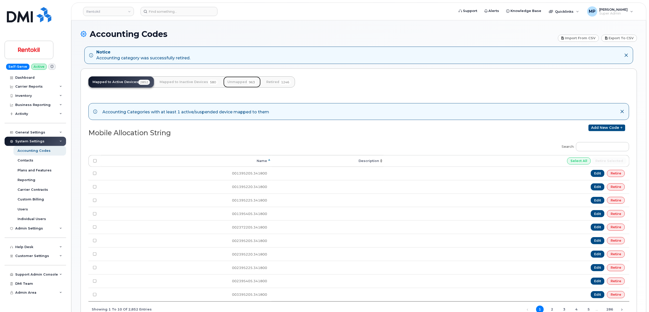
click at [239, 84] on link "Unmapped 963" at bounding box center [242, 81] width 37 height 11
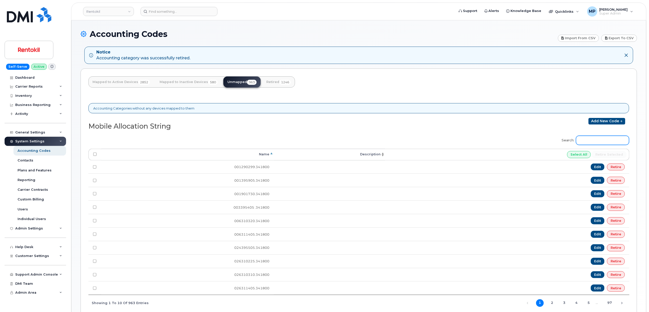
click at [596, 142] on input "Search:" at bounding box center [602, 140] width 53 height 9
paste input "103395205"
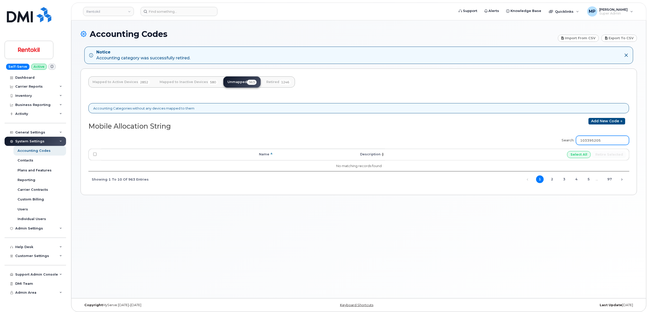
click at [600, 140] on input "103395205" at bounding box center [602, 140] width 53 height 9
paste input "4"
type input "103395405"
click at [620, 165] on link "Retire" at bounding box center [616, 166] width 18 height 7
